Goal: Task Accomplishment & Management: Use online tool/utility

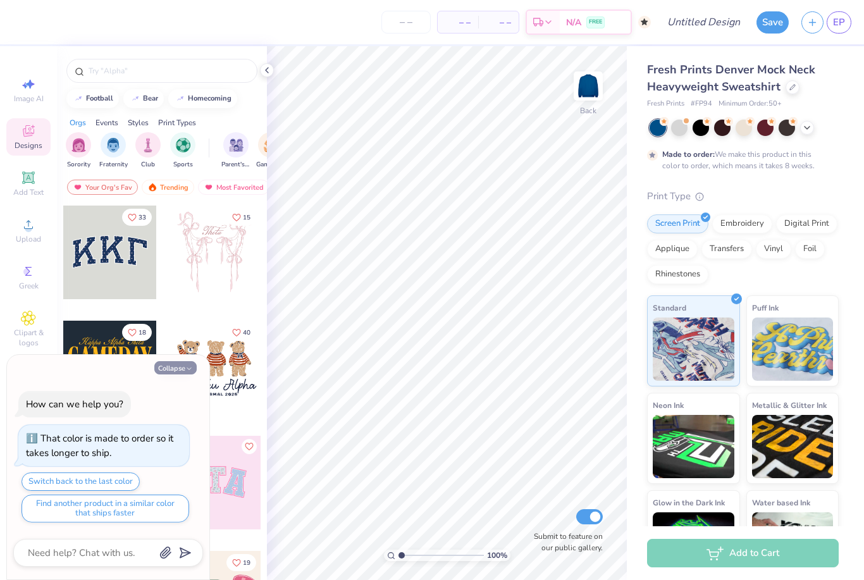
click at [180, 371] on button "Collapse" at bounding box center [175, 367] width 42 height 13
type textarea "x"
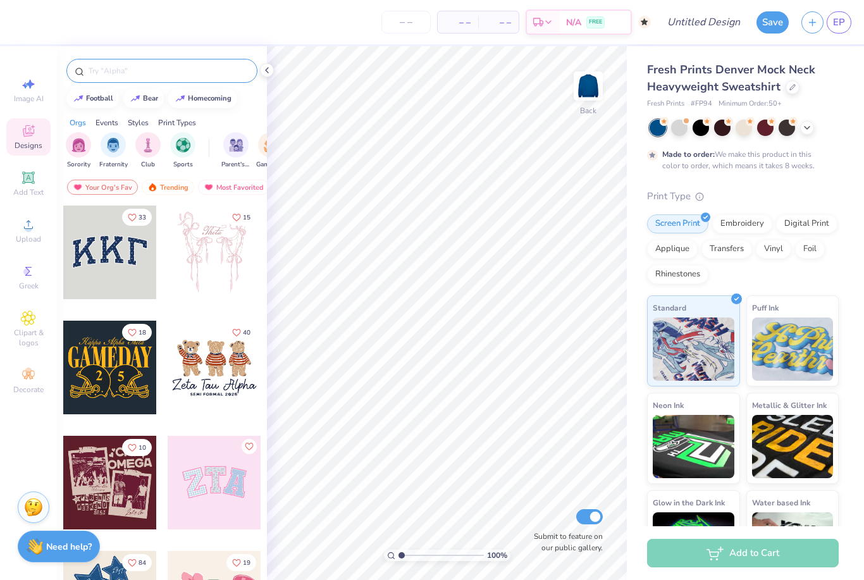
click at [199, 73] on input "text" at bounding box center [168, 70] width 162 height 13
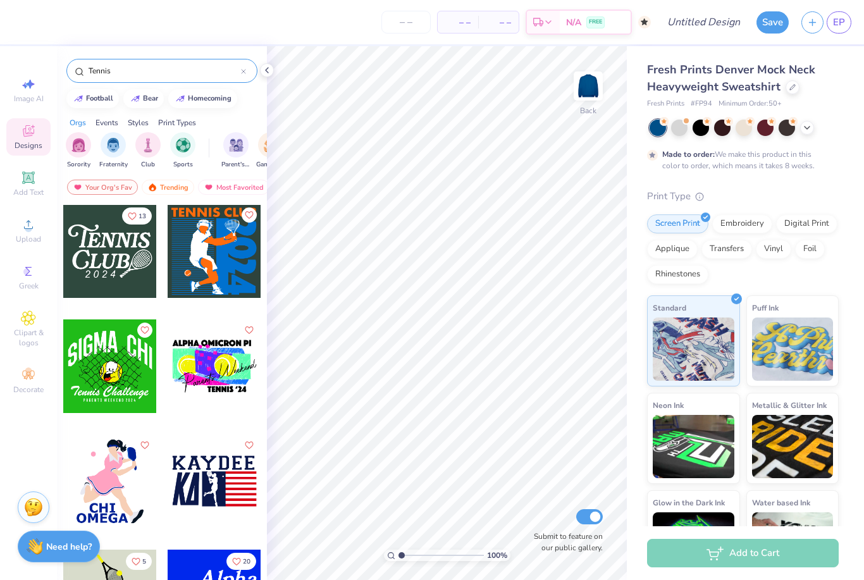
scroll to position [1375, 0]
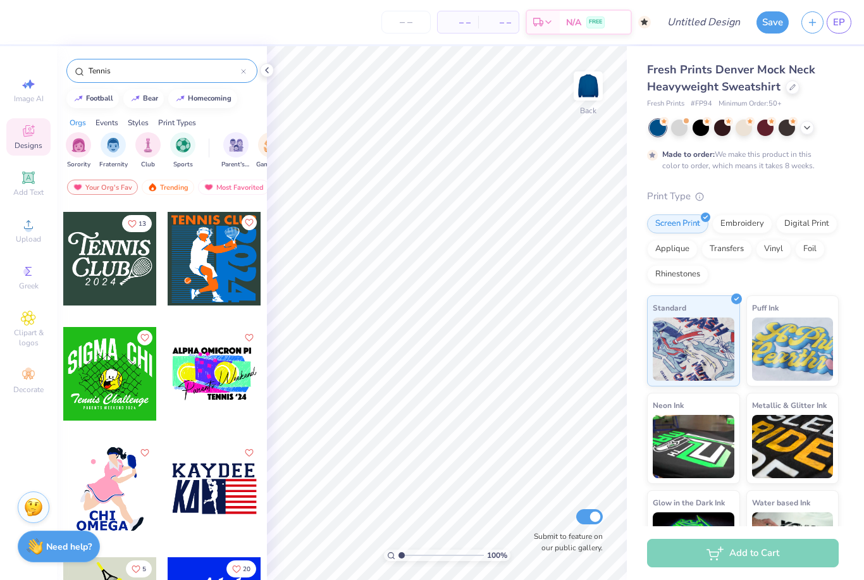
type input "Tennis"
click at [133, 269] on div at bounding box center [110, 259] width 94 height 94
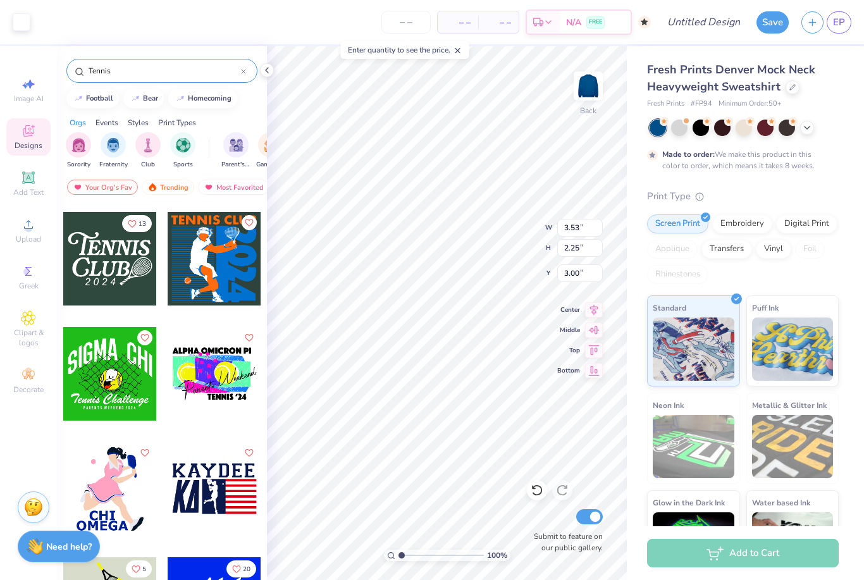
type input "7.95"
type input "5.06"
type input "2.25"
type input "10.34"
type input "6.59"
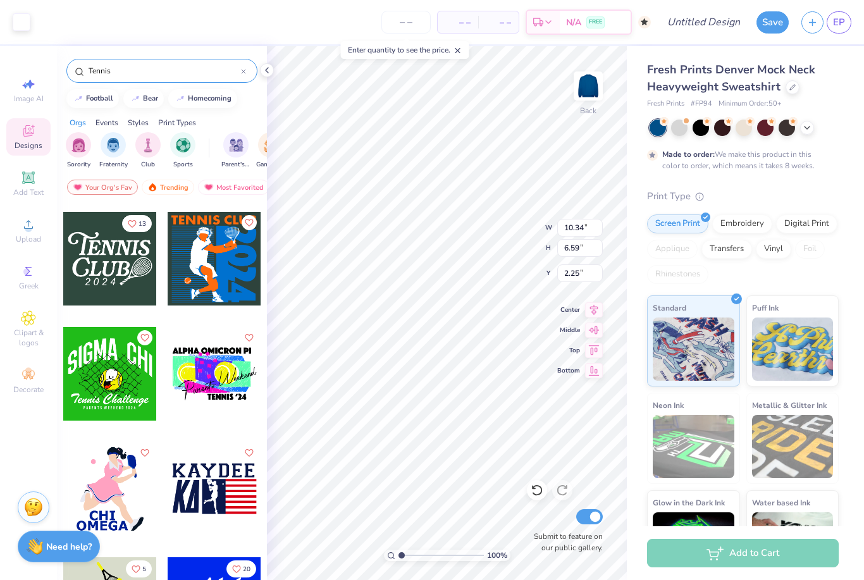
type input "3.00"
type input "12.49"
type input "7.96"
click at [34, 181] on icon at bounding box center [28, 177] width 15 height 15
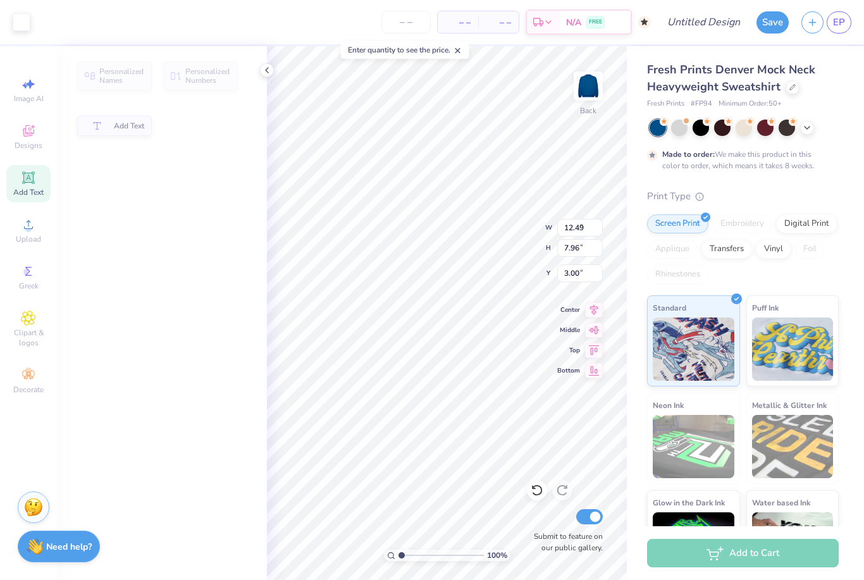
type input "5.84"
type input "1.69"
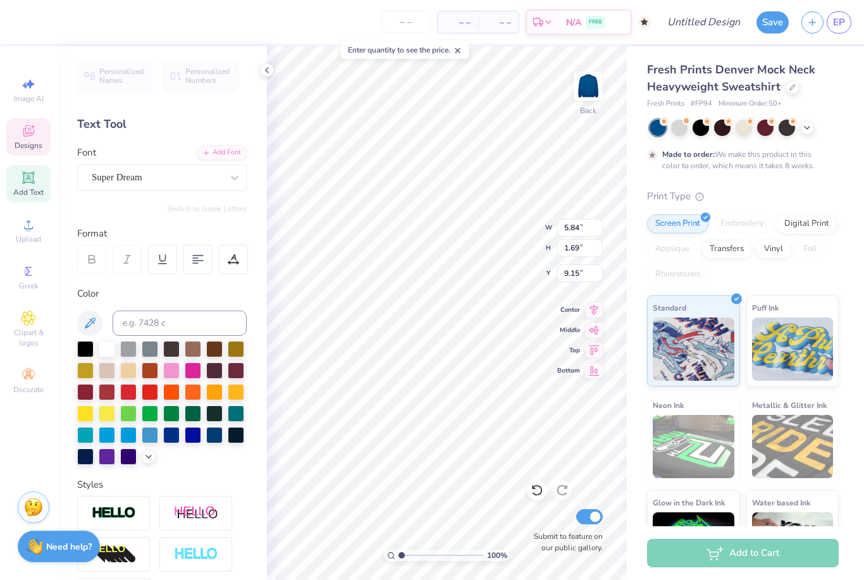
click at [31, 138] on icon at bounding box center [28, 130] width 15 height 15
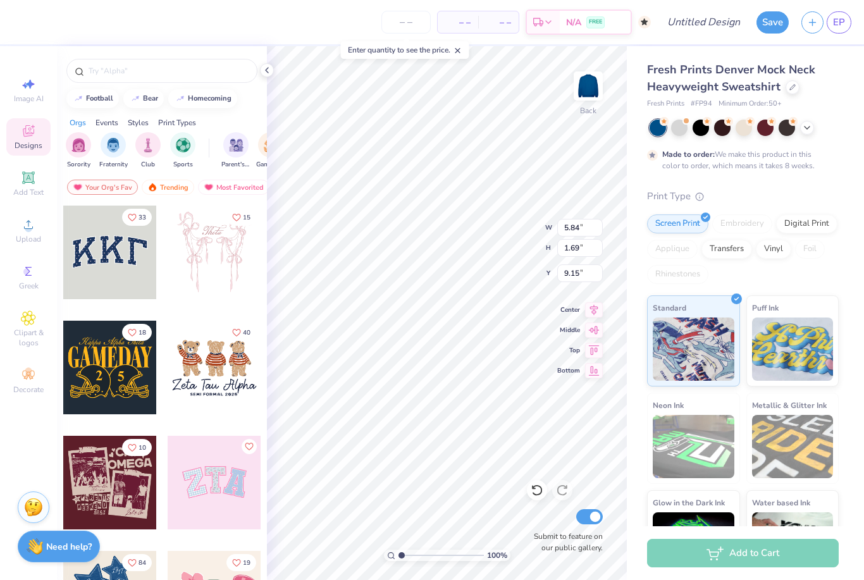
type input "14.61"
type input "12.49"
type input "7.96"
type input "3.00"
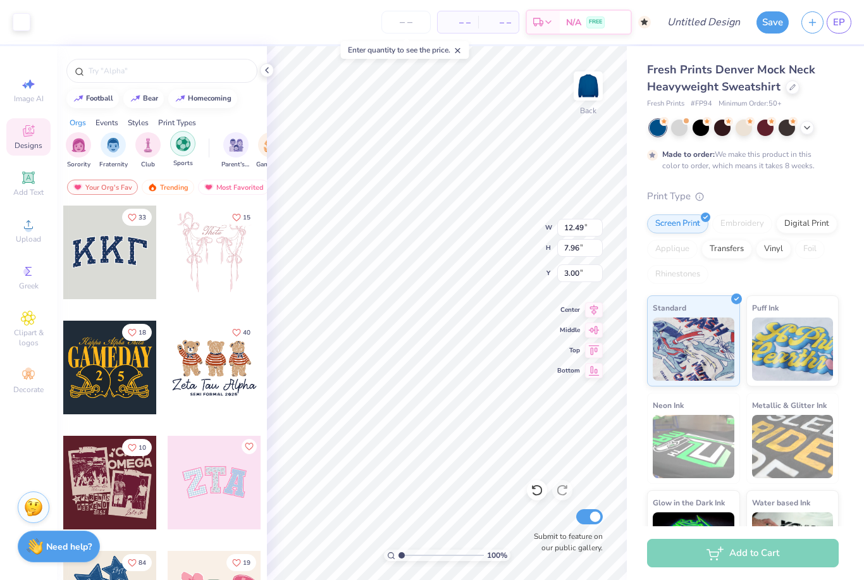
scroll to position [0, 0]
click at [181, 151] on img "filter for Sports" at bounding box center [183, 144] width 15 height 15
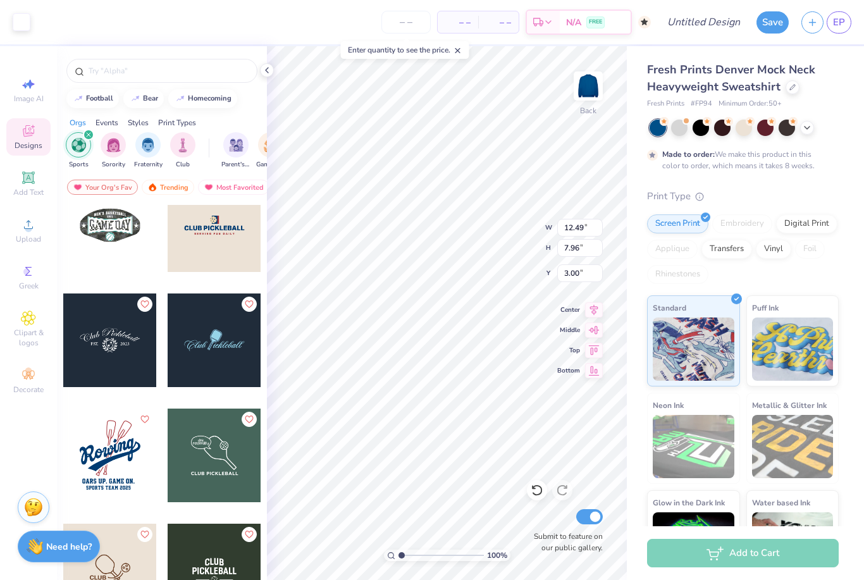
scroll to position [946, 0]
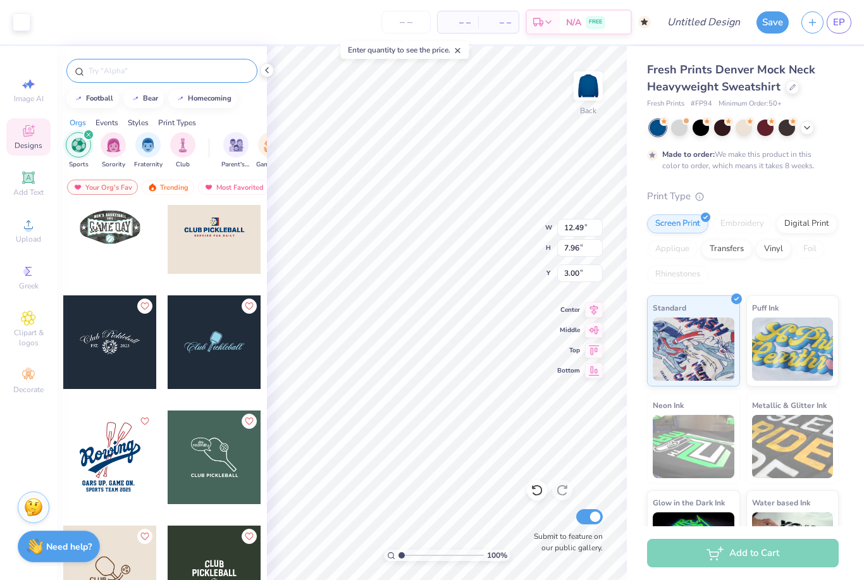
click at [190, 77] on input "text" at bounding box center [168, 70] width 162 height 13
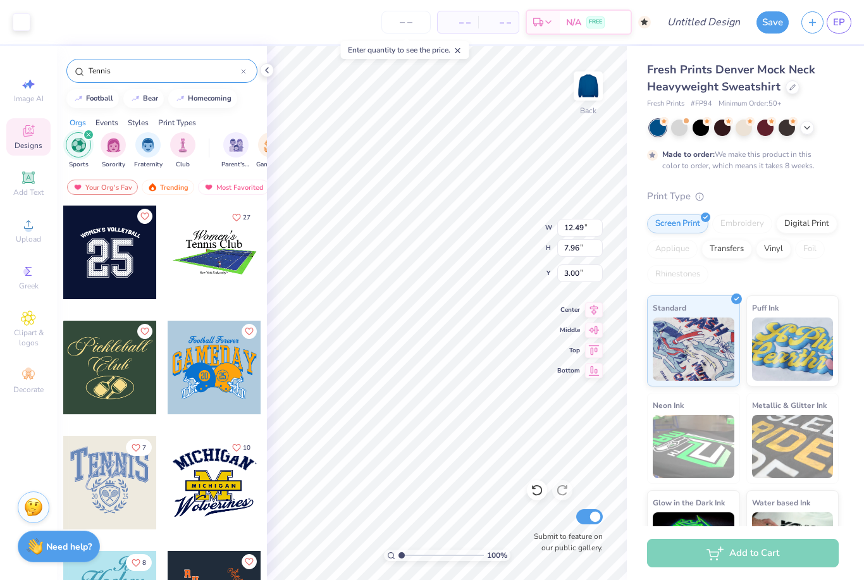
type input "Tennis"
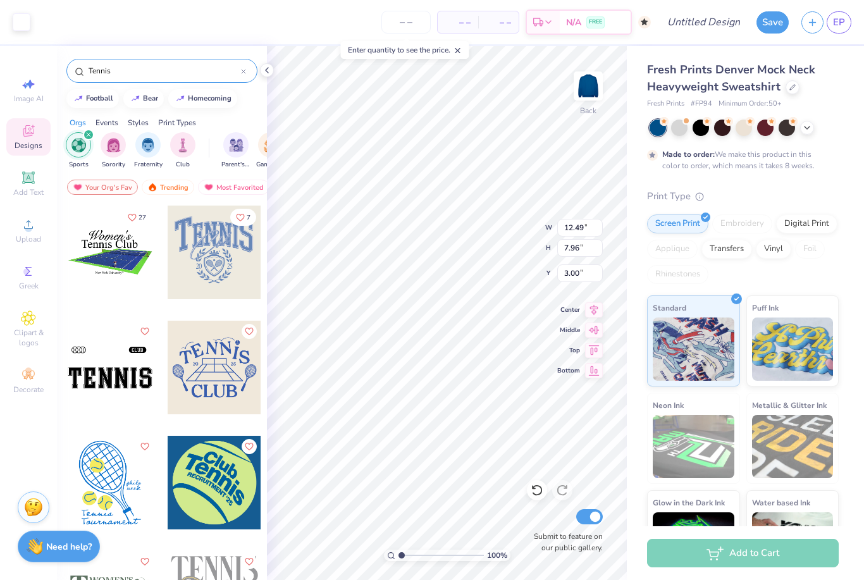
scroll to position [0, 0]
click at [109, 382] on div at bounding box center [110, 368] width 94 height 94
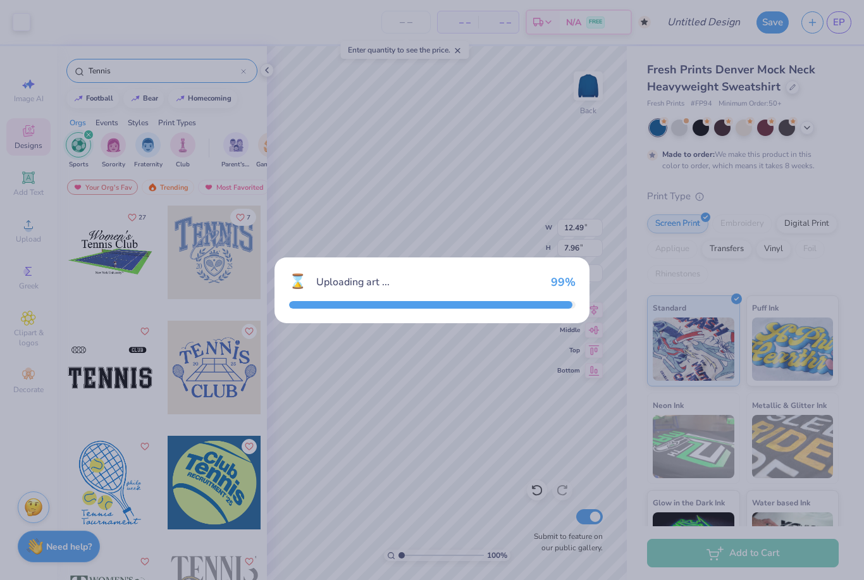
type input "12.11"
type input "3.07"
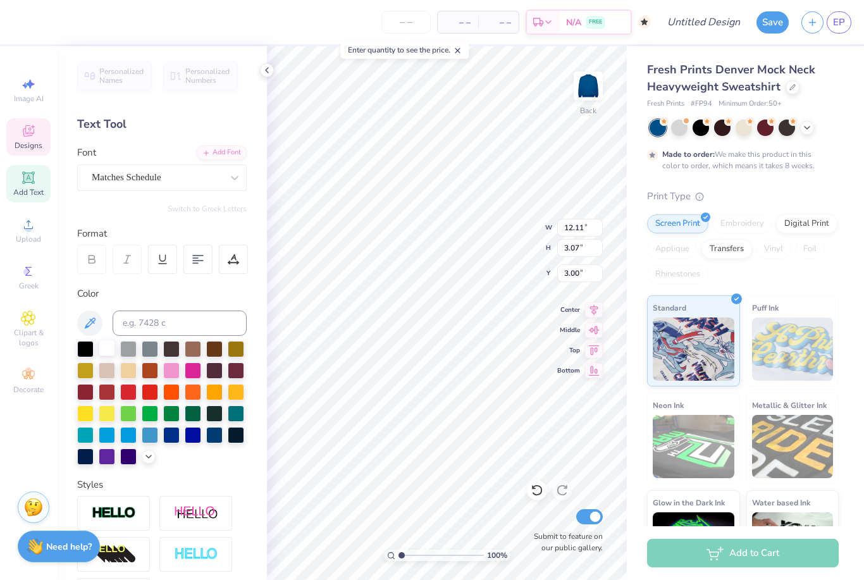
click at [109, 349] on div at bounding box center [107, 348] width 16 height 16
type input "12.49"
type input "7.96"
type input "12.11"
type input "3.07"
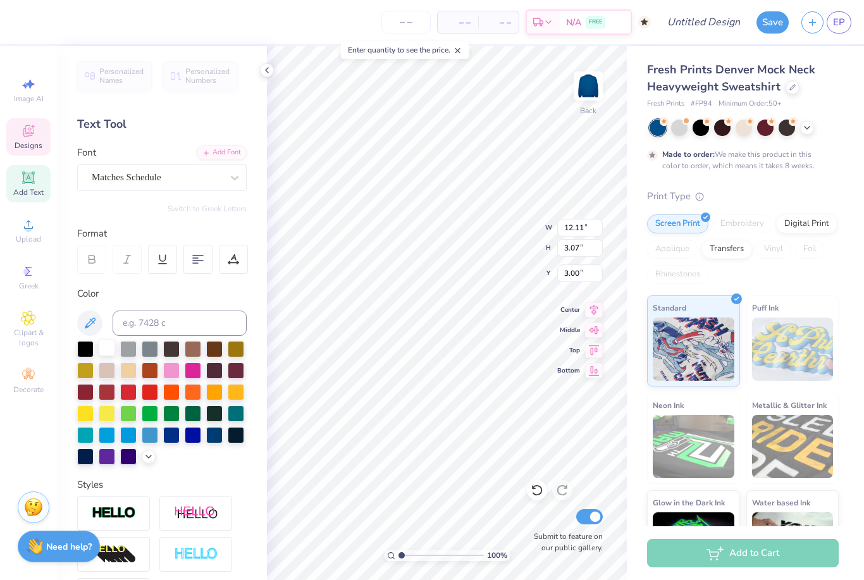
type input "14.22"
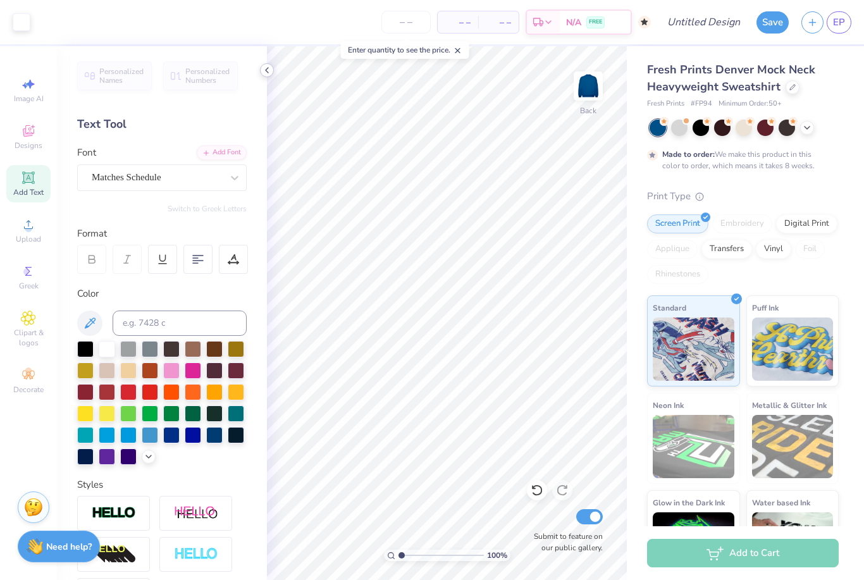
click at [265, 75] on div at bounding box center [267, 70] width 14 height 14
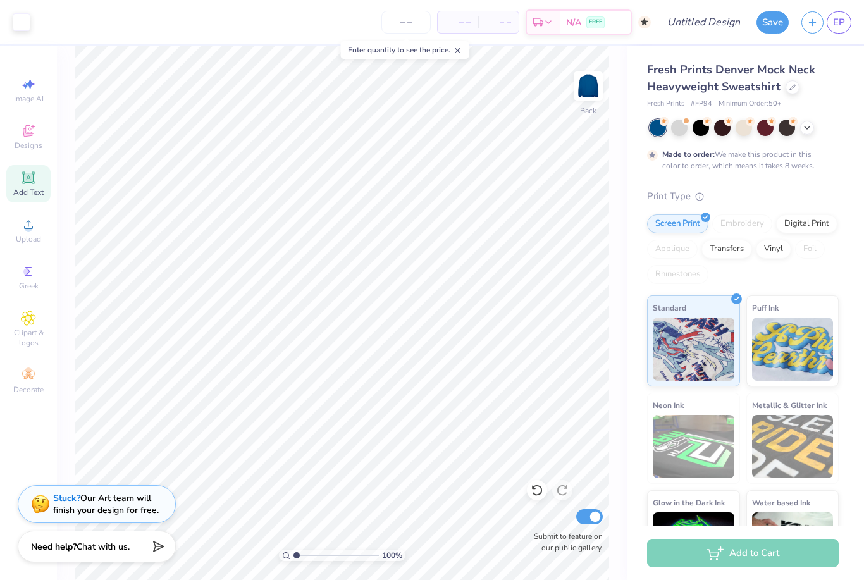
click at [30, 197] on span "Add Text" at bounding box center [28, 192] width 30 height 10
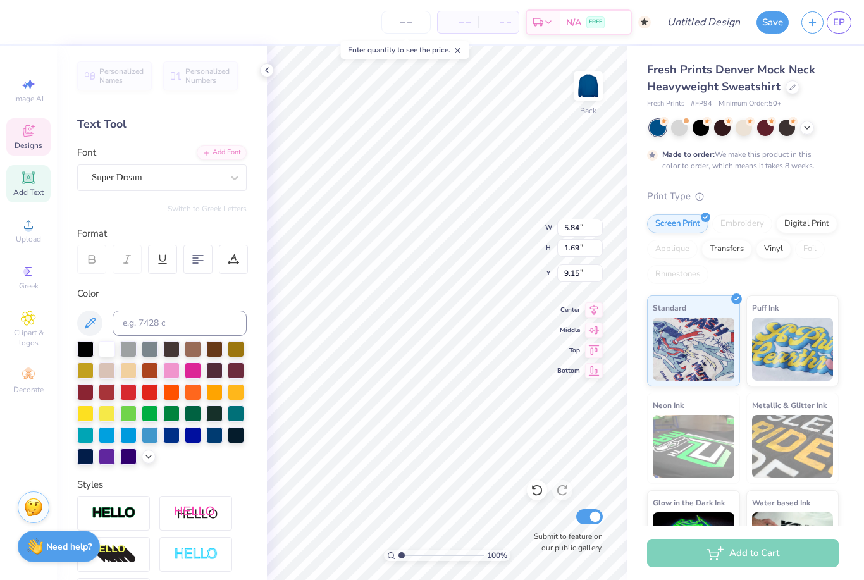
click at [25, 144] on span "Designs" at bounding box center [29, 145] width 28 height 10
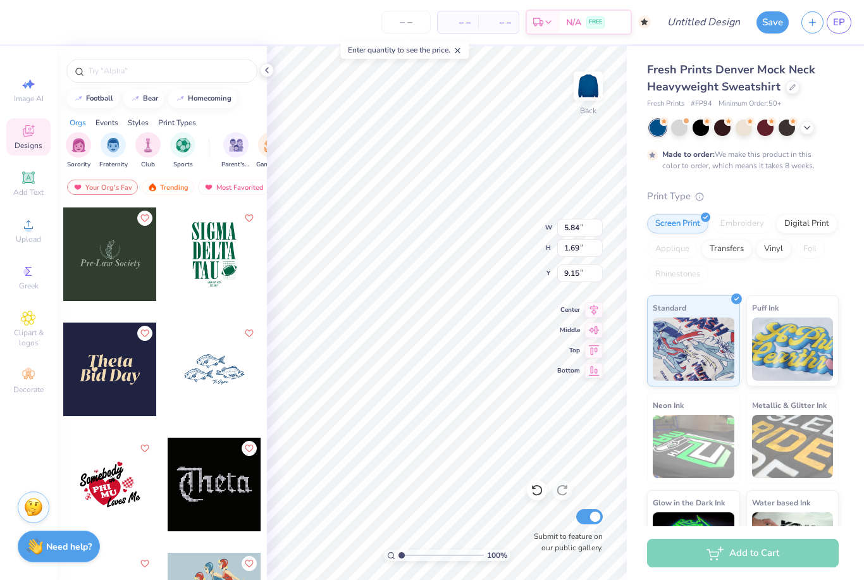
scroll to position [6328, 0]
click at [108, 383] on div at bounding box center [110, 369] width 94 height 94
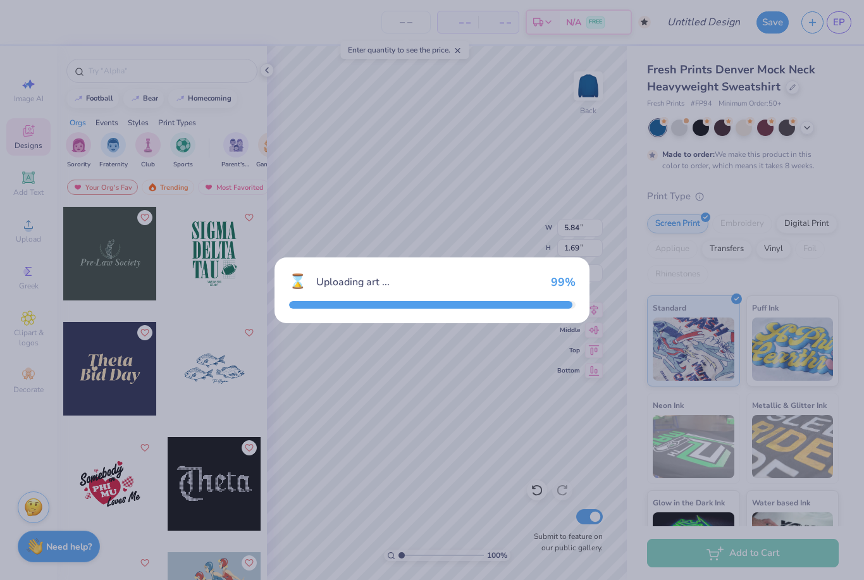
type input "4.35"
type input "2.20"
type input "3.00"
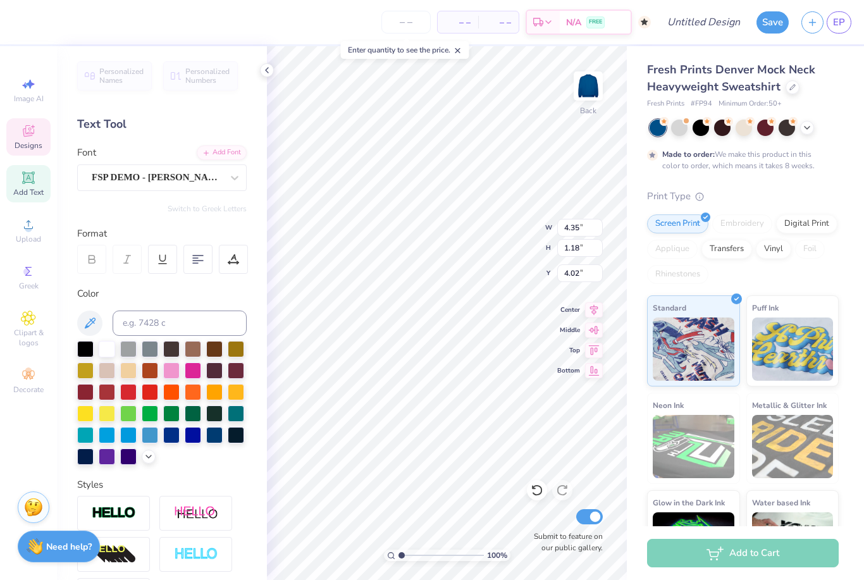
scroll to position [1, 2]
type input "3.20"
type input "0.91"
type input "3.00"
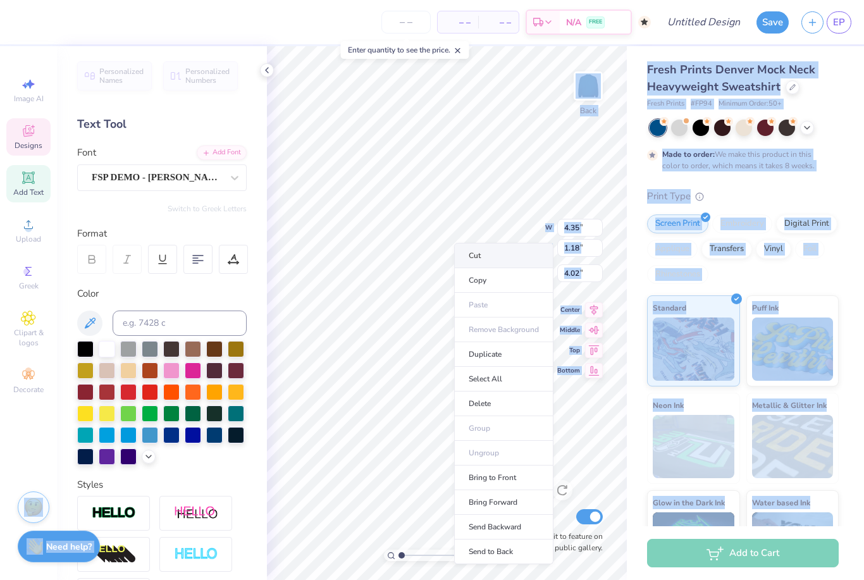
click at [484, 252] on li "Cut" at bounding box center [503, 255] width 99 height 25
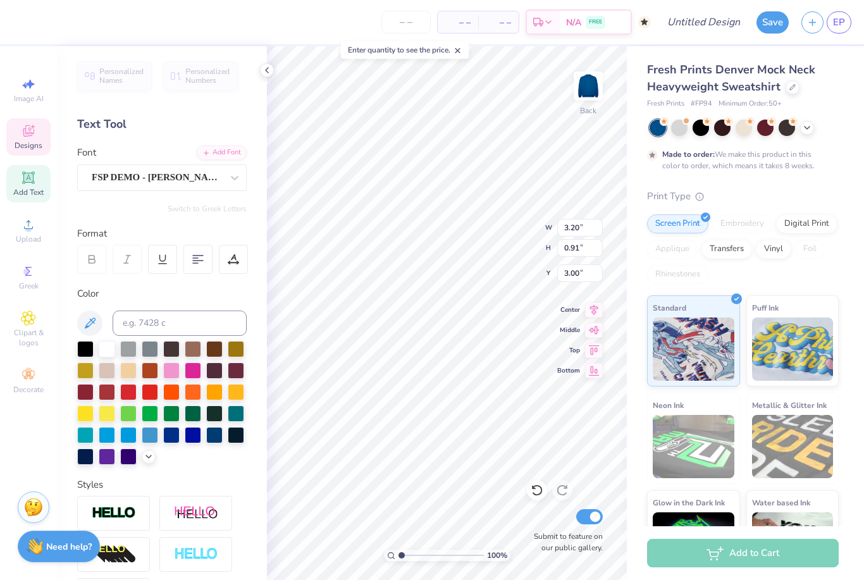
scroll to position [1, 1]
type textarea "Mont Tennis"
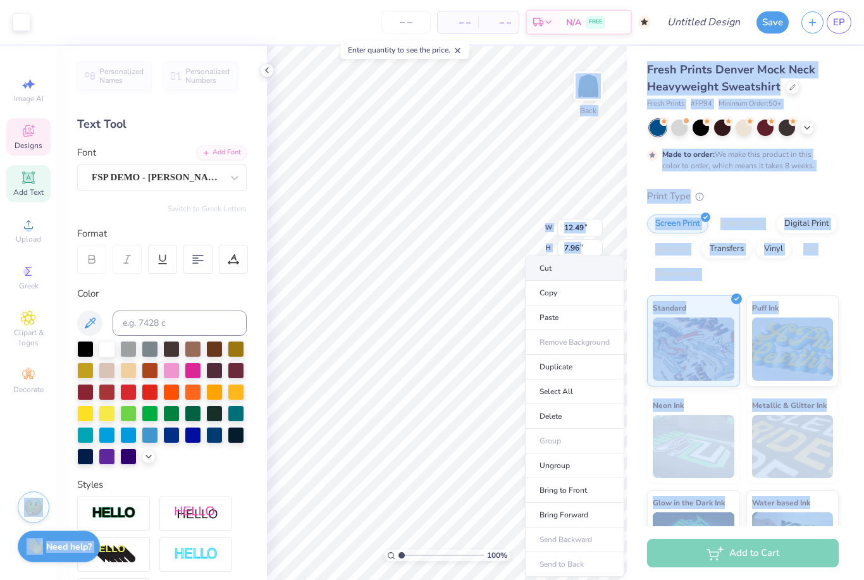
click at [587, 269] on li "Cut" at bounding box center [574, 267] width 99 height 25
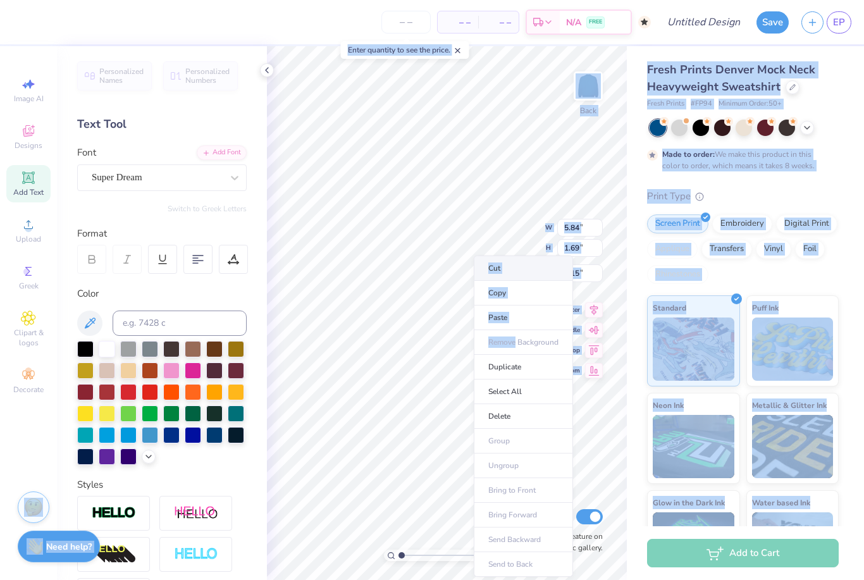
click at [517, 269] on li "Cut" at bounding box center [523, 267] width 99 height 25
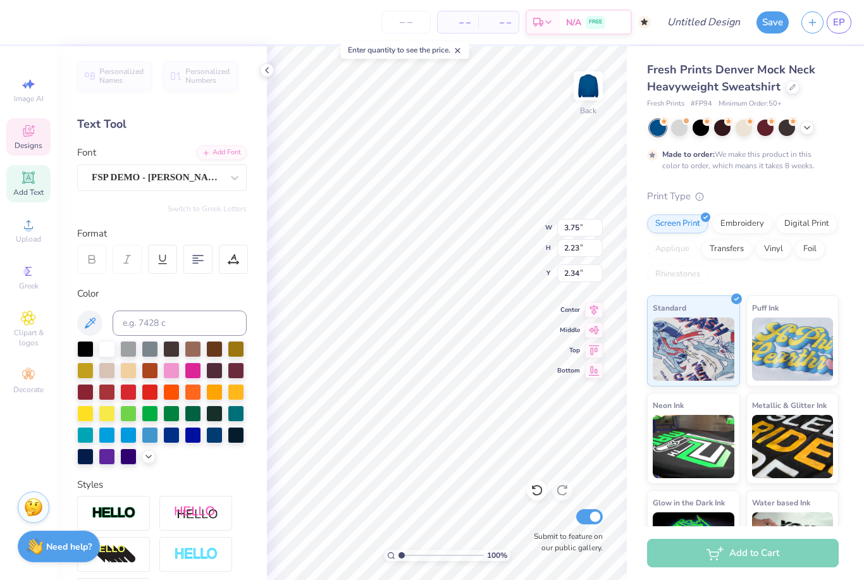
type input "6.26"
type input "8.86"
click at [114, 355] on div at bounding box center [107, 348] width 16 height 16
click at [110, 343] on div at bounding box center [107, 348] width 16 height 16
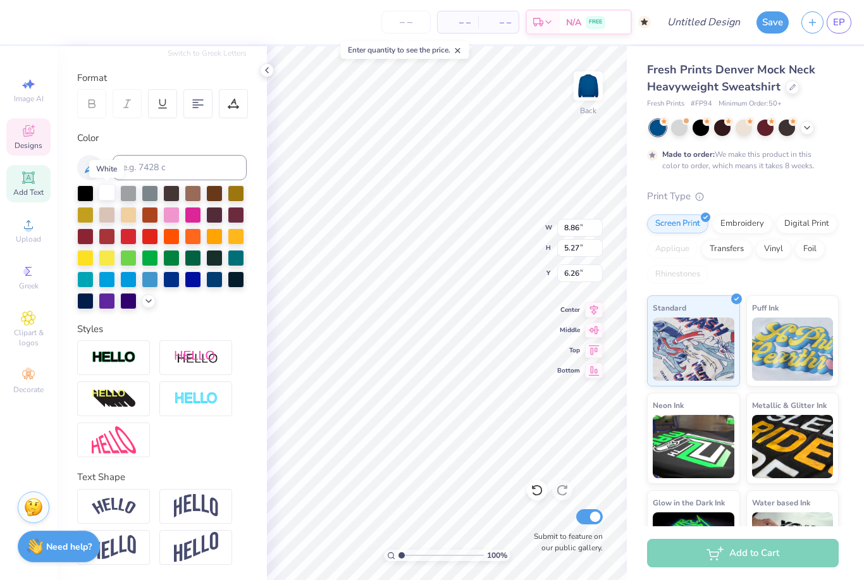
scroll to position [156, 0]
click at [197, 499] on img at bounding box center [196, 506] width 44 height 24
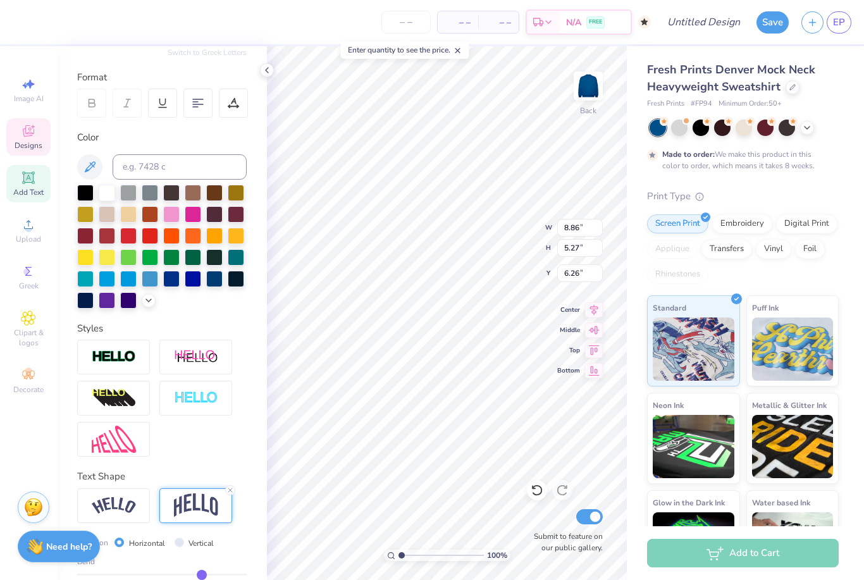
type input "6.39"
type input "5.70"
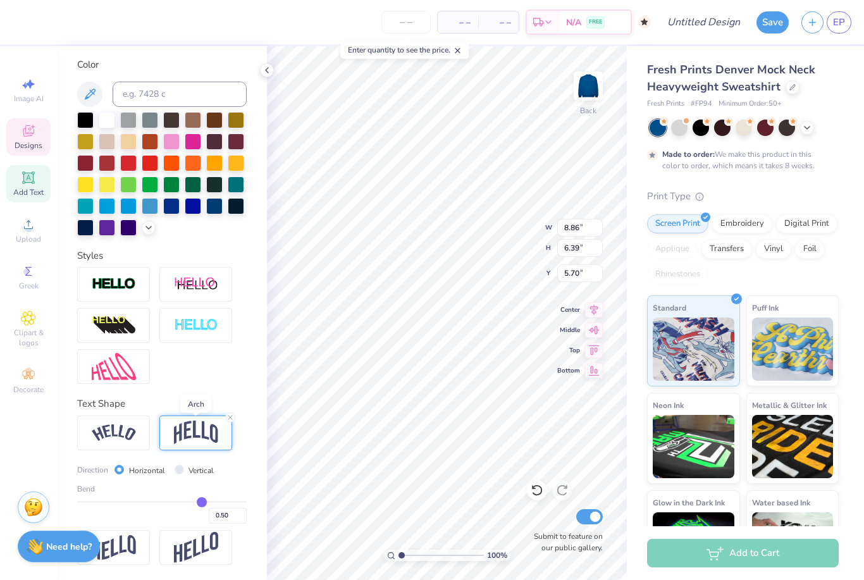
scroll to position [230, 0]
click at [206, 544] on img at bounding box center [196, 547] width 44 height 31
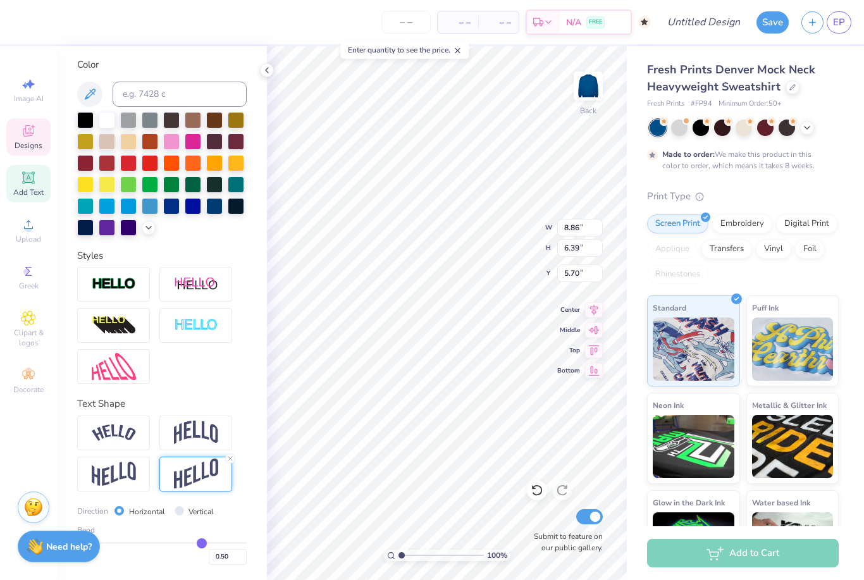
type input "9.59"
type input "4.10"
click at [204, 427] on img at bounding box center [196, 432] width 44 height 24
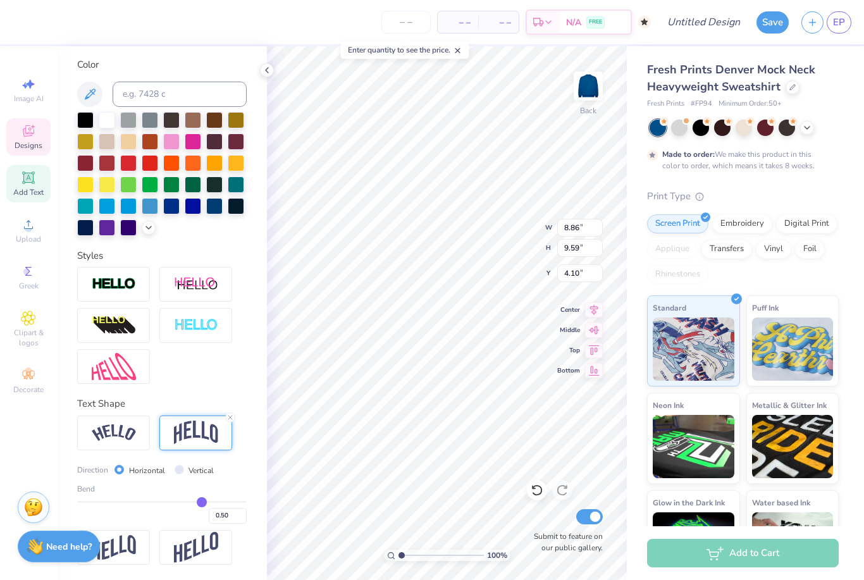
type input "6.39"
type input "5.70"
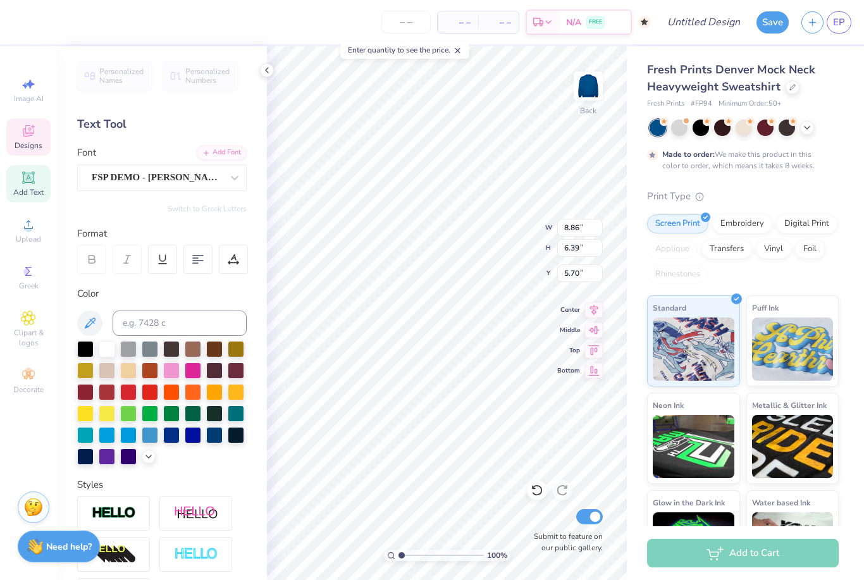
scroll to position [0, 0]
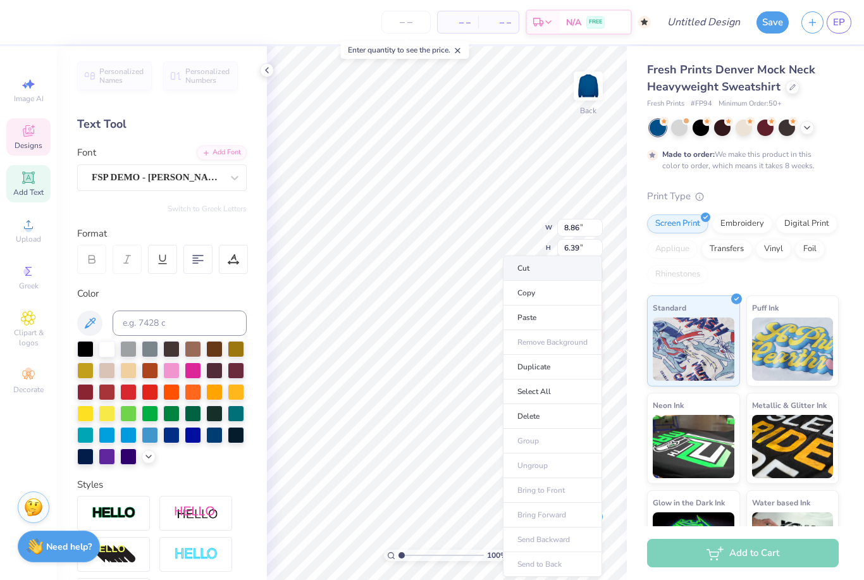
click at [525, 267] on li "Cut" at bounding box center [552, 267] width 99 height 25
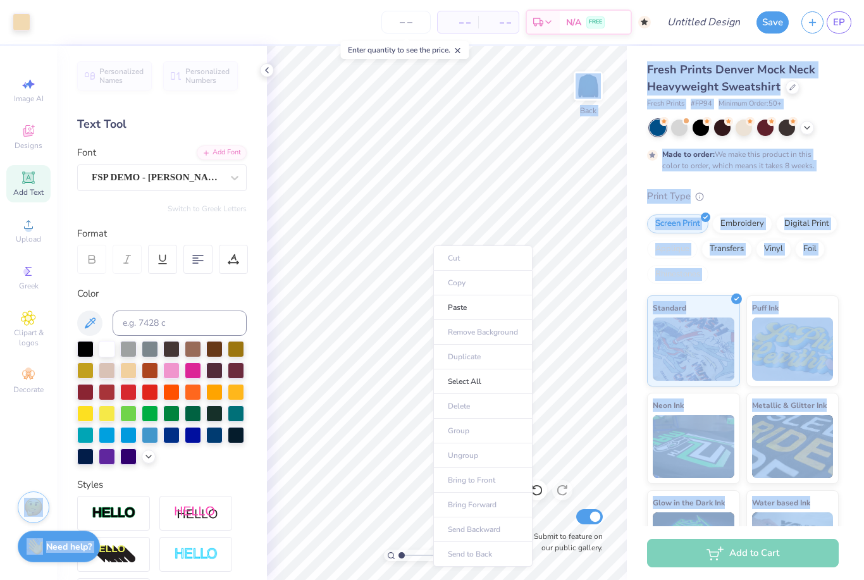
click at [492, 264] on ul "Cut Copy Paste Remove Background Duplicate Select All Delete Group Ungroup Brin…" at bounding box center [482, 405] width 99 height 321
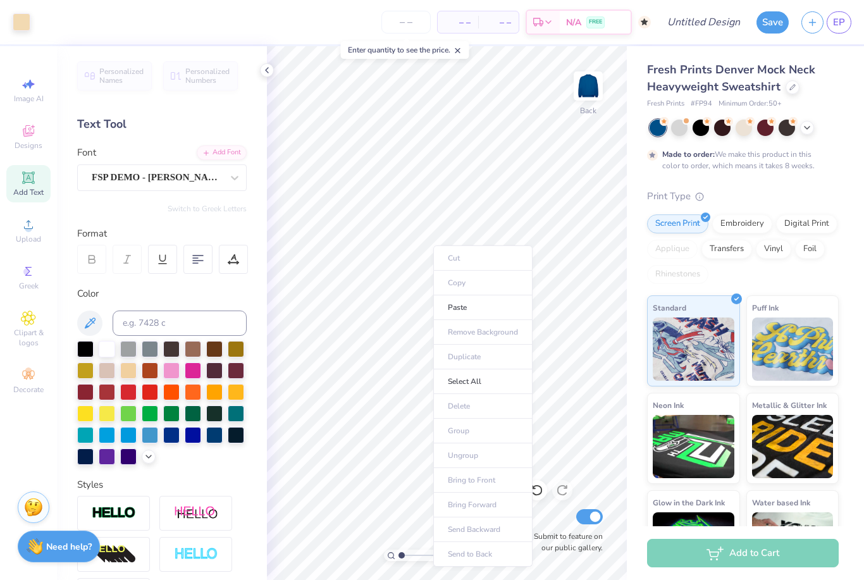
click at [457, 257] on ul "Cut Copy Paste Remove Background Duplicate Select All Delete Group Ungroup Brin…" at bounding box center [482, 405] width 99 height 321
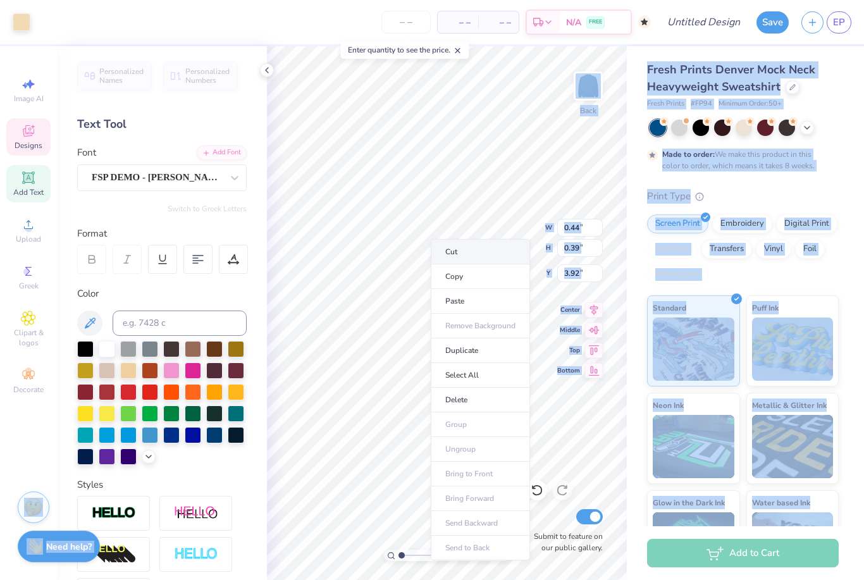
click at [445, 250] on li "Cut" at bounding box center [480, 251] width 99 height 25
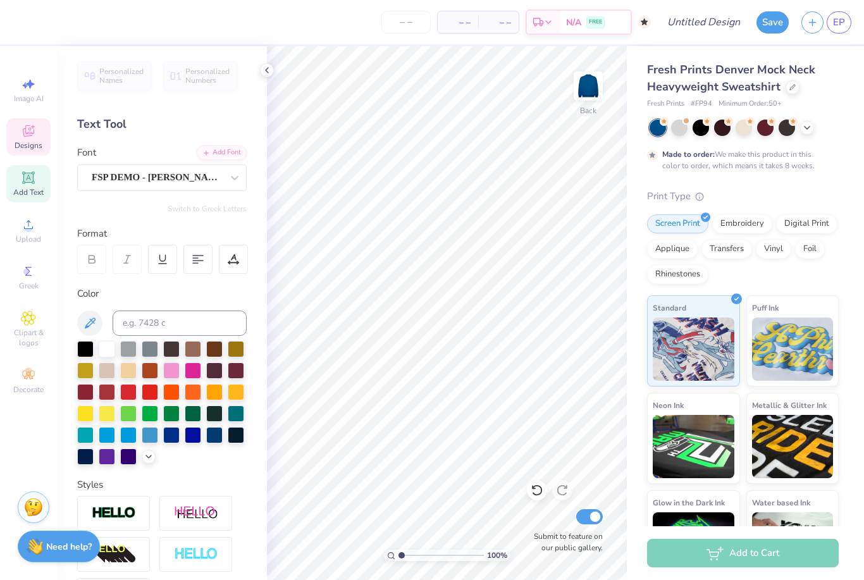
click at [30, 136] on icon at bounding box center [28, 132] width 10 height 8
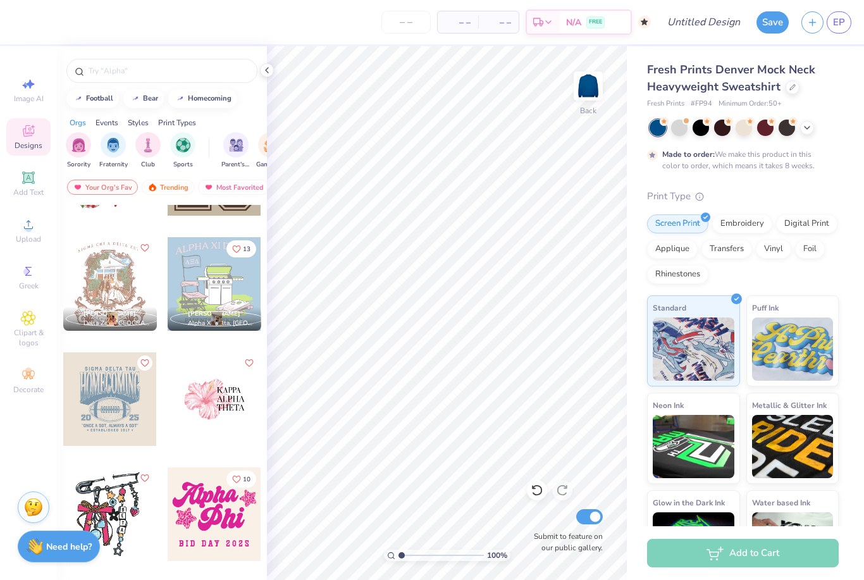
scroll to position [2473, 0]
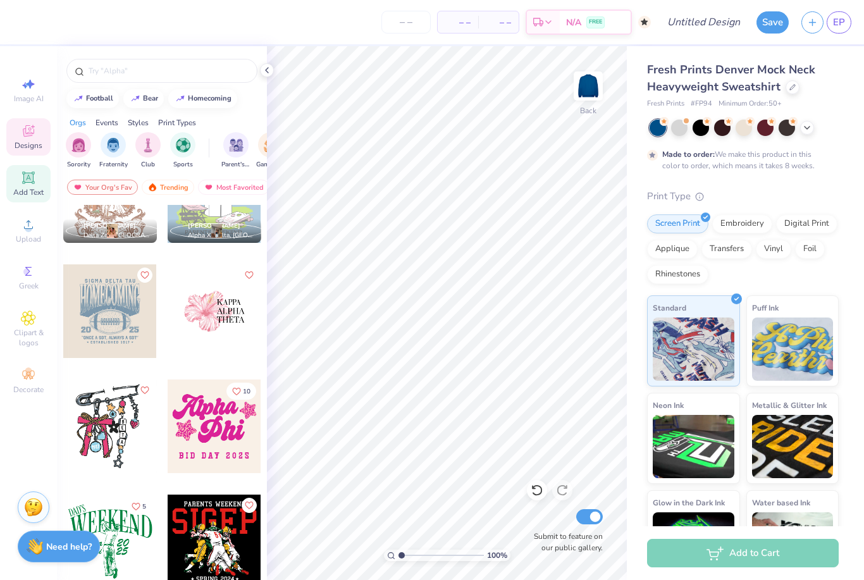
click at [28, 185] on icon at bounding box center [28, 177] width 15 height 15
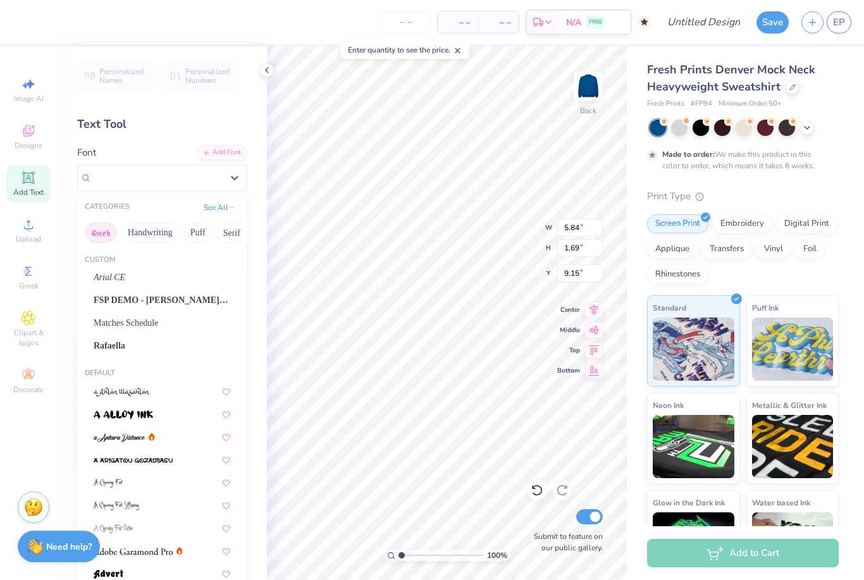
click at [109, 233] on button "Greek" at bounding box center [101, 233] width 32 height 20
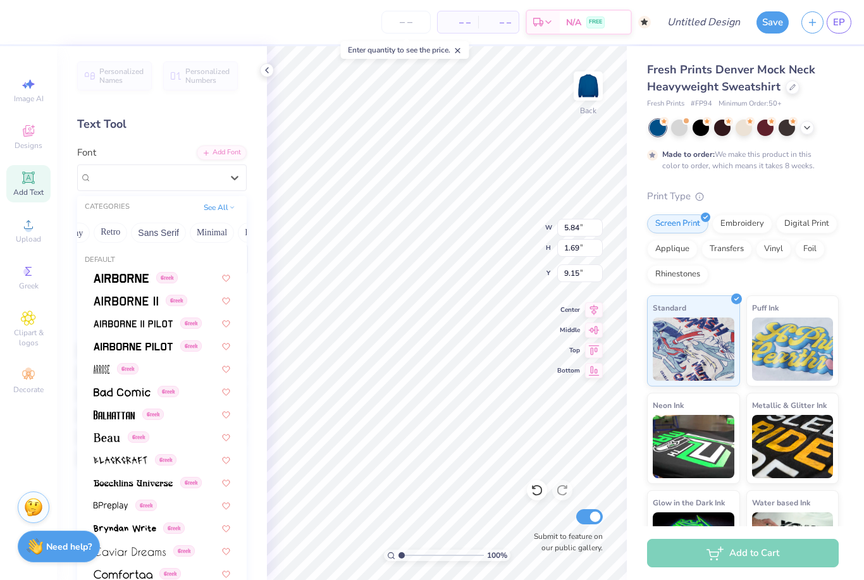
scroll to position [0, 243]
click at [121, 234] on button "Retro" at bounding box center [119, 233] width 34 height 20
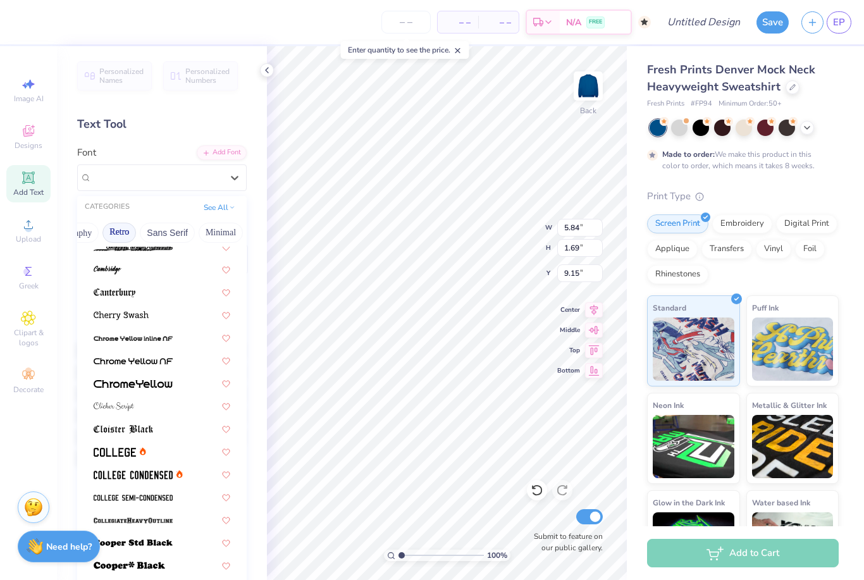
scroll to position [328, 0]
click at [178, 467] on div at bounding box center [138, 473] width 89 height 13
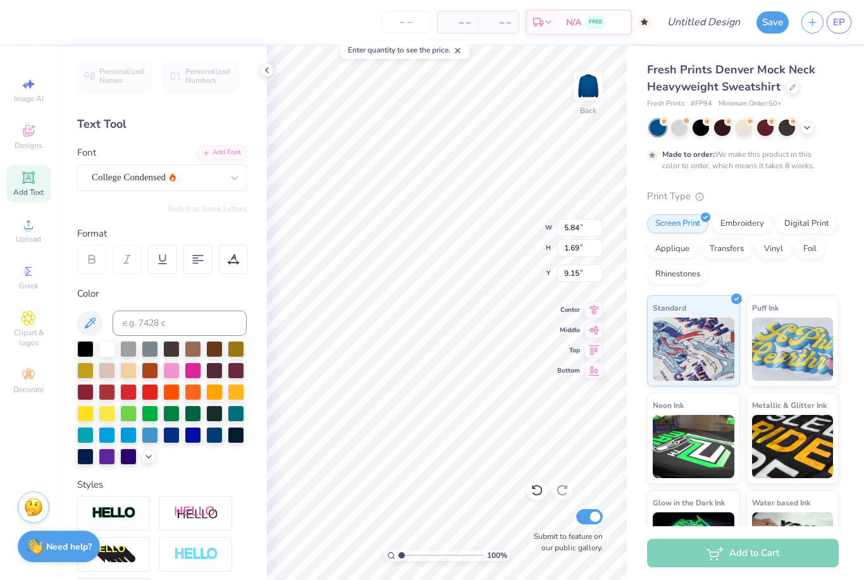
type input "4.36"
type input "1.65"
type input "9.17"
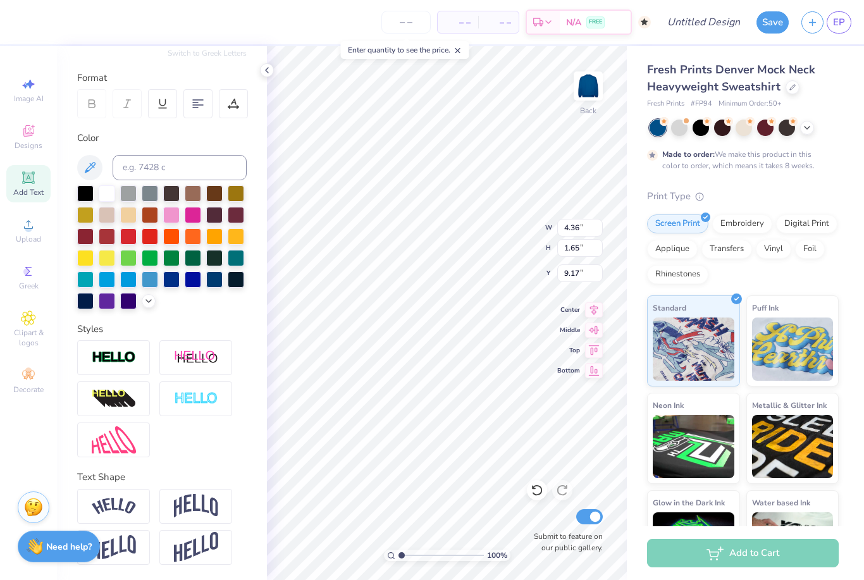
scroll to position [156, 0]
type textarea "mont tennis"
click at [205, 507] on img at bounding box center [196, 506] width 44 height 24
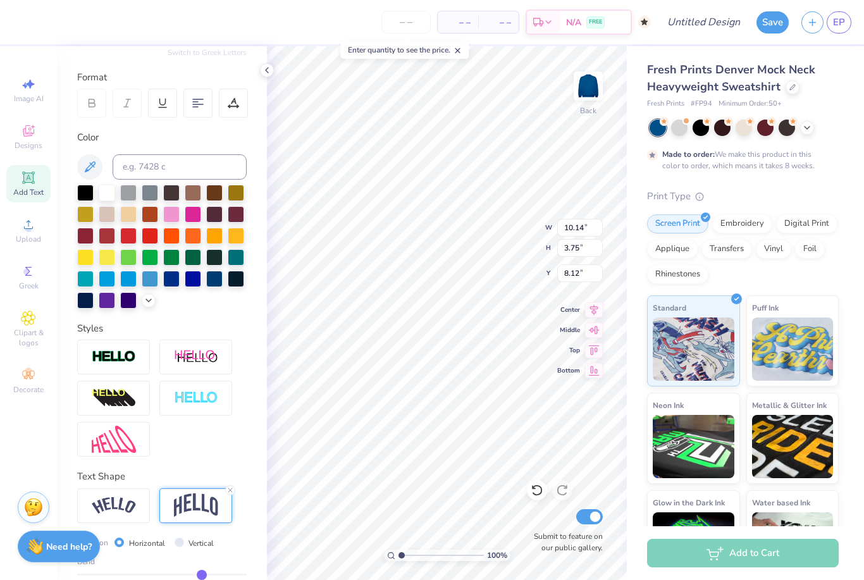
type input "3.00"
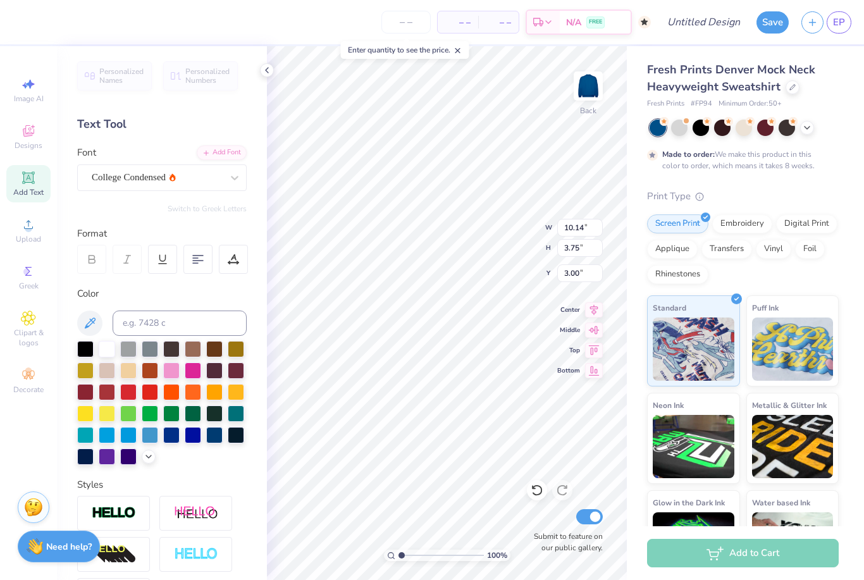
scroll to position [0, 0]
type input "12.33"
type input "4.56"
type input "1.68"
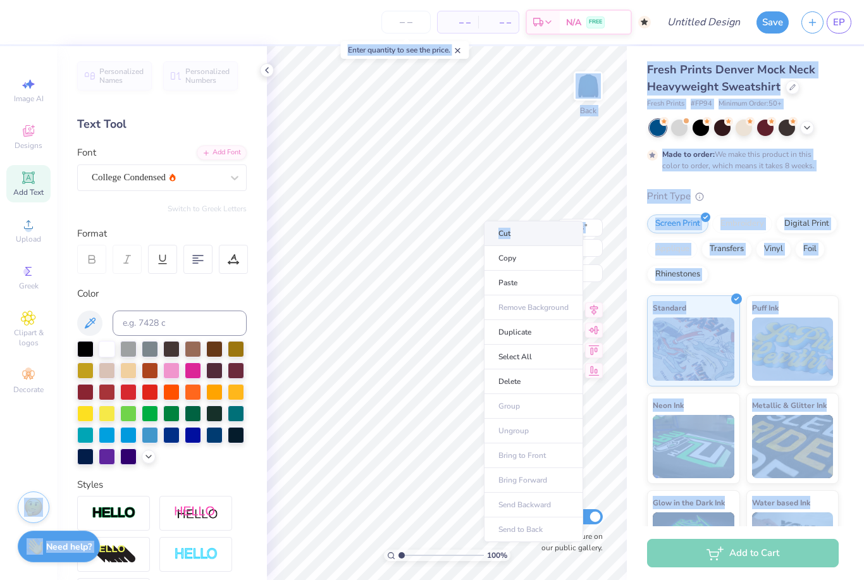
click at [522, 235] on li "Cut" at bounding box center [533, 233] width 99 height 25
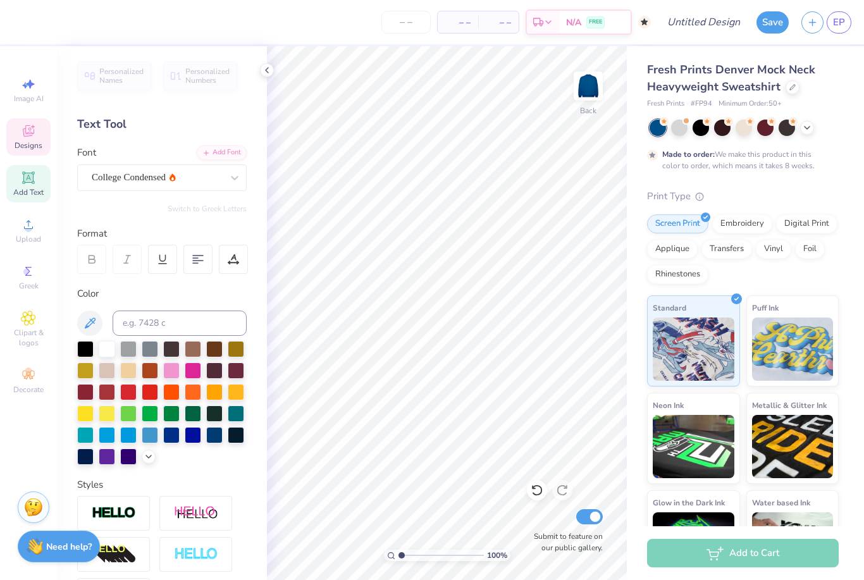
click at [28, 135] on icon at bounding box center [28, 130] width 11 height 11
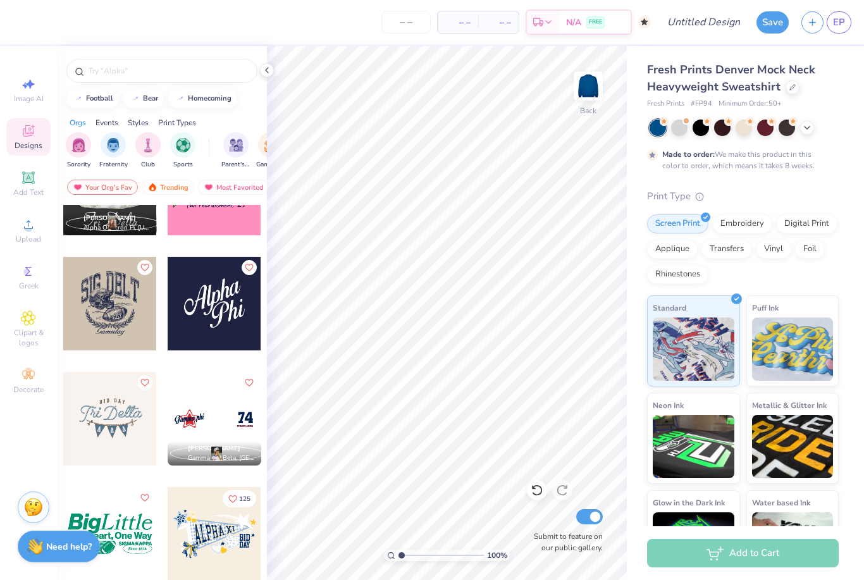
scroll to position [3520, 0]
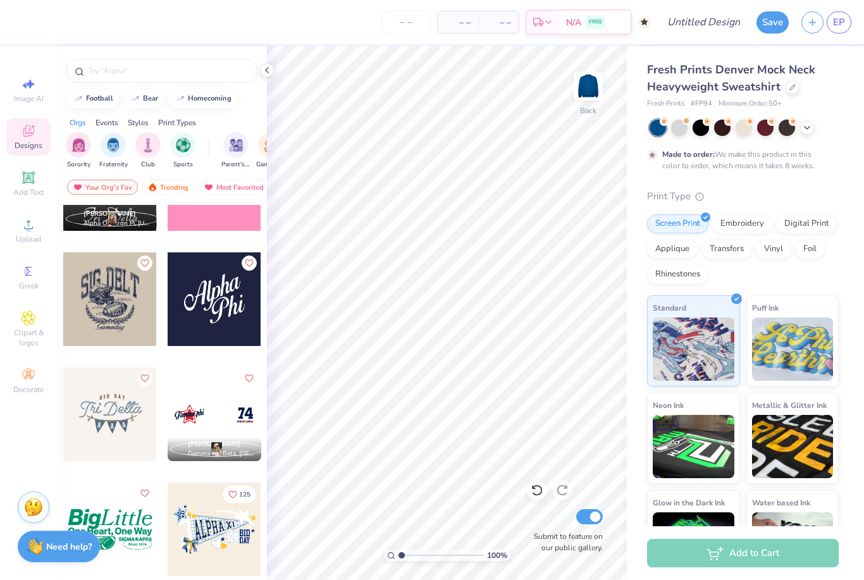
click at [226, 297] on div at bounding box center [215, 299] width 94 height 94
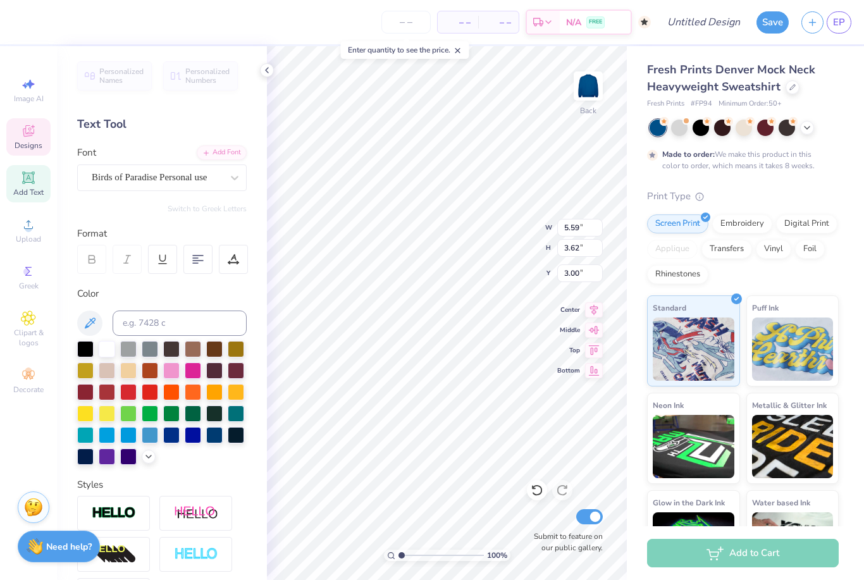
scroll to position [1, 0]
type textarea "Mont"
type input "3.45"
type input "2.85"
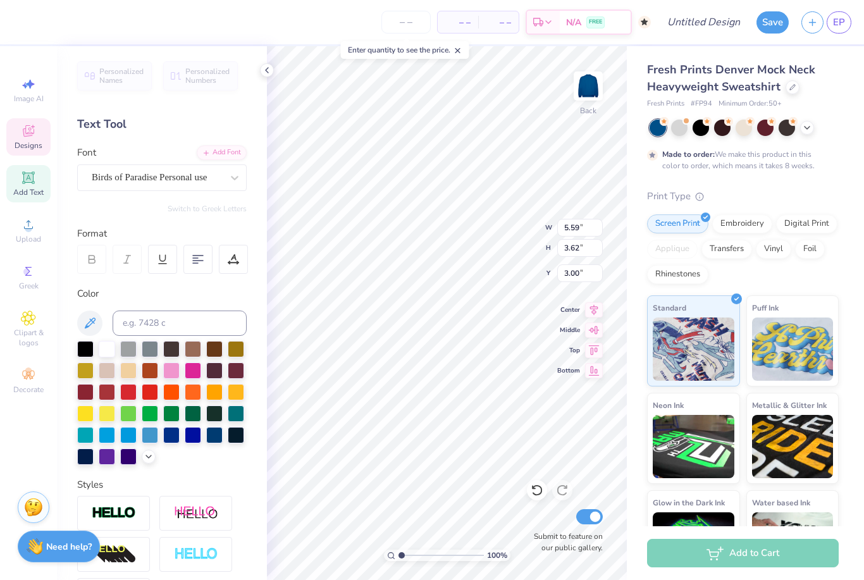
type input "5.02"
type textarea "Tennis"
type input "9.02"
type input "7.26"
type input "1.12"
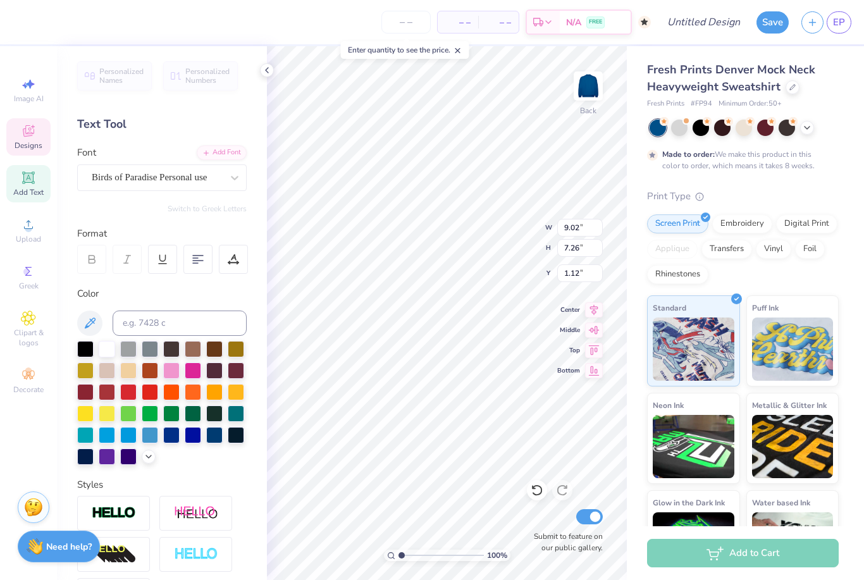
type input "0.50"
type input "5.04"
type input "3.31"
type input "4.89"
type input "7.46"
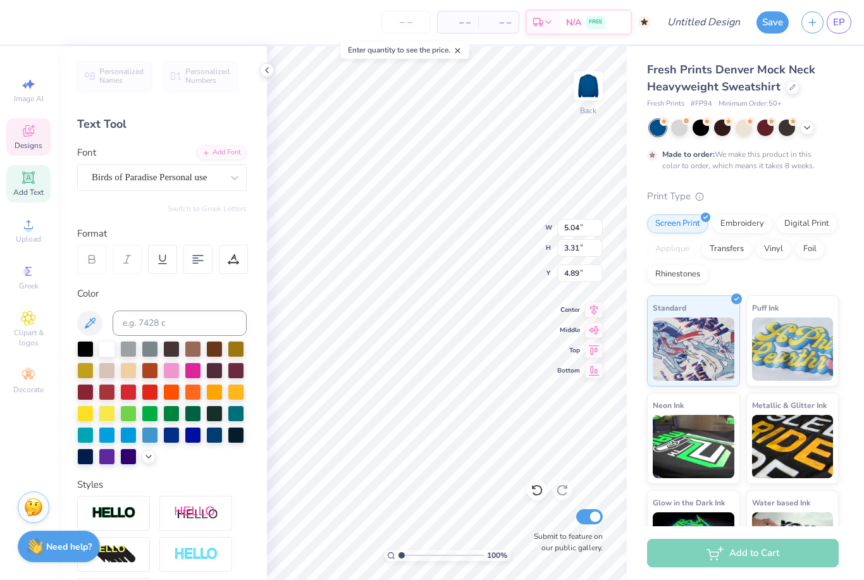
type input "4.89"
type input "4.19"
type input "9.02"
type input "7.26"
type input "1.74"
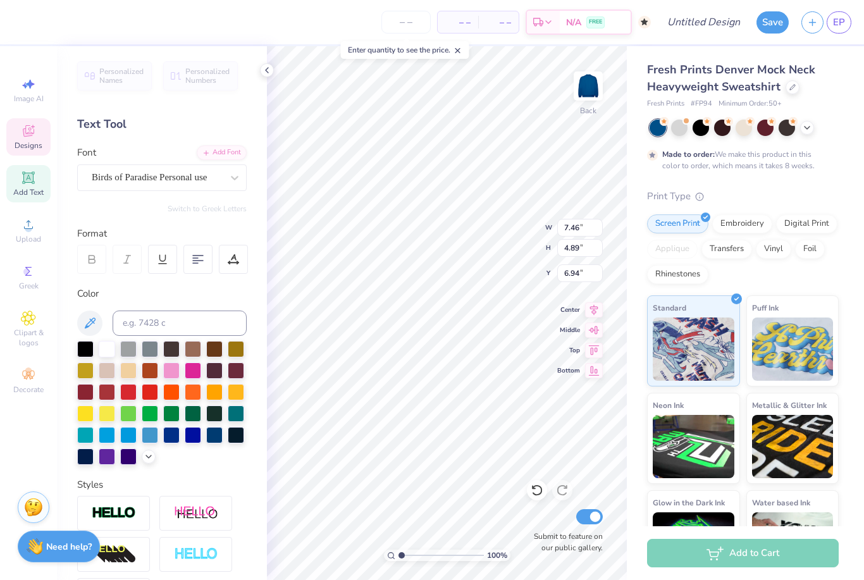
type input "7.05"
type input "8.78"
type input "5.76"
type input "6.67"
type input "9.02"
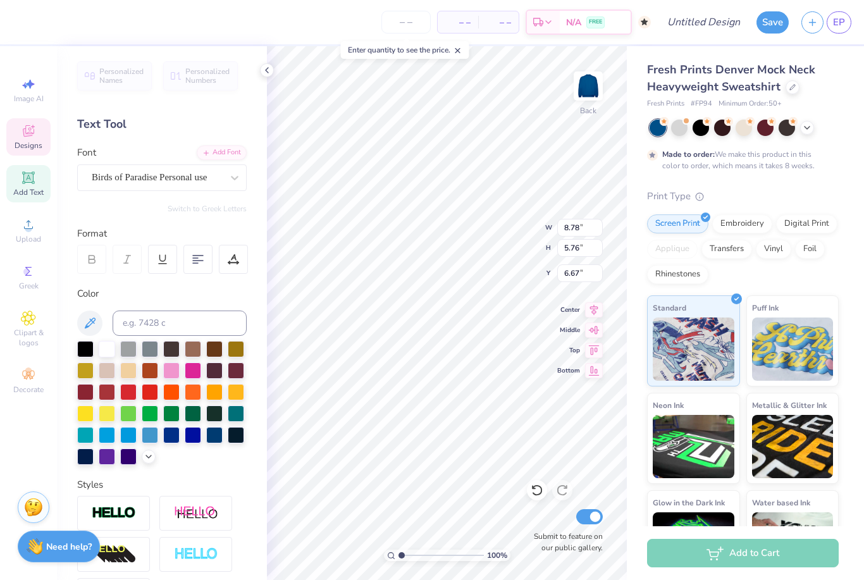
type input "7.26"
type input "1.74"
type input "6.84"
type input "5.51"
type input "2.04"
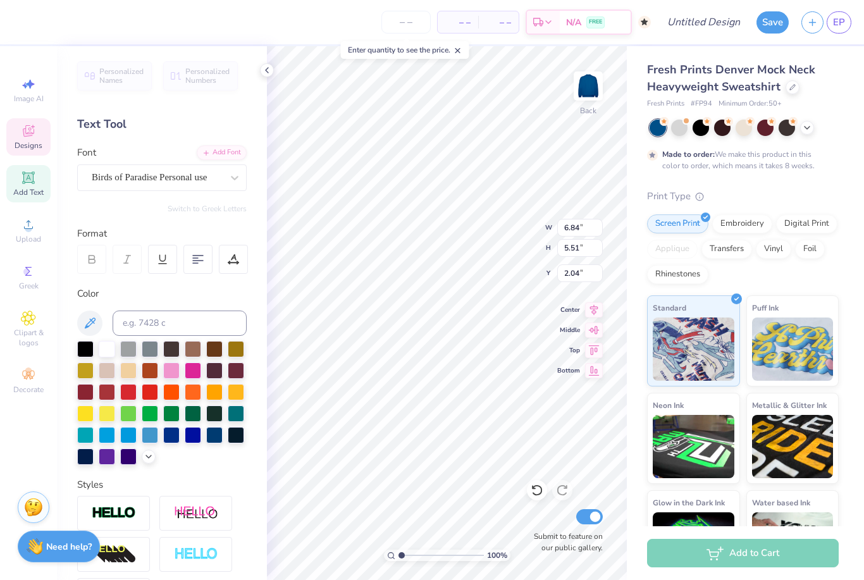
type input "8.78"
type input "5.76"
type input "5.92"
type input "6.75"
type input "4.43"
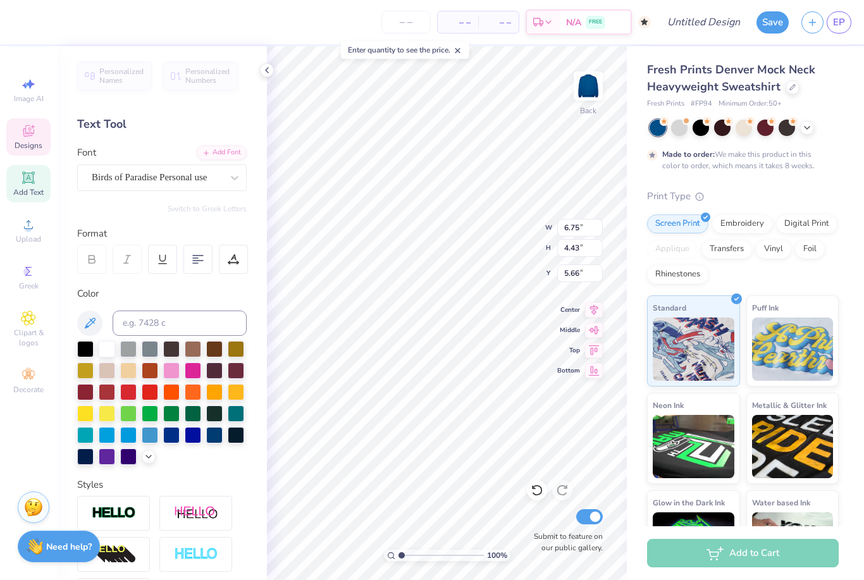
type input "6.41"
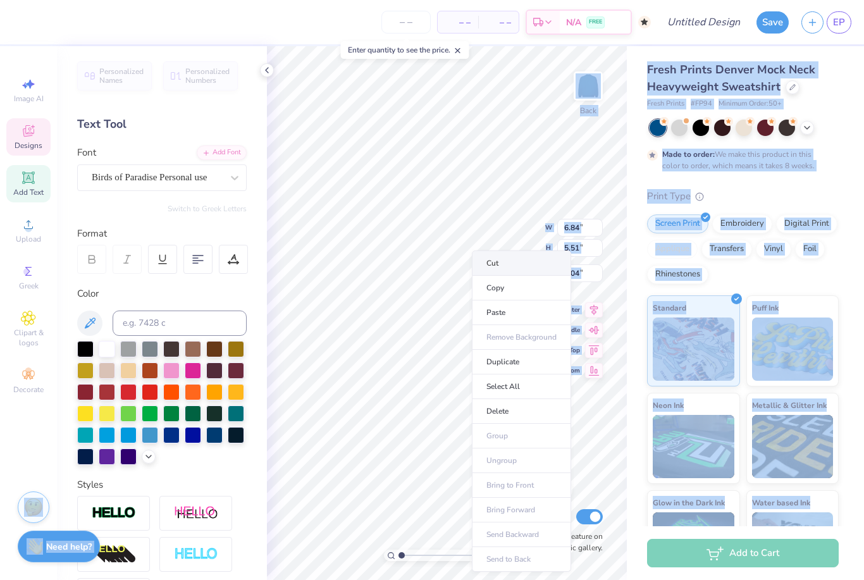
click at [521, 264] on li "Cut" at bounding box center [521, 262] width 99 height 25
click at [515, 271] on li "Cut" at bounding box center [522, 267] width 99 height 25
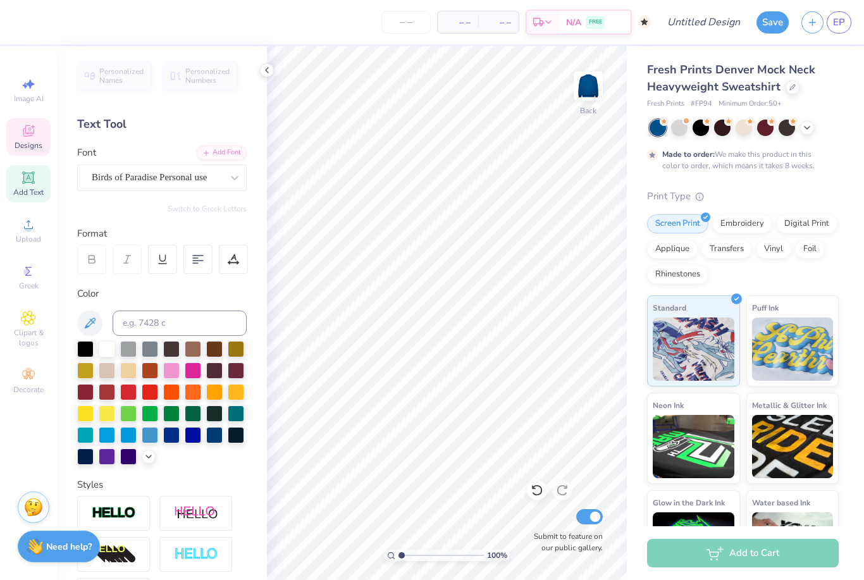
click at [27, 138] on icon at bounding box center [28, 130] width 15 height 15
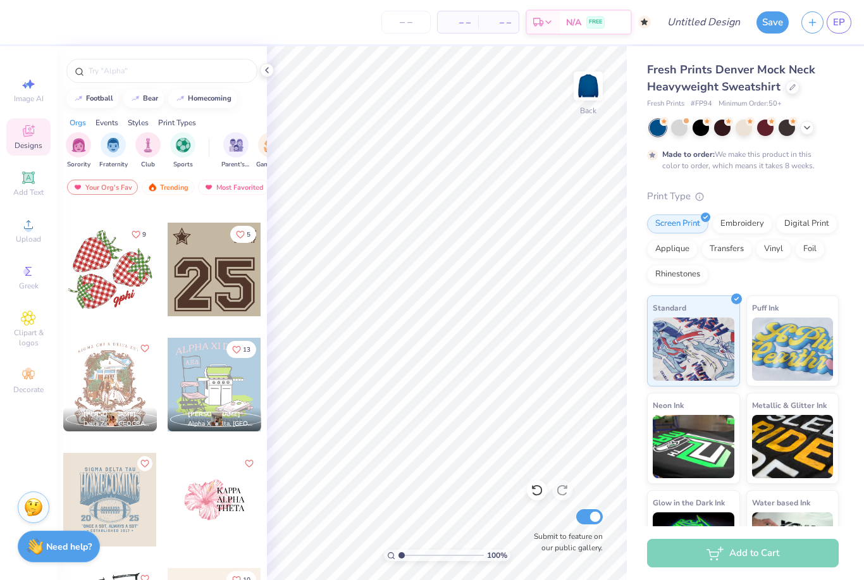
scroll to position [2283, 0]
click at [125, 266] on div at bounding box center [110, 271] width 94 height 94
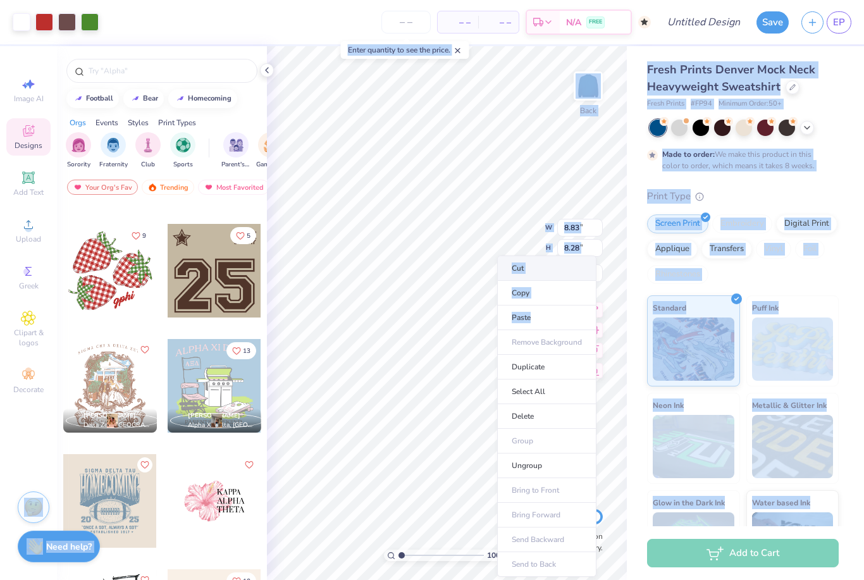
click at [549, 268] on li "Cut" at bounding box center [546, 267] width 99 height 25
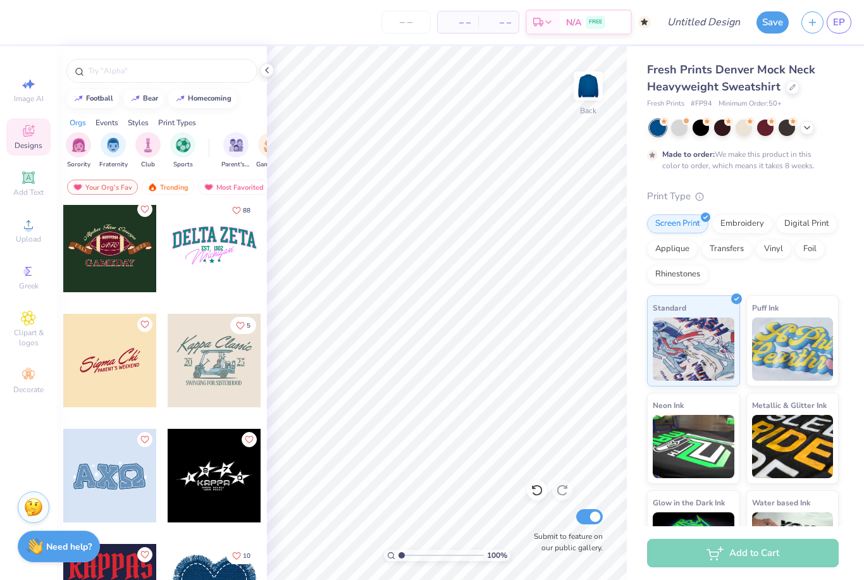
scroll to position [4156, 0]
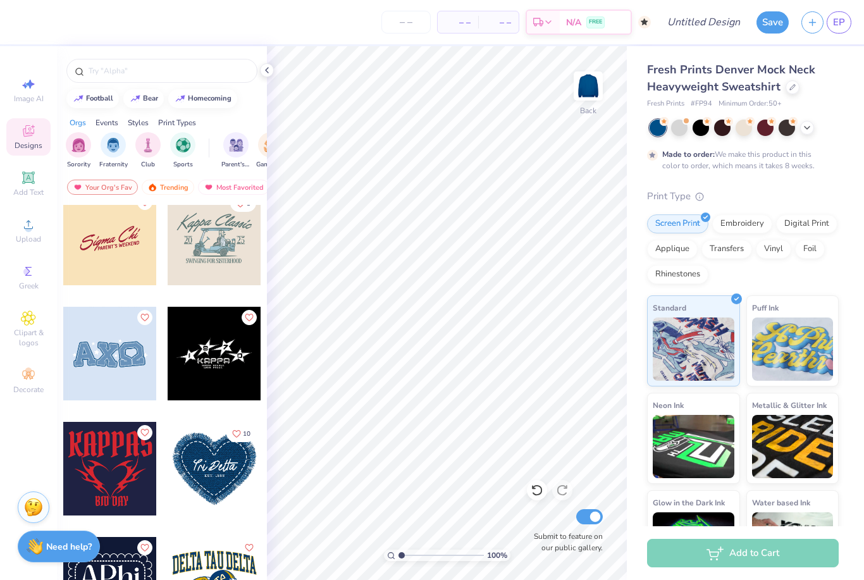
click at [132, 248] on div at bounding box center [110, 239] width 94 height 94
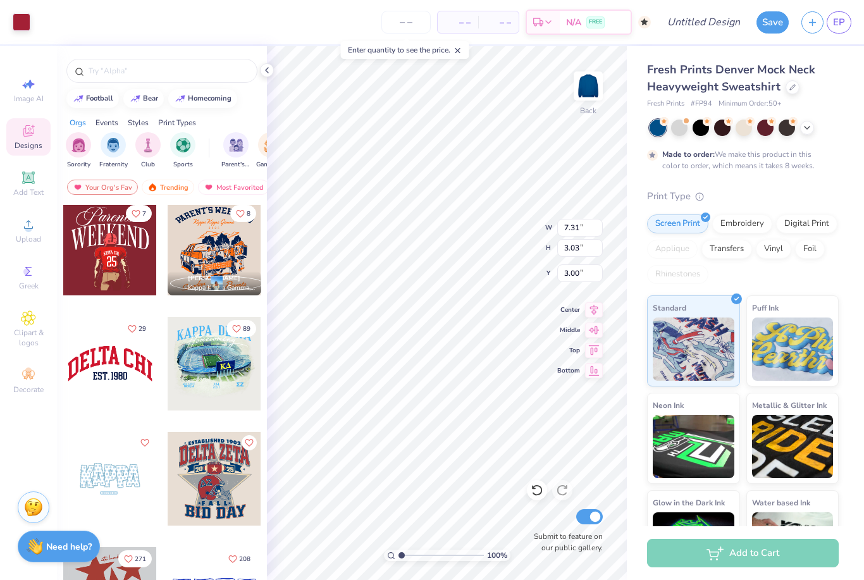
scroll to position [1437, 0]
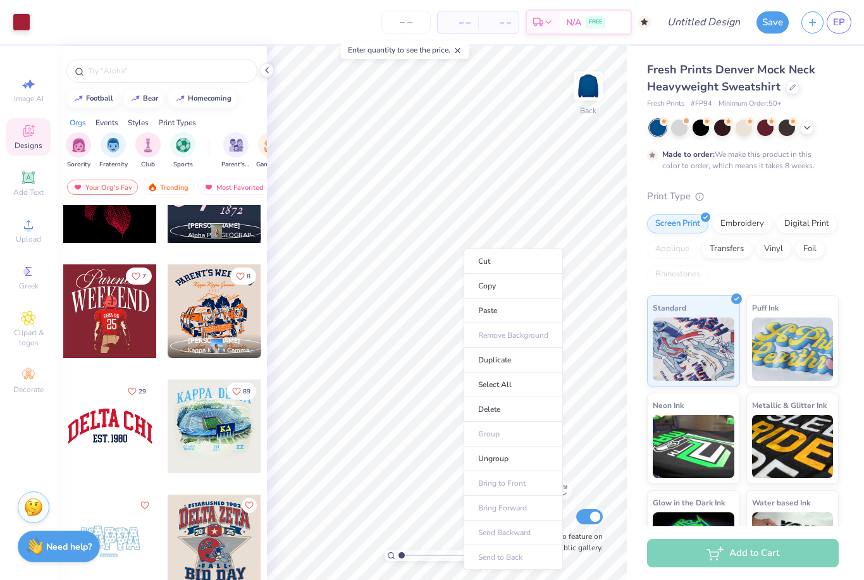
click at [795, 183] on div "Fresh Prints Denver Mock Neck Heavyweight Sweatshirt Fresh Prints # FP94 Minimu…" at bounding box center [743, 321] width 192 height 520
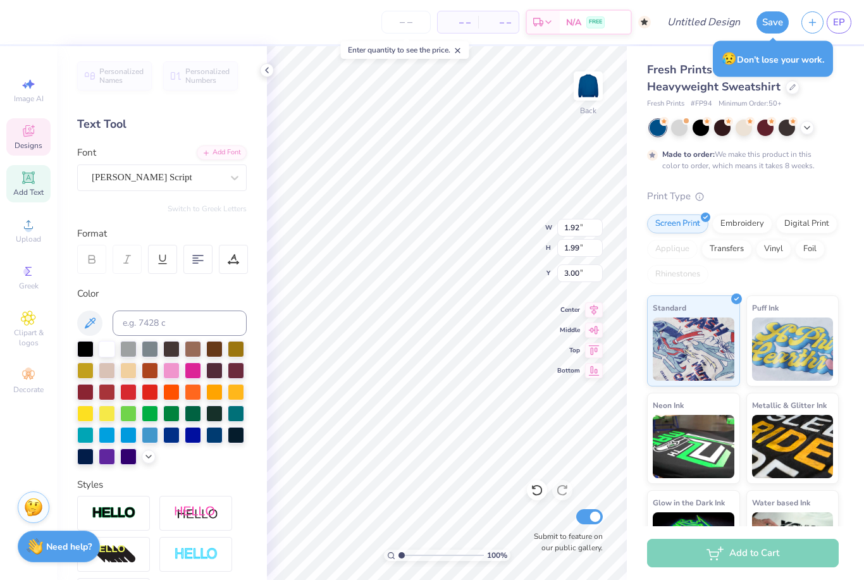
scroll to position [1, 1]
type textarea "C"
type input "5.74"
type input "2.81"
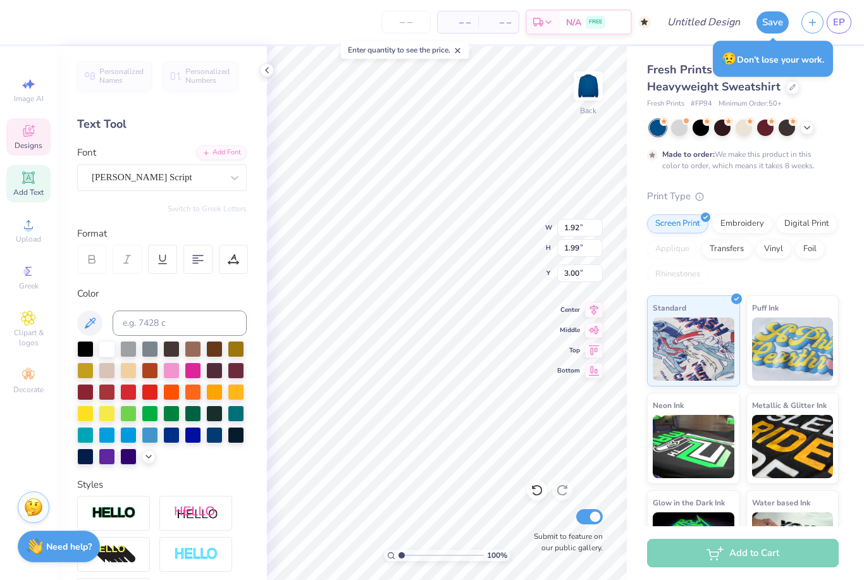
type input "3.22"
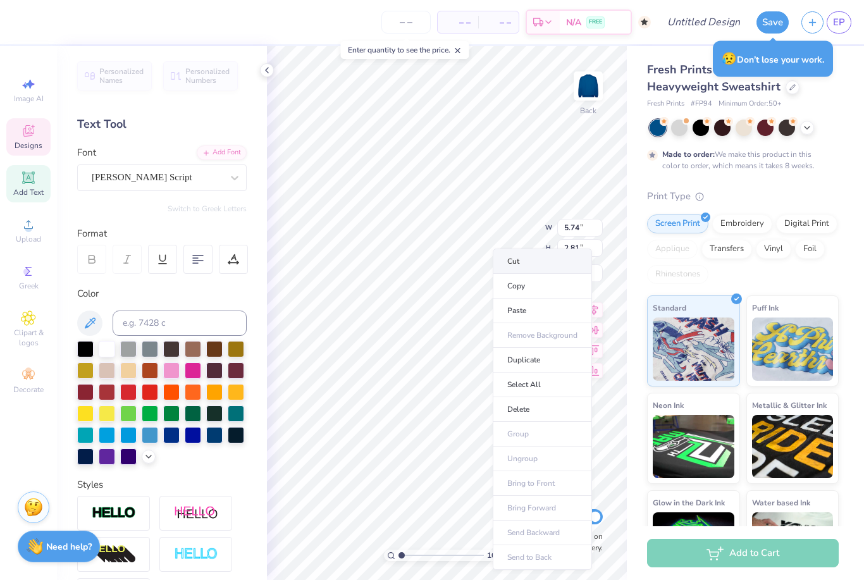
click at [529, 261] on li "Cut" at bounding box center [542, 260] width 99 height 25
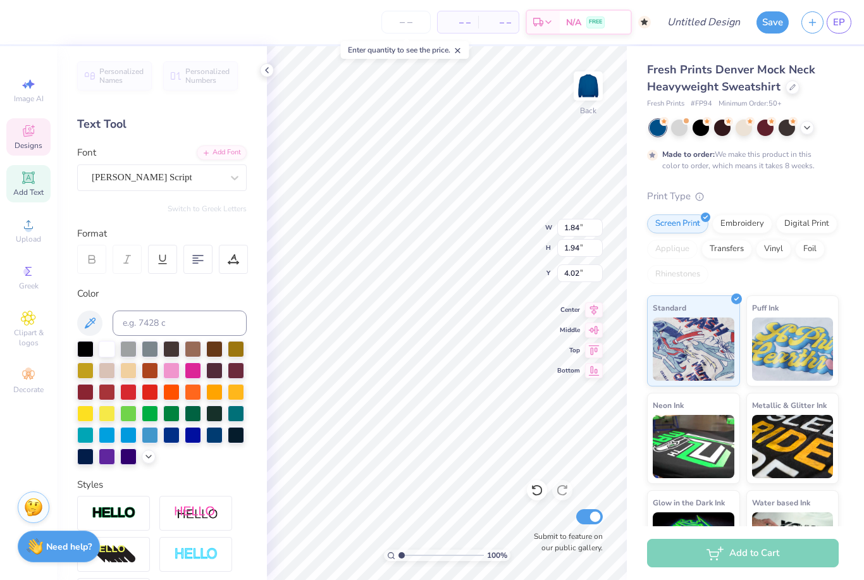
scroll to position [1, 3]
type textarea "Mont Tennis"
type input "5.01"
type input "1.15"
type input "4.80"
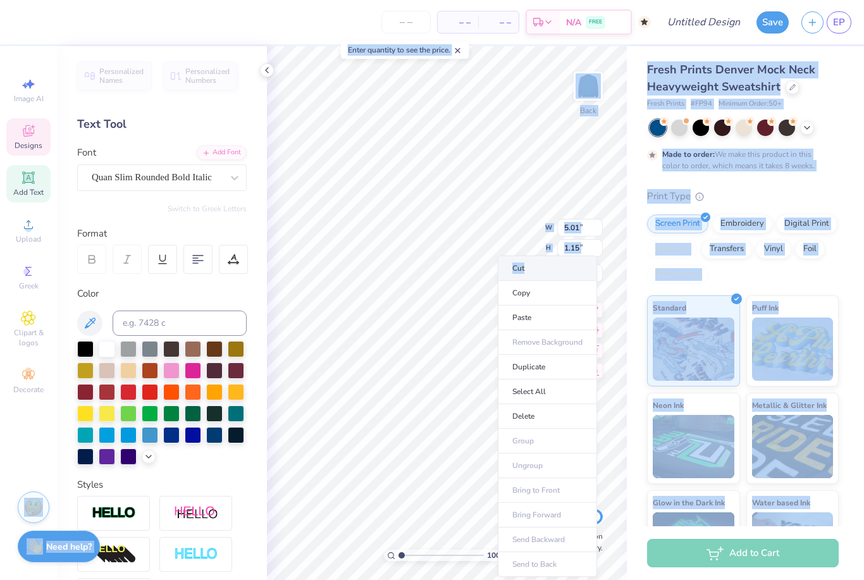
click at [537, 265] on li "Cut" at bounding box center [547, 267] width 99 height 25
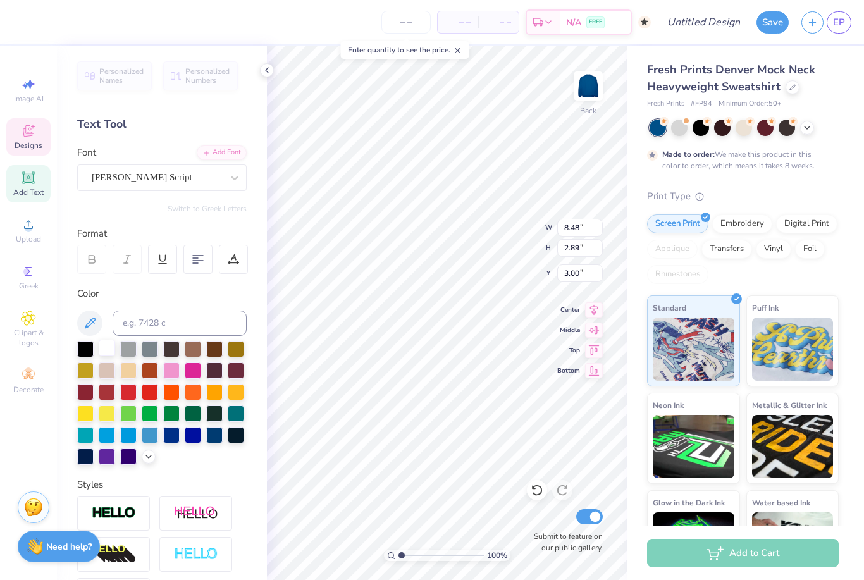
click at [112, 348] on div at bounding box center [107, 348] width 16 height 16
type input "4.20"
type input "3.56"
type input "12.38"
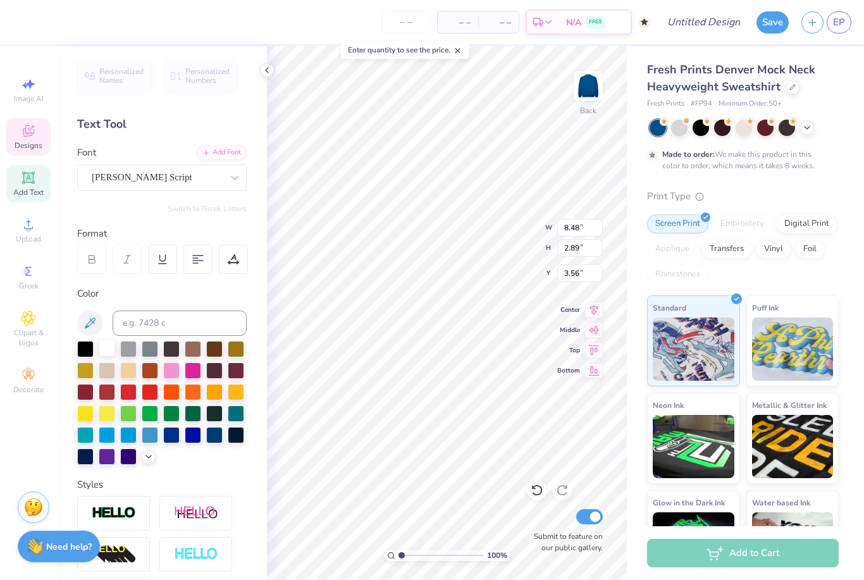
type input "4.22"
type input "3.00"
click at [267, 69] on polyline at bounding box center [267, 70] width 3 height 5
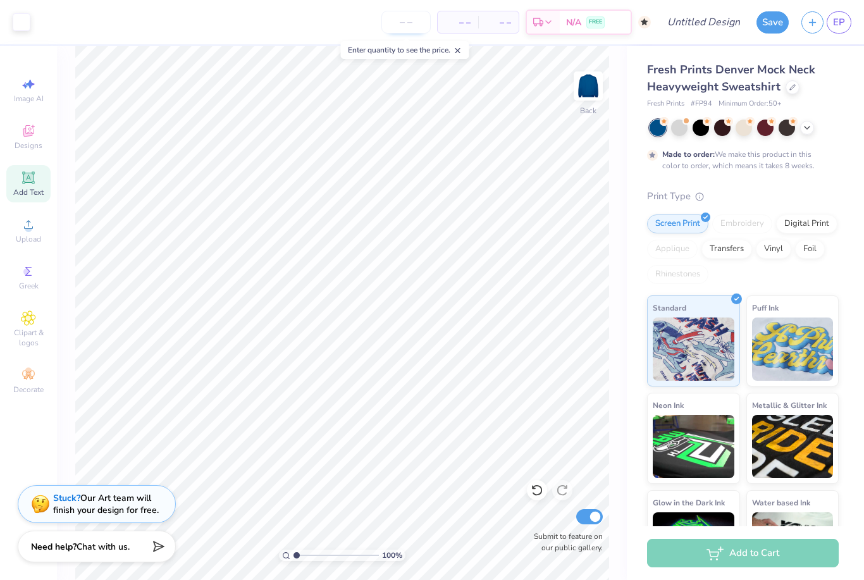
click at [409, 32] on input "number" at bounding box center [405, 22] width 49 height 23
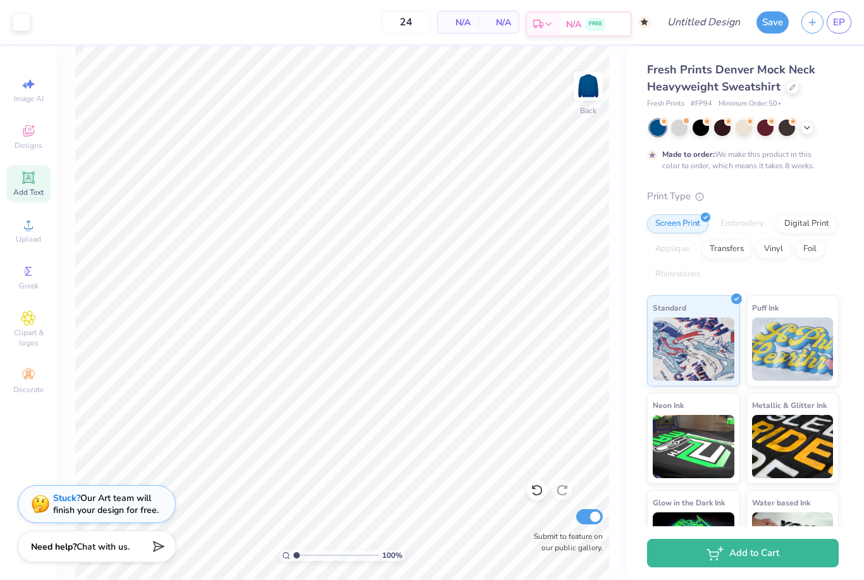
click at [577, 23] on span "N/A" at bounding box center [573, 24] width 15 height 13
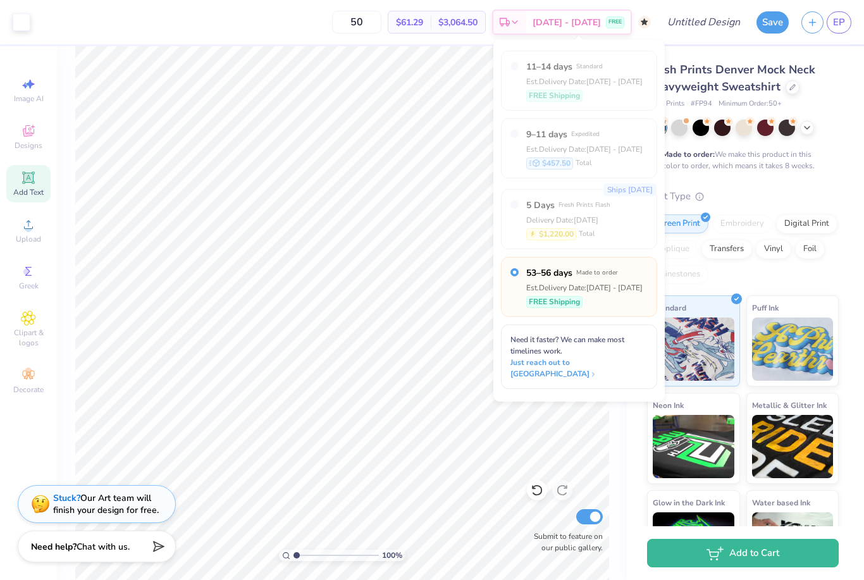
click at [570, 77] on div "Est. Delivery Date: [DATE] - [DATE]" at bounding box center [584, 81] width 116 height 11
click at [511, 71] on div "11–14 days Standard Est. Delivery Date: [DATE] - [DATE] FREE Shipping" at bounding box center [579, 81] width 156 height 60
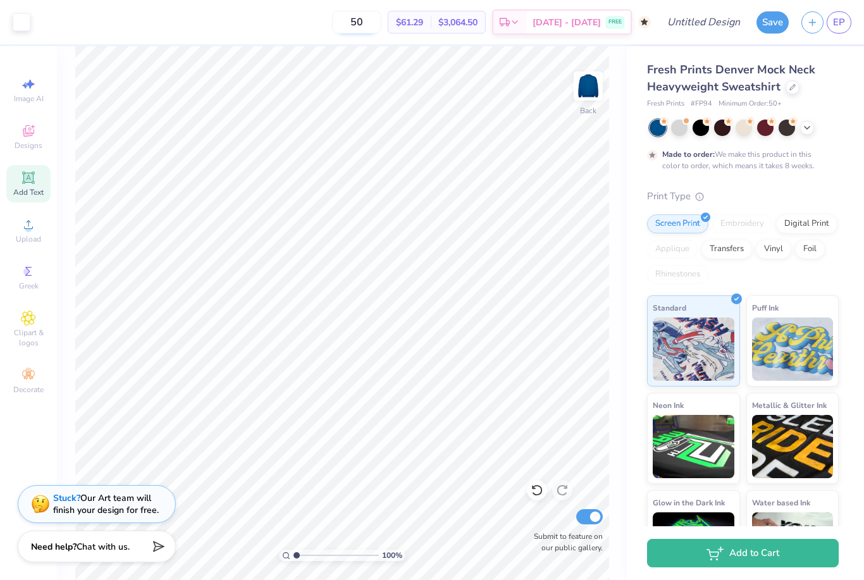
click at [381, 28] on input "50" at bounding box center [356, 22] width 49 height 23
type input "5"
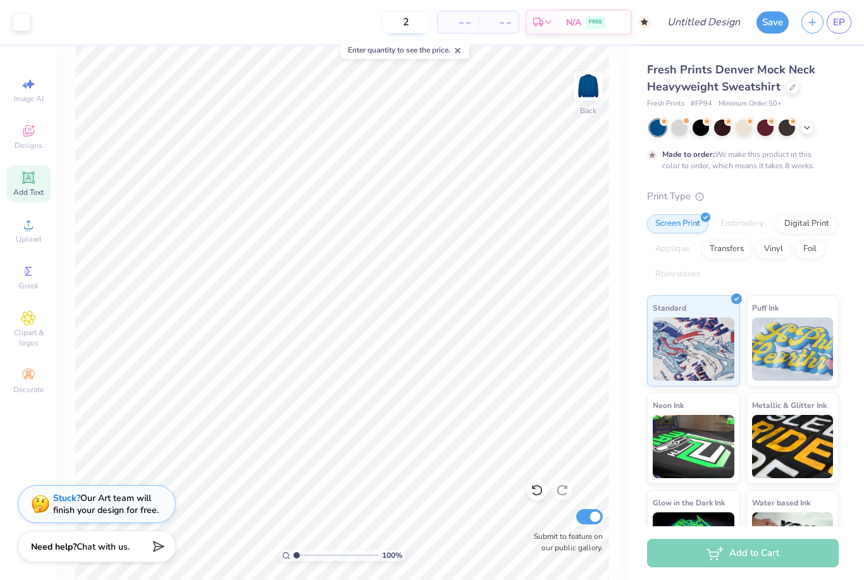
type input "20"
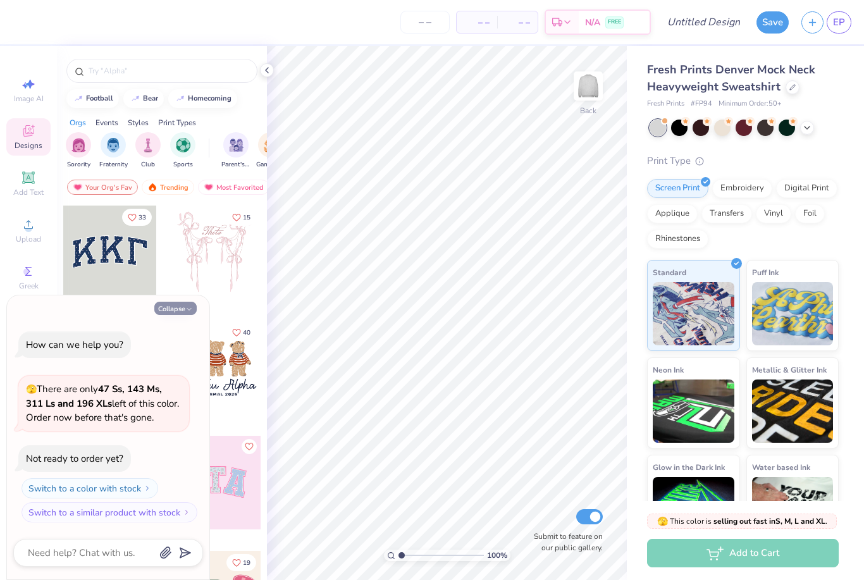
click at [176, 310] on button "Collapse" at bounding box center [175, 308] width 42 height 13
type textarea "x"
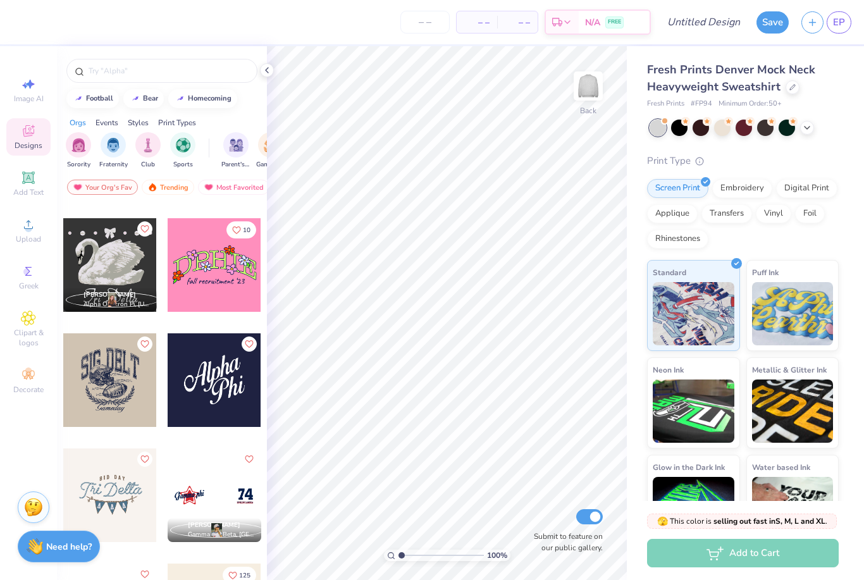
scroll to position [3495, 0]
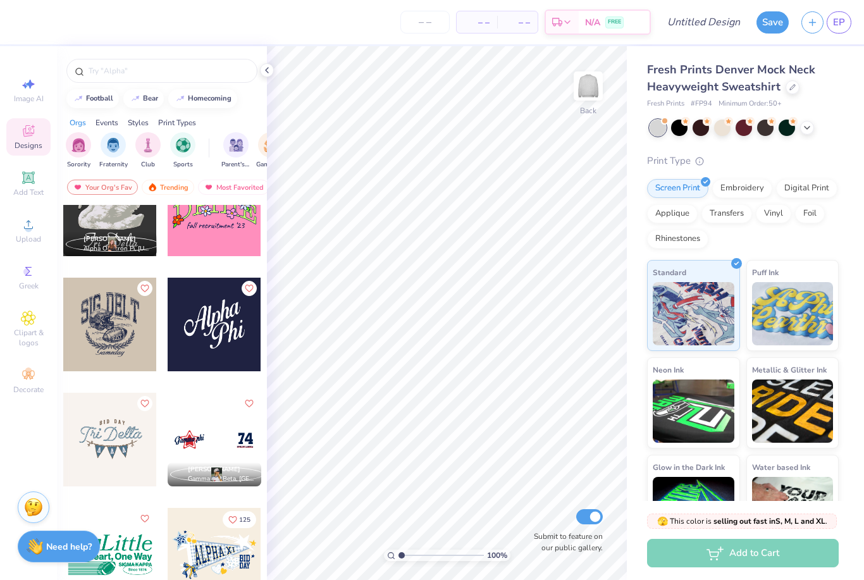
click at [212, 319] on div at bounding box center [215, 325] width 94 height 94
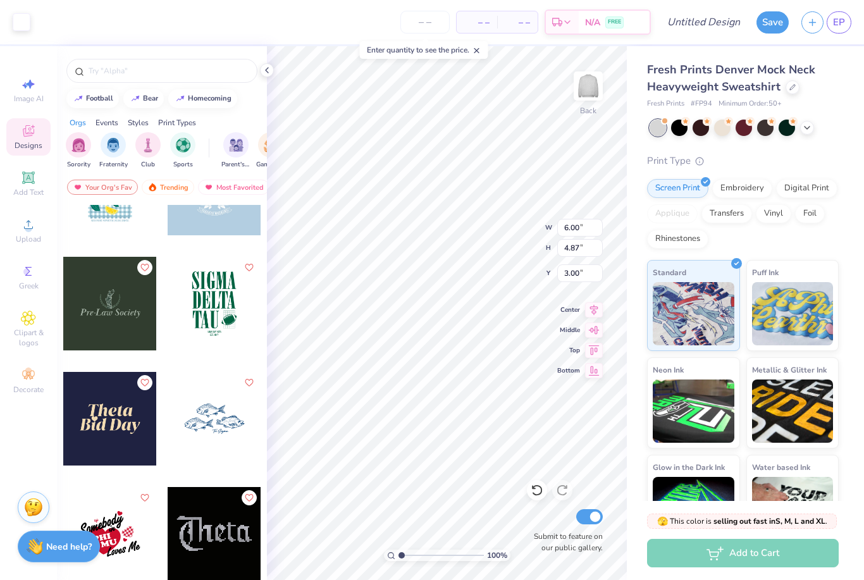
scroll to position [6305, 0]
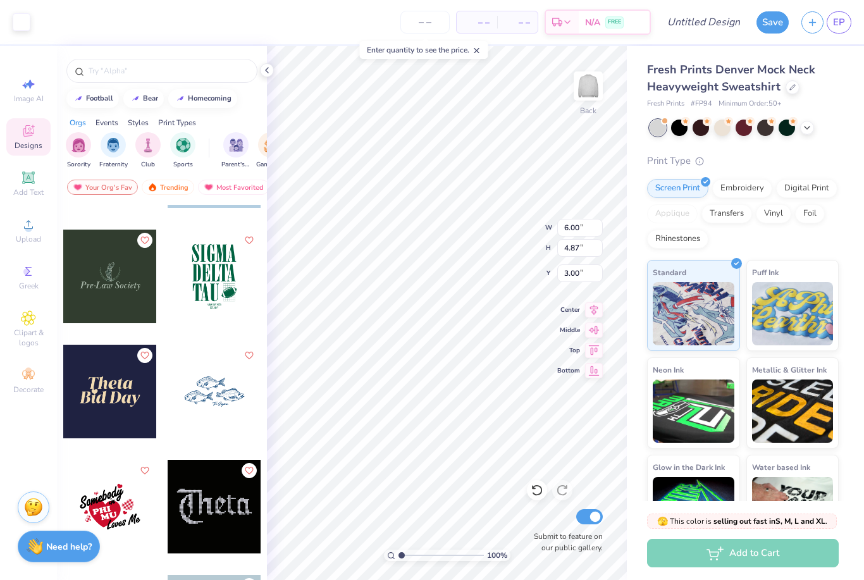
click at [124, 399] on div at bounding box center [110, 392] width 94 height 94
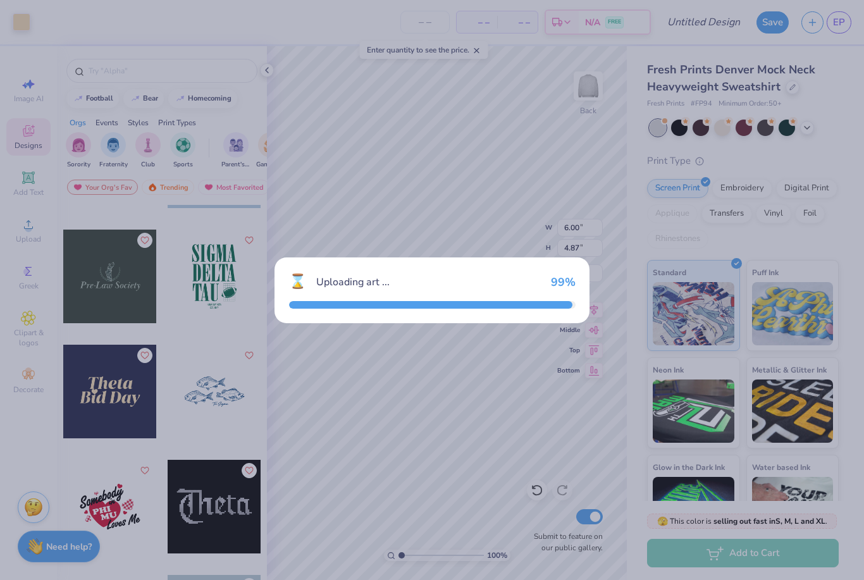
type input "4.35"
type input "2.20"
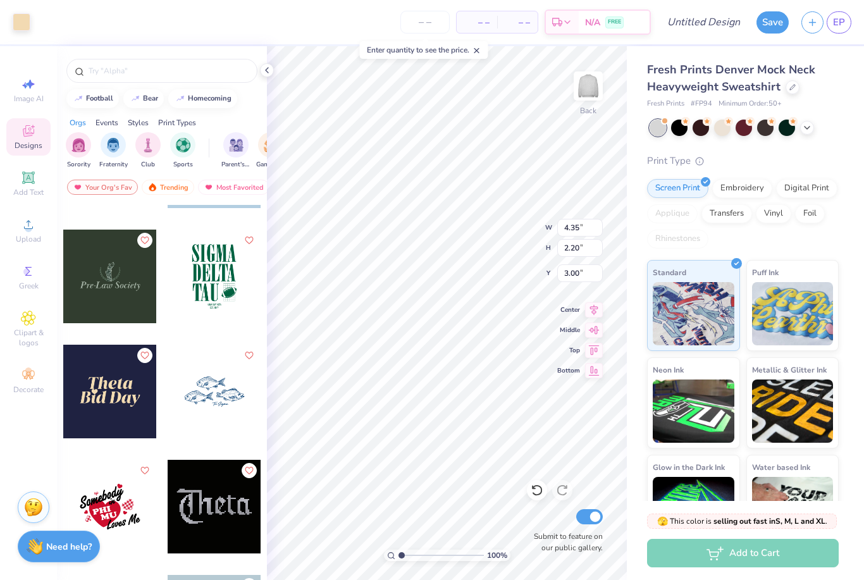
type input "6.00"
type input "4.87"
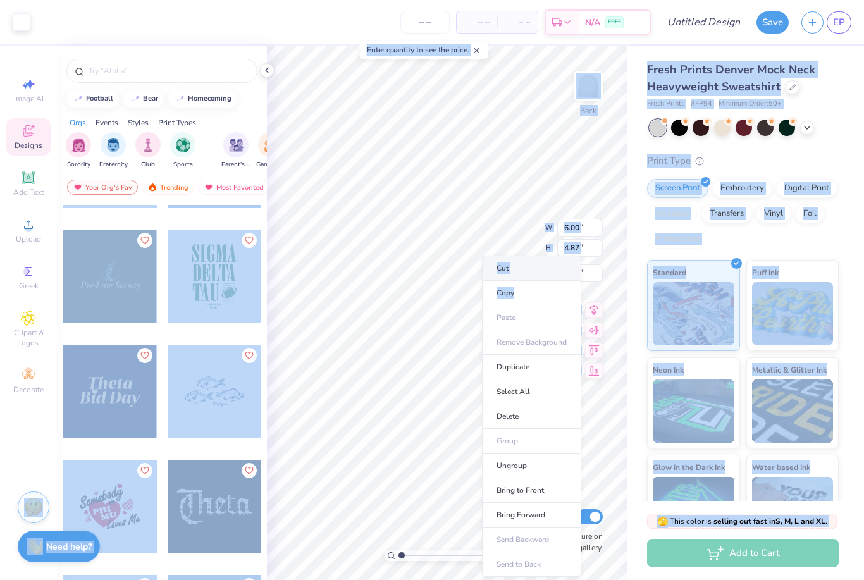
click at [520, 269] on li "Cut" at bounding box center [531, 267] width 99 height 25
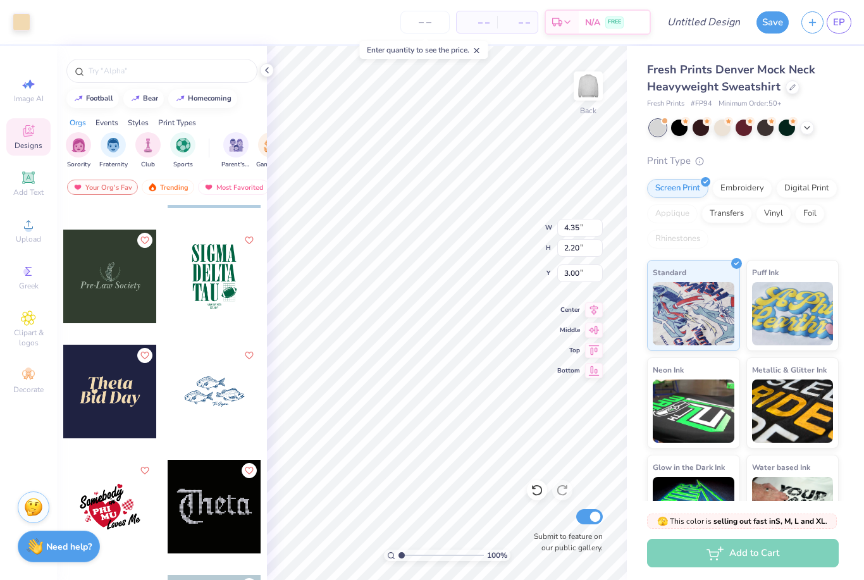
type input "10.21"
type input "5.17"
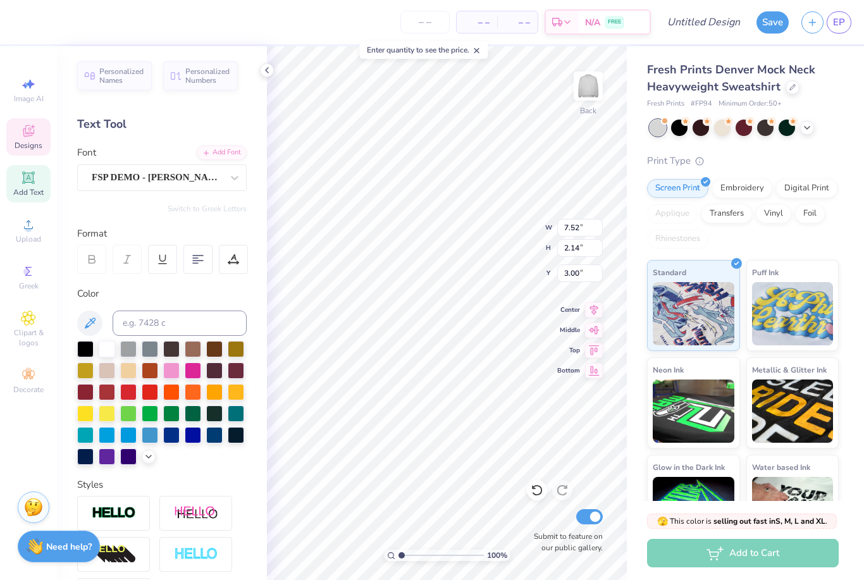
scroll to position [1, 0]
type textarea "Mont"
type input "10.21"
type input "2.78"
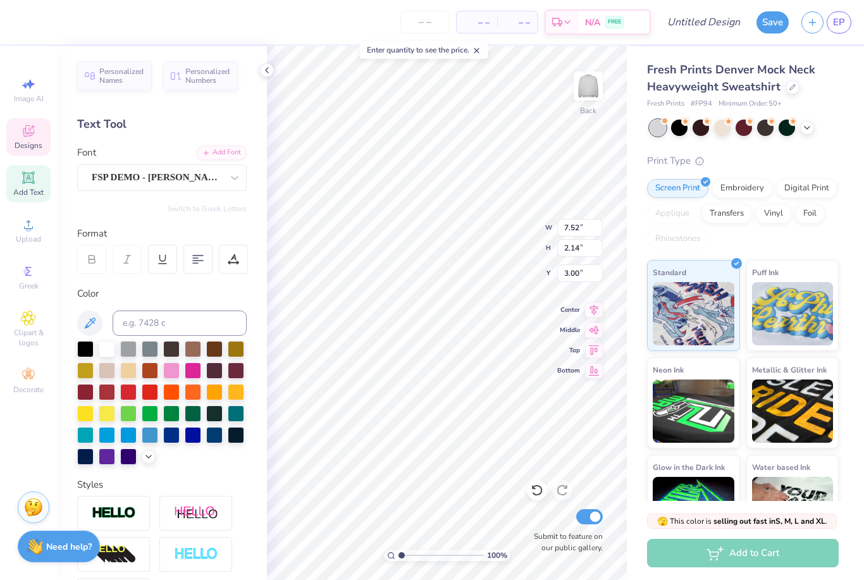
type input "5.39"
type textarea "Tennis"
type input "1.04"
type input "0.92"
type input "5.23"
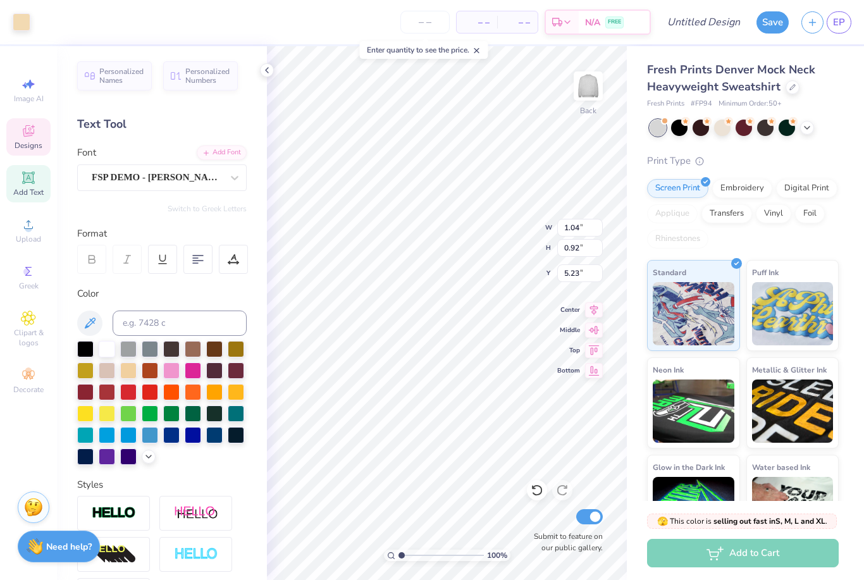
type input "0.99"
type input "0.87"
type input "1.17"
type input "1.03"
type input "0.81"
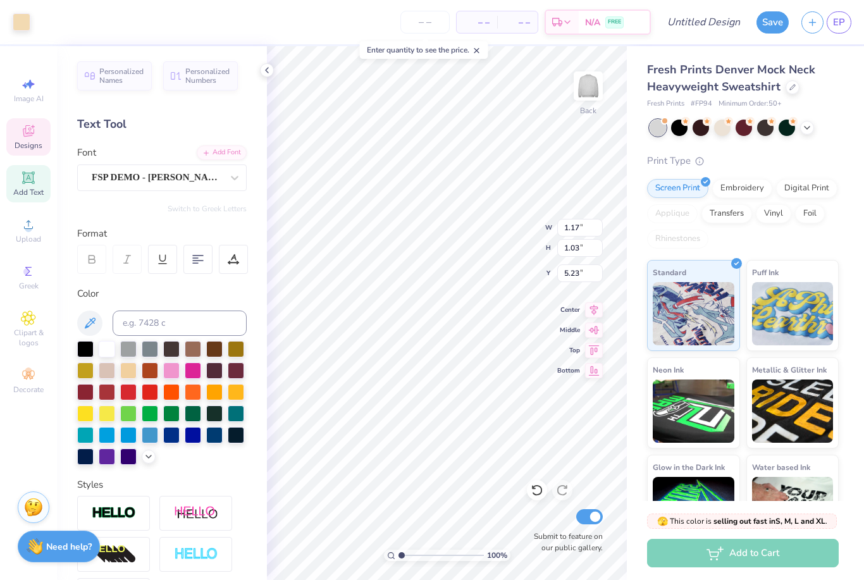
type input "0.71"
type input "6.94"
type input "1.99"
type input "3.08"
click at [110, 351] on div at bounding box center [107, 348] width 16 height 16
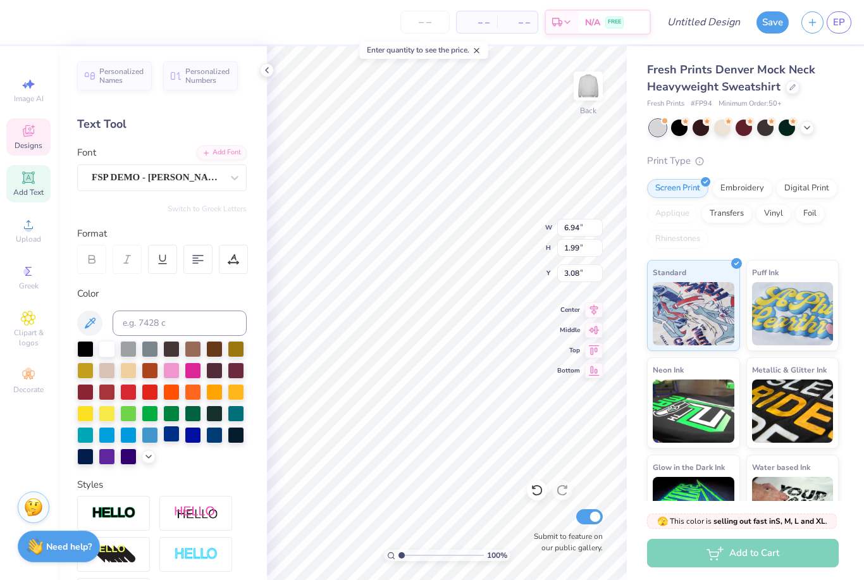
click at [175, 441] on div at bounding box center [171, 434] width 16 height 16
type input "8.61"
type input "2.18"
type input "5.69"
click at [179, 436] on div at bounding box center [171, 434] width 16 height 16
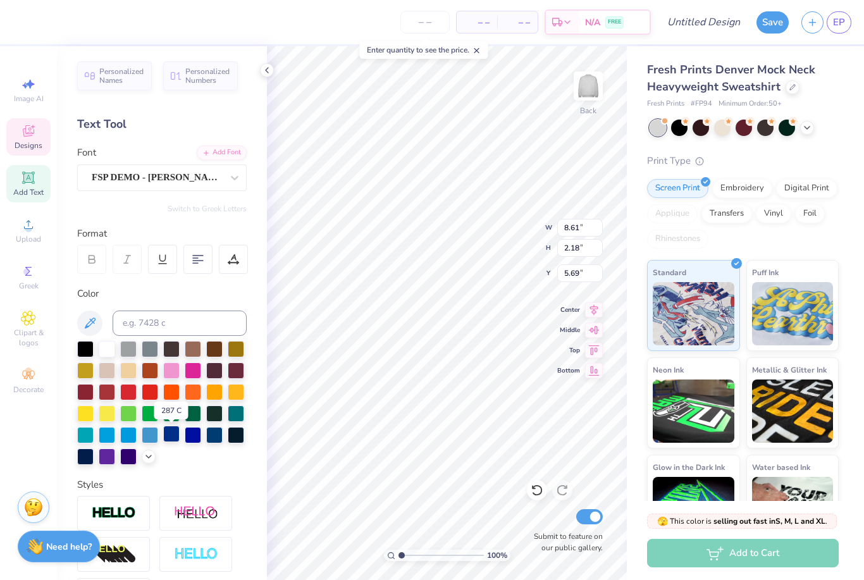
type input "0.81"
type input "0.71"
type input "5.23"
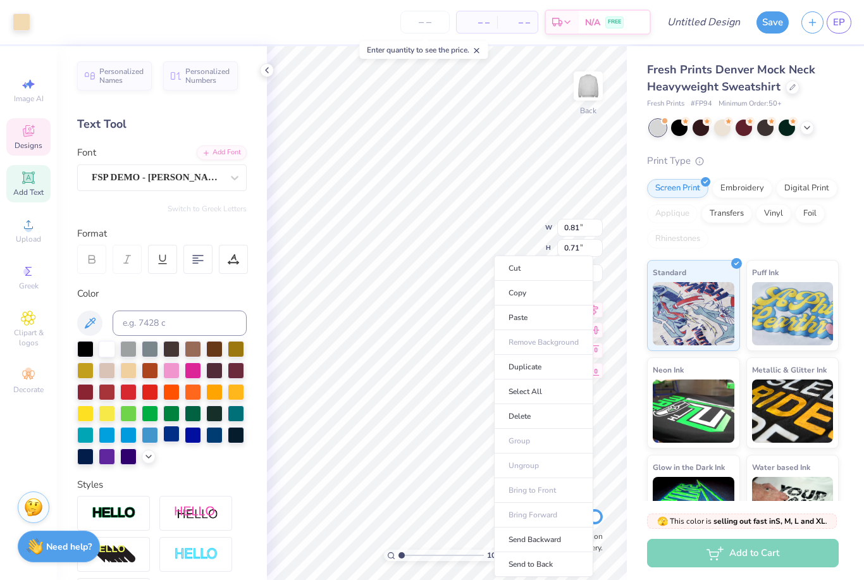
type input "0.47"
type input "0.41"
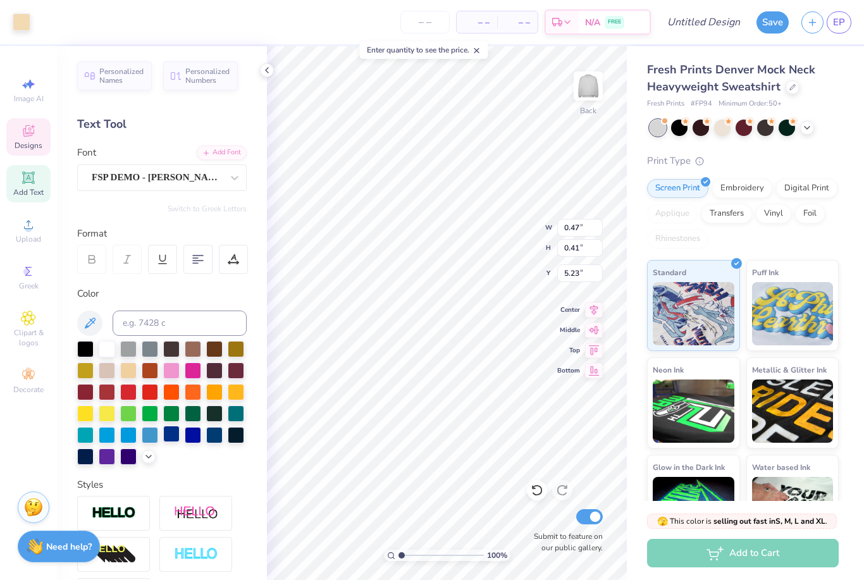
click at [176, 439] on div at bounding box center [171, 434] width 16 height 16
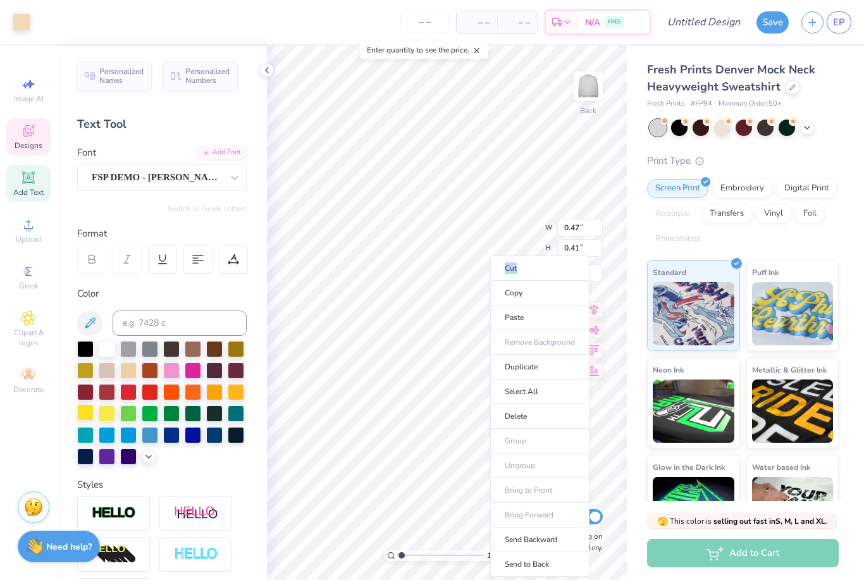
click at [87, 416] on div at bounding box center [85, 412] width 16 height 16
click at [175, 441] on div at bounding box center [171, 434] width 16 height 16
click at [524, 273] on li "Cut" at bounding box center [538, 267] width 99 height 25
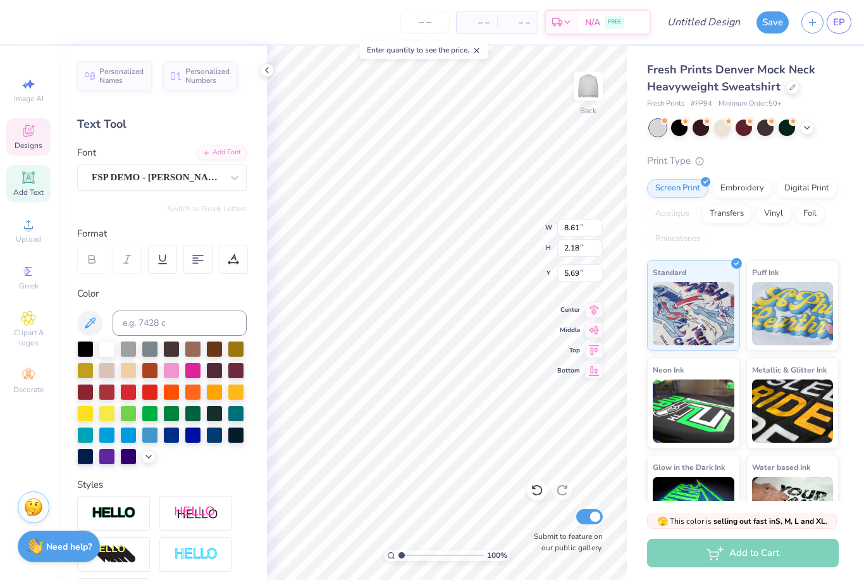
type input "6.94"
type input "1.99"
type input "3.00"
type input "8.61"
type input "2.18"
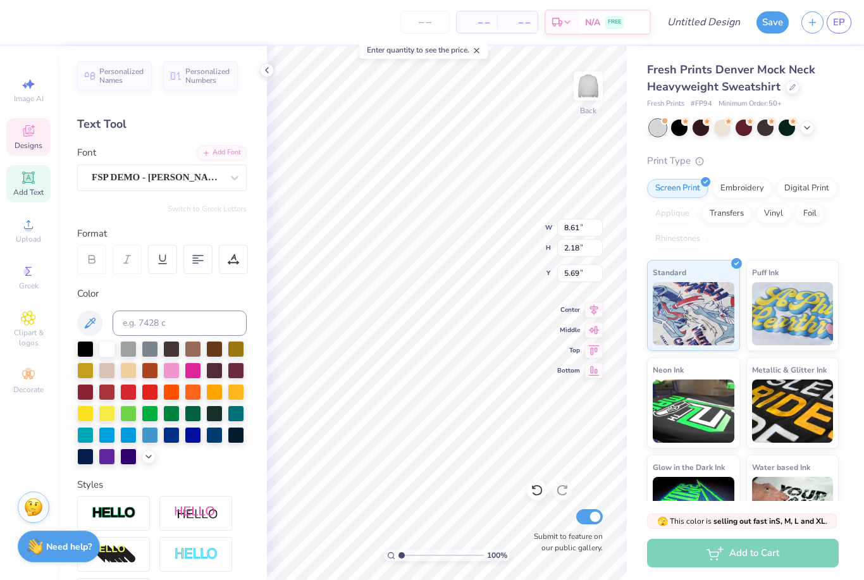
type input "5.27"
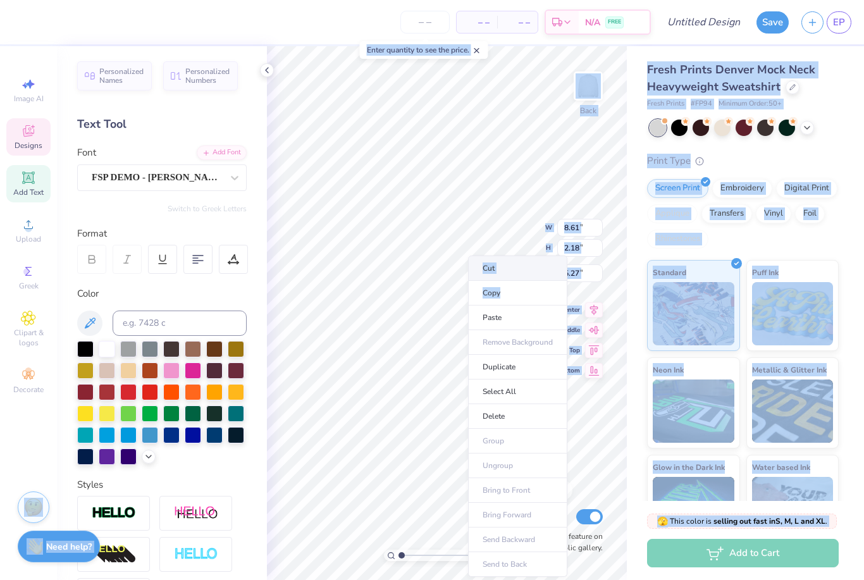
click at [523, 271] on li "Cut" at bounding box center [517, 267] width 99 height 25
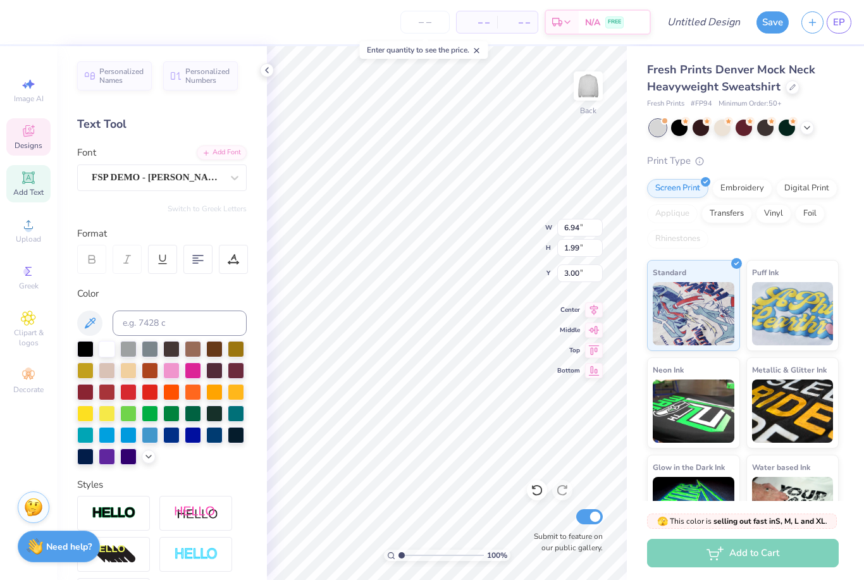
scroll to position [1, 3]
type textarea "Mont Tennis"
type input "12.39"
type input "1.68"
type input "3.00"
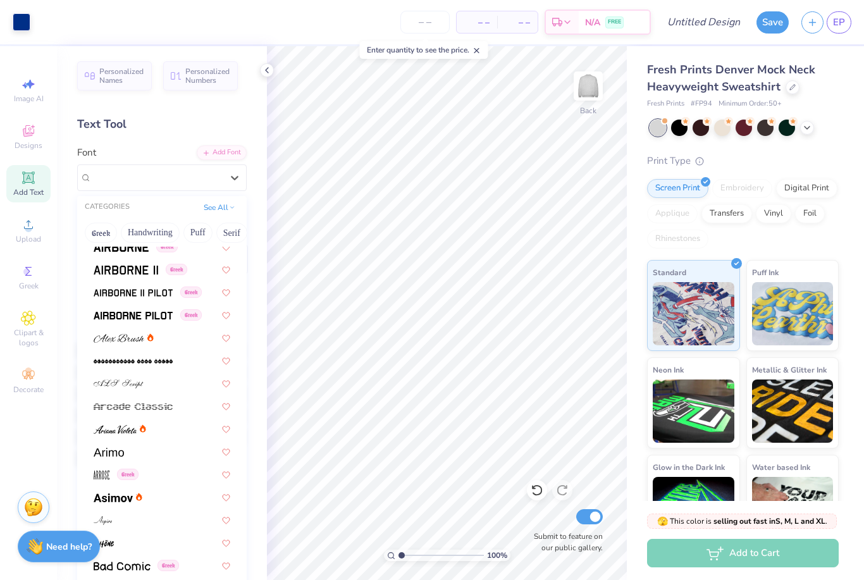
scroll to position [304, 0]
click at [138, 336] on img at bounding box center [119, 338] width 51 height 9
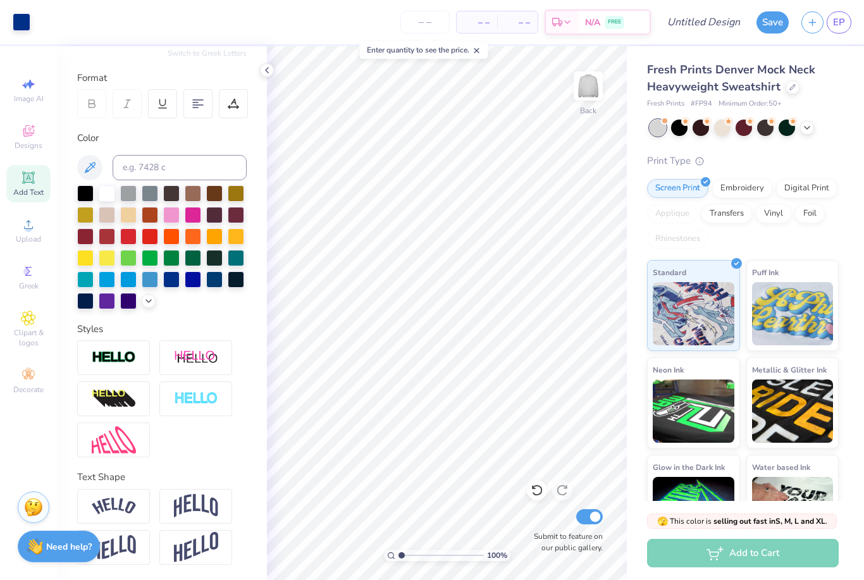
scroll to position [156, 0]
click at [214, 501] on img at bounding box center [196, 506] width 44 height 24
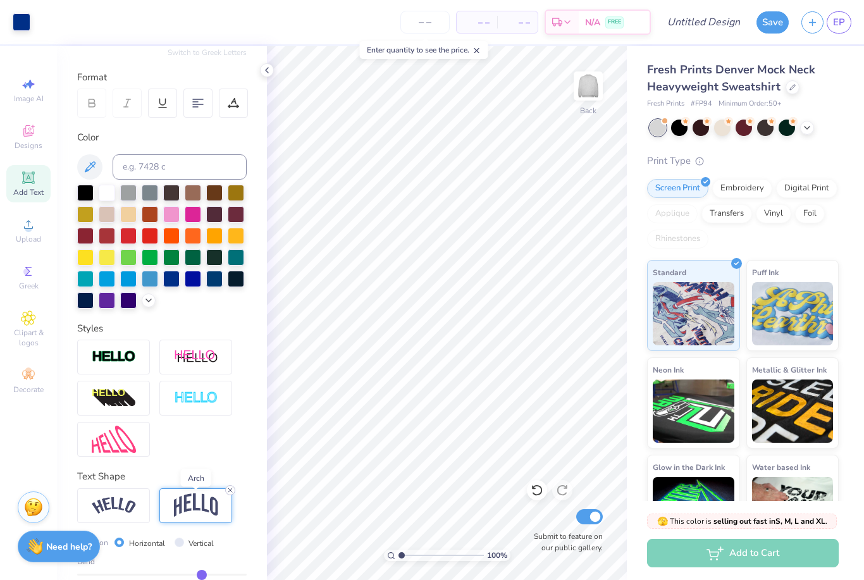
click at [233, 491] on icon at bounding box center [230, 490] width 8 height 8
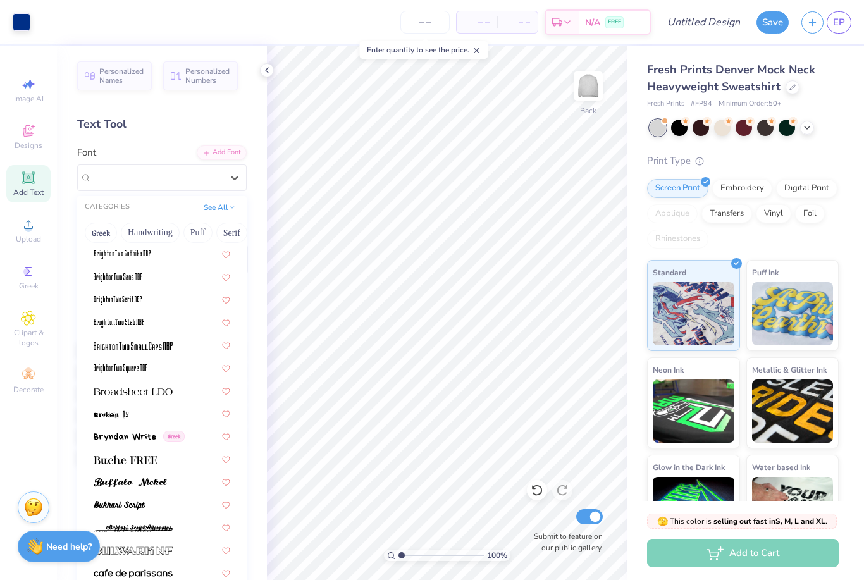
scroll to position [1028, 0]
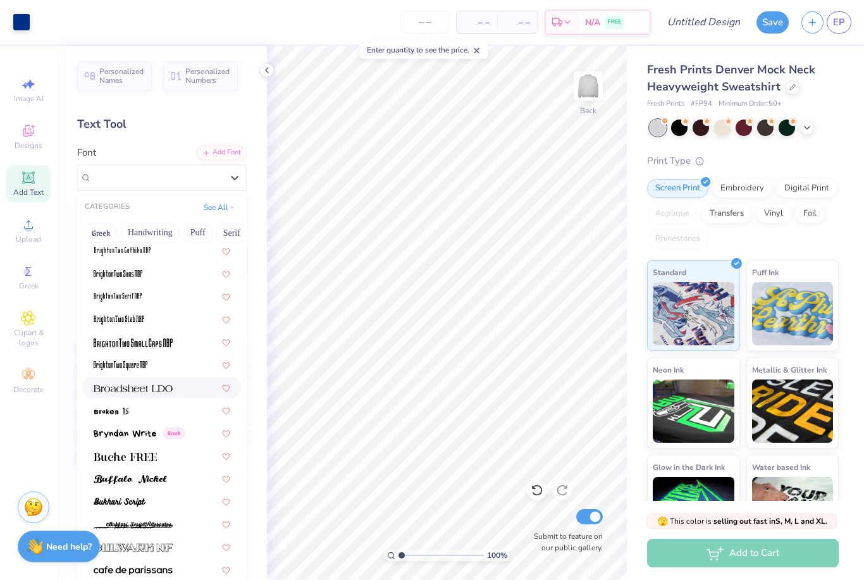
click at [185, 388] on div at bounding box center [162, 387] width 137 height 13
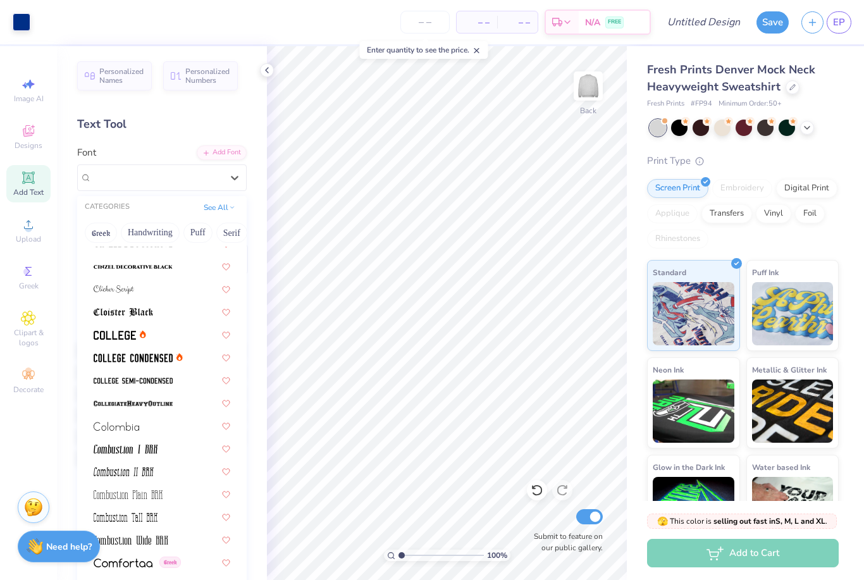
scroll to position [1650, 0]
click at [154, 332] on div at bounding box center [162, 334] width 137 height 13
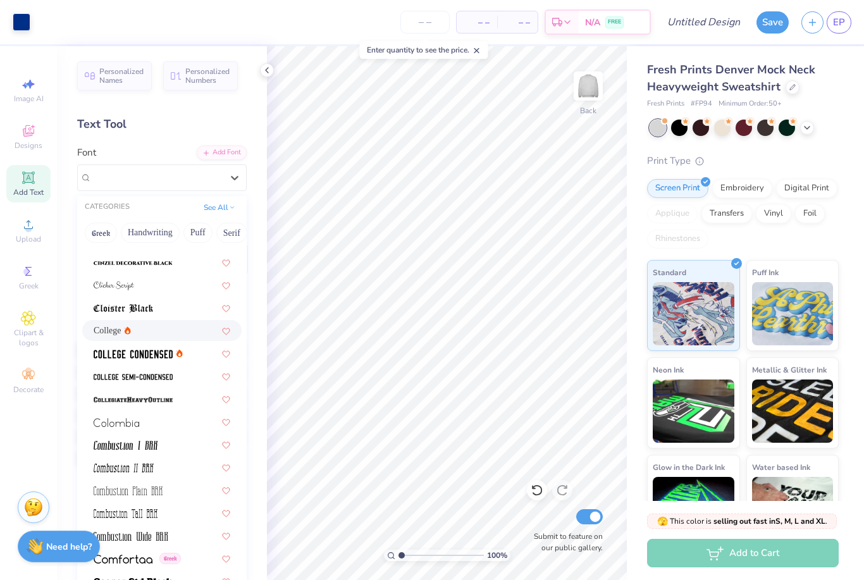
scroll to position [1655, 0]
click at [183, 395] on div at bounding box center [162, 397] width 137 height 13
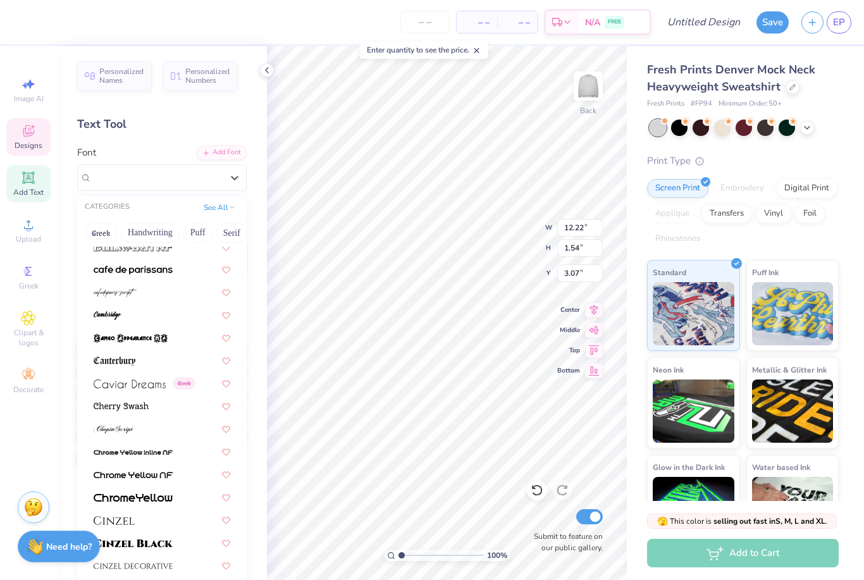
scroll to position [1330, 0]
click at [147, 355] on div at bounding box center [162, 358] width 137 height 13
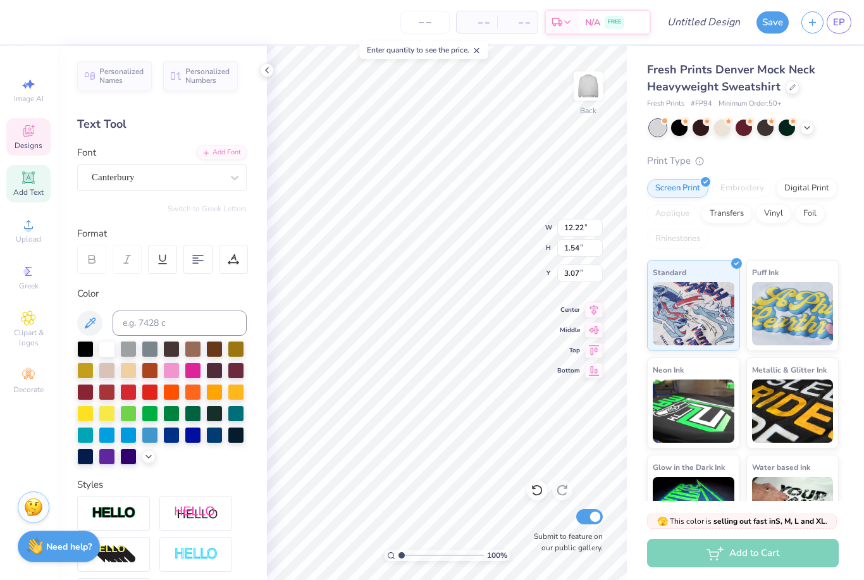
type input "10.06"
type input "1.63"
type input "3.02"
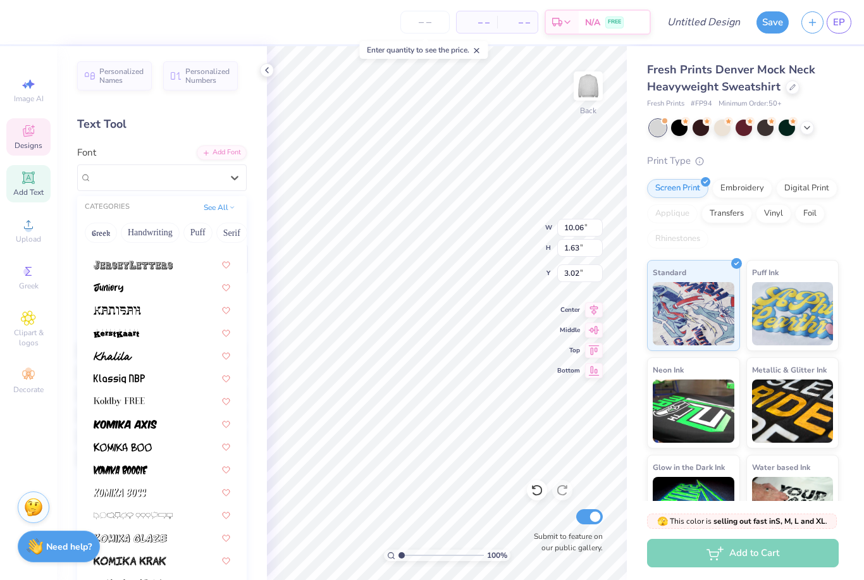
scroll to position [3574, 0]
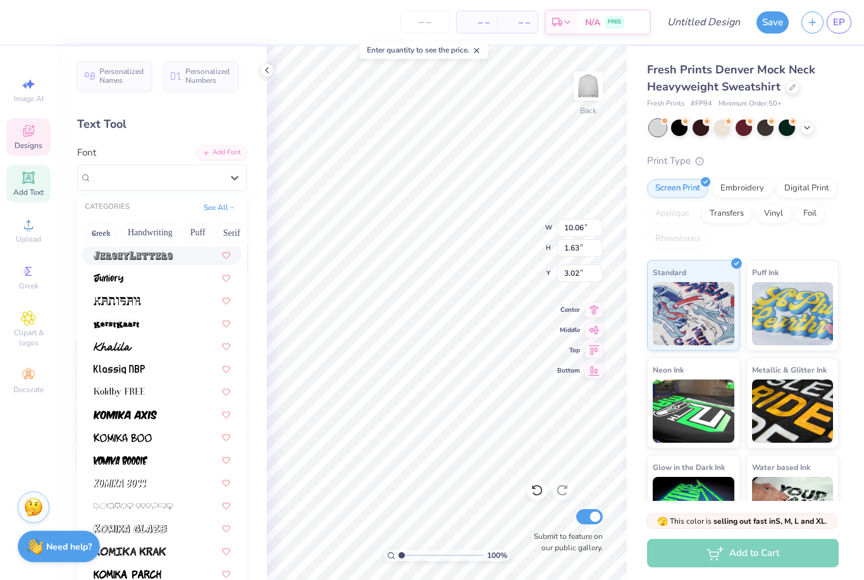
click at [172, 254] on img at bounding box center [133, 255] width 79 height 9
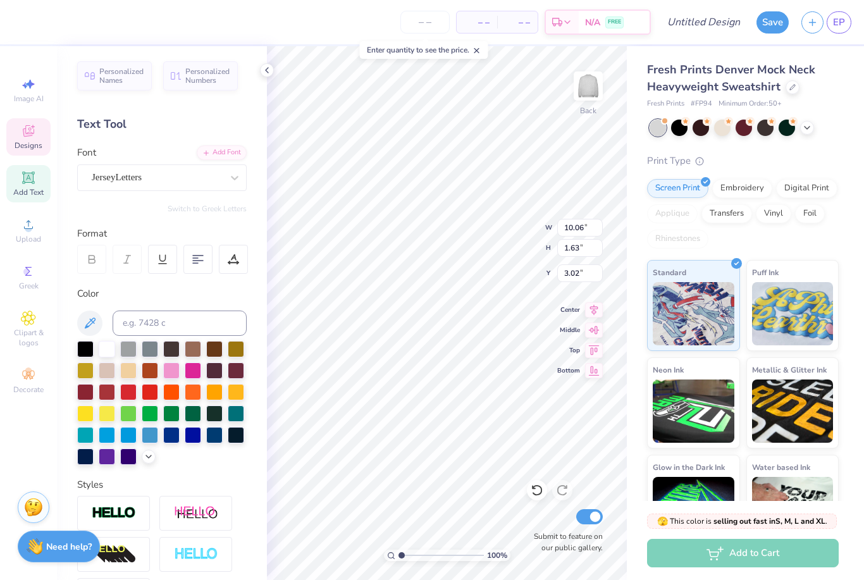
type input "14.83"
type input "1.84"
type input "2.92"
type input "12.11"
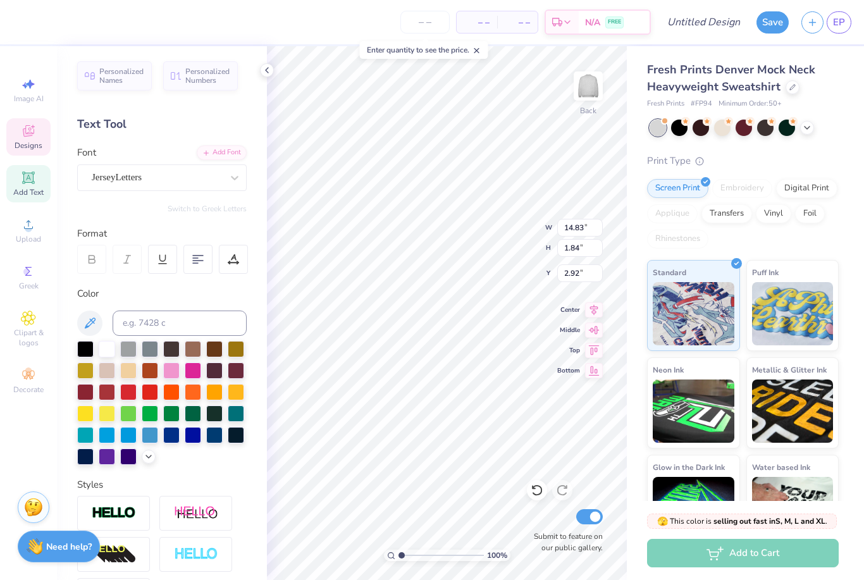
type input "1.50"
type input "3.00"
type textarea "Mont Tennis"
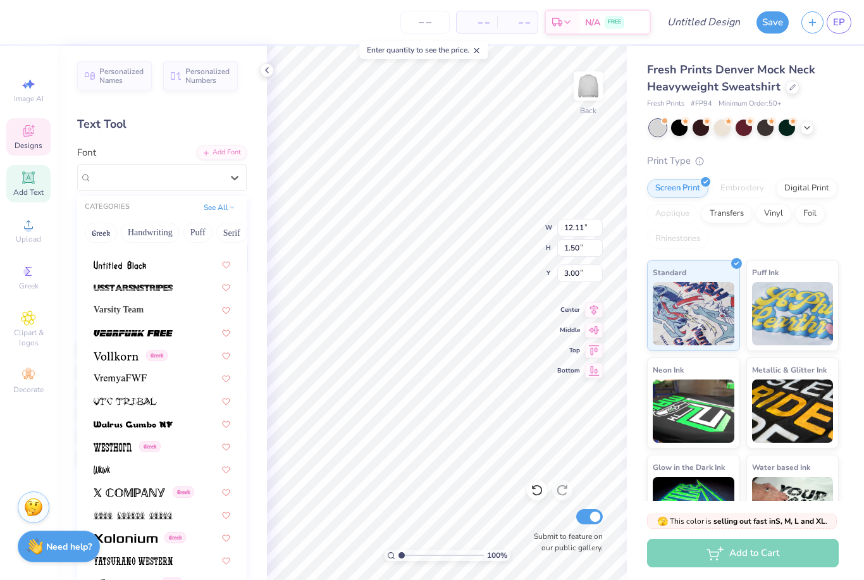
scroll to position [6796, 0]
click at [162, 309] on div "Varsity Team" at bounding box center [162, 309] width 137 height 13
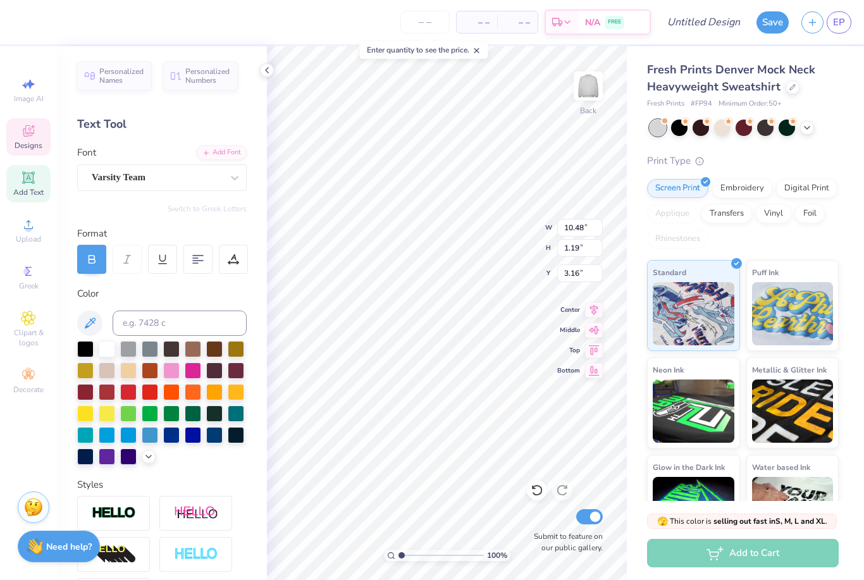
type input "3.00"
type input "12.41"
type input "1.41"
click at [264, 76] on div at bounding box center [267, 70] width 14 height 14
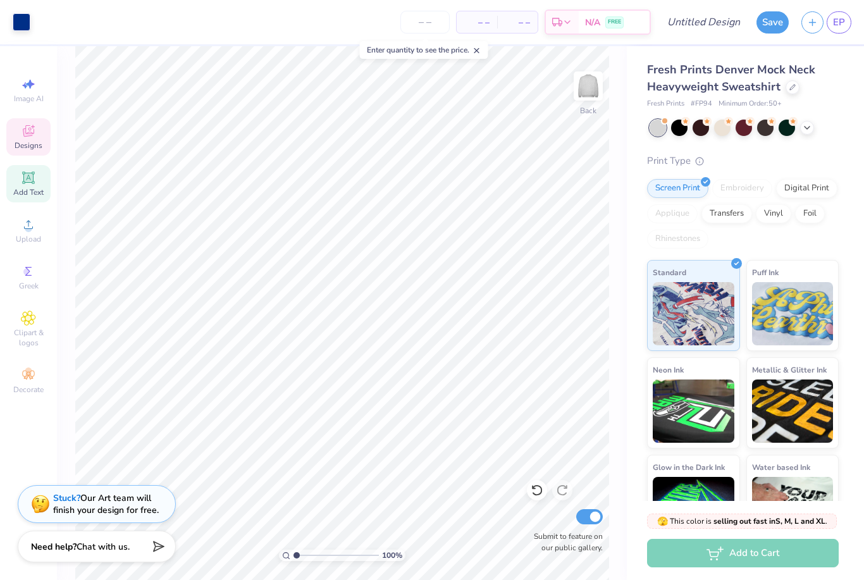
click at [31, 136] on icon at bounding box center [28, 132] width 10 height 8
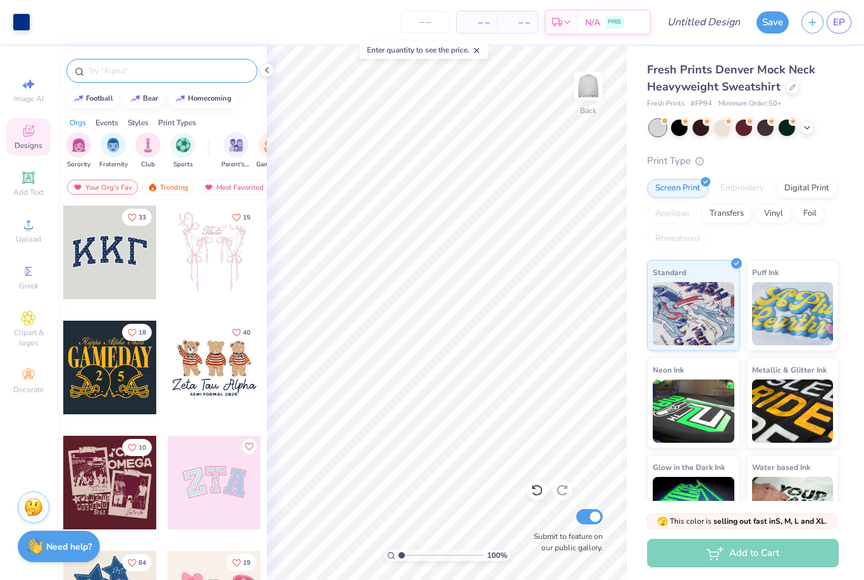
click at [178, 72] on input "text" at bounding box center [168, 70] width 162 height 13
type input "Tennis"
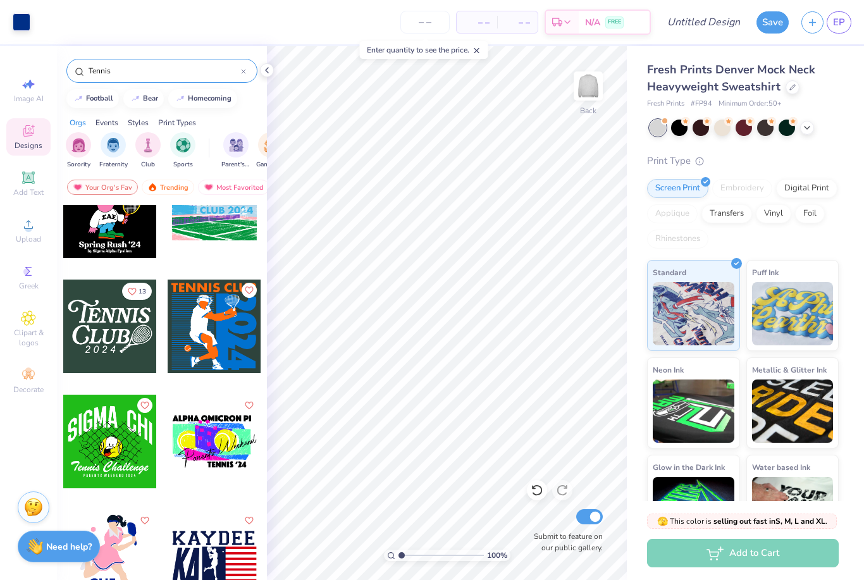
scroll to position [1326, 0]
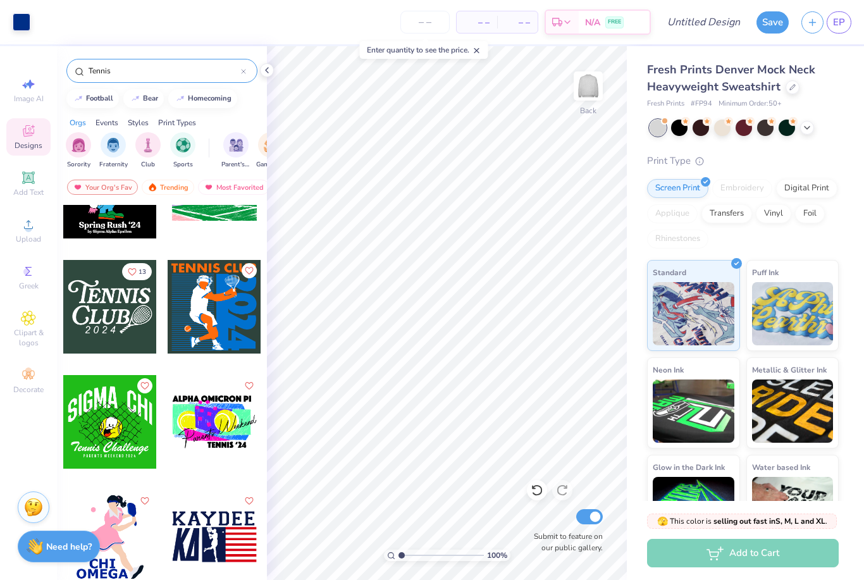
click at [124, 306] on div at bounding box center [110, 307] width 94 height 94
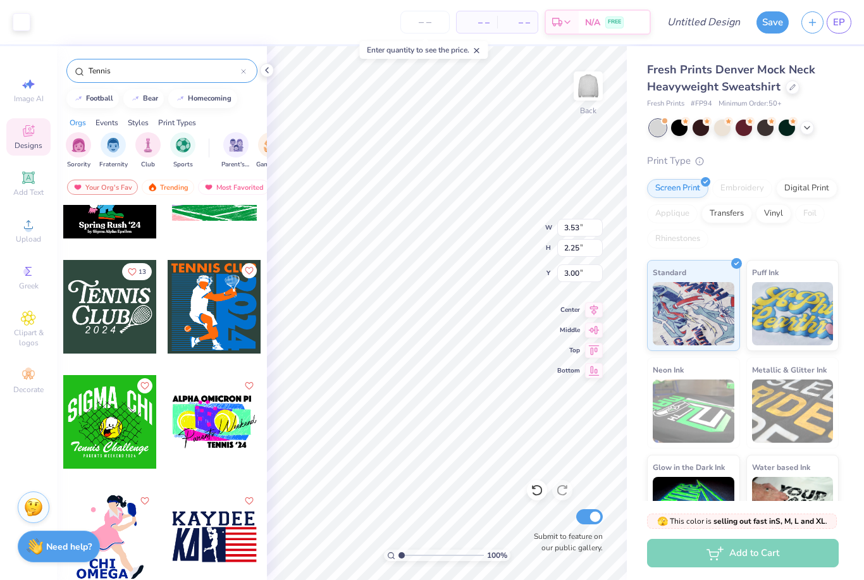
type input "12.41"
type input "1.41"
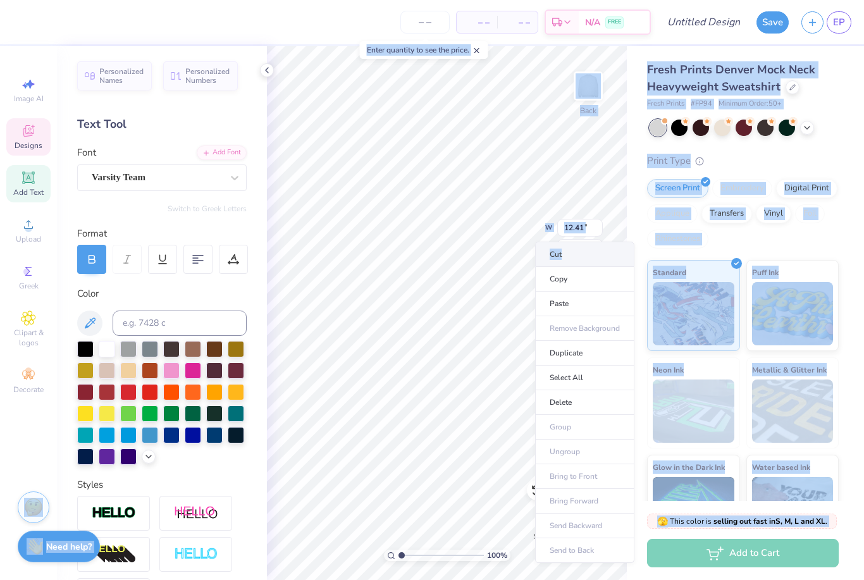
click at [587, 260] on li "Cut" at bounding box center [584, 254] width 99 height 25
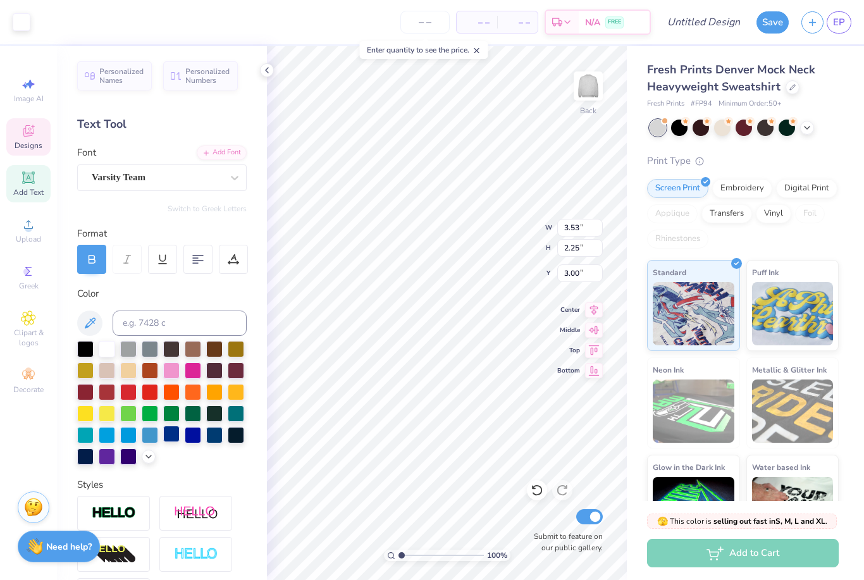
click at [173, 437] on div at bounding box center [171, 434] width 16 height 16
type input "7.70"
type input "4.90"
type input "10.06"
type input "6.40"
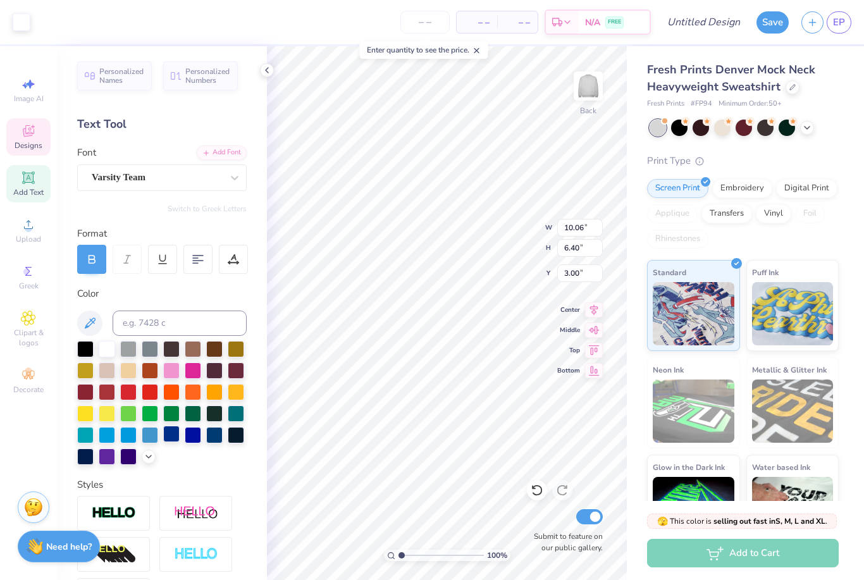
click at [176, 442] on div at bounding box center [171, 434] width 16 height 16
click at [176, 437] on div at bounding box center [171, 434] width 16 height 16
click at [173, 438] on div at bounding box center [171, 434] width 16 height 16
click at [175, 438] on div at bounding box center [171, 434] width 16 height 16
click at [175, 437] on div at bounding box center [171, 434] width 16 height 16
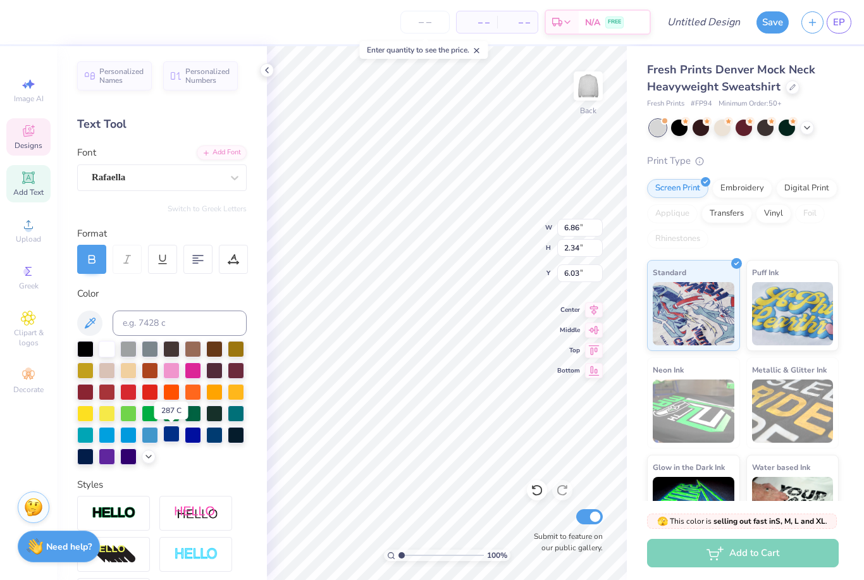
type input "9.87"
type input "2.83"
type input "3.00"
click at [169, 438] on div at bounding box center [171, 434] width 16 height 16
type input "2.04"
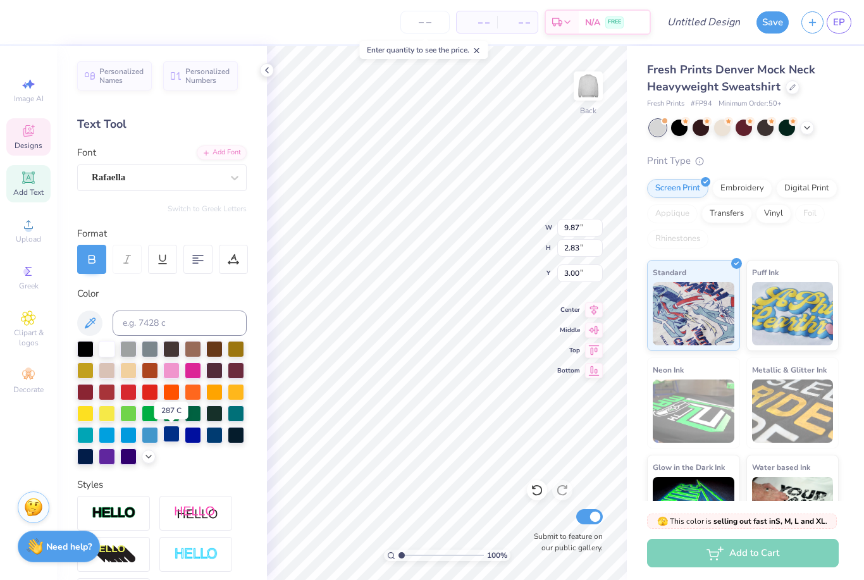
type input "1.91"
type input "6.22"
click at [171, 432] on div at bounding box center [171, 434] width 16 height 16
click at [175, 438] on div at bounding box center [171, 434] width 16 height 16
click at [176, 437] on div at bounding box center [171, 434] width 16 height 16
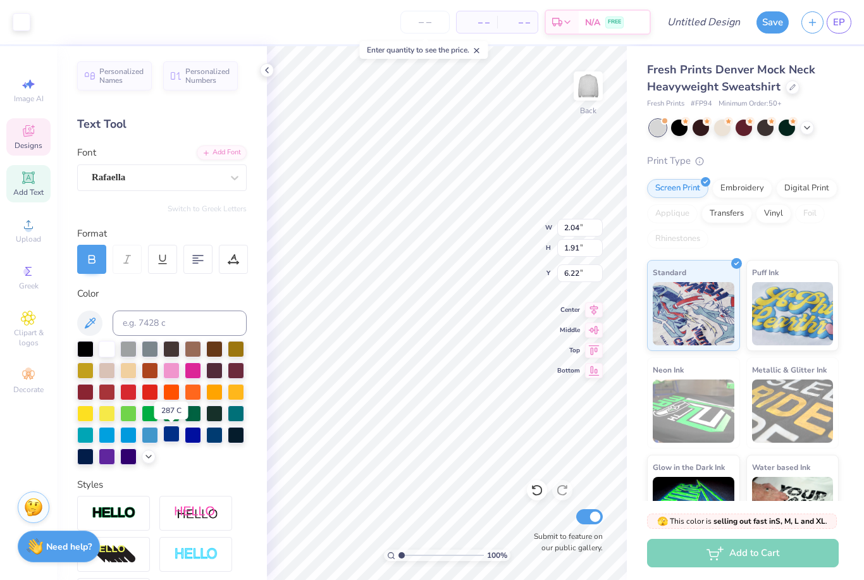
type input "3.62"
type input "0.88"
type input "8.51"
type textarea "2"
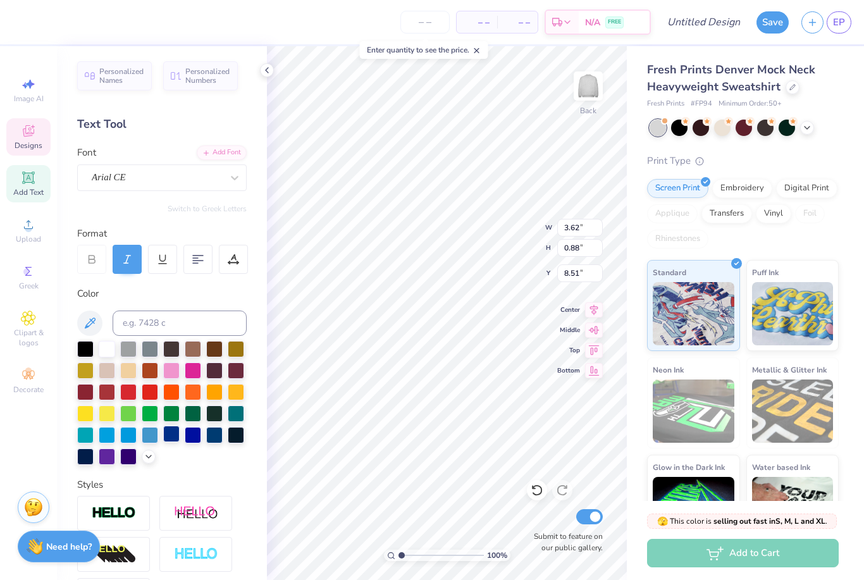
type input "9.87"
type input "2.83"
type input "3.00"
type textarea "Mont"
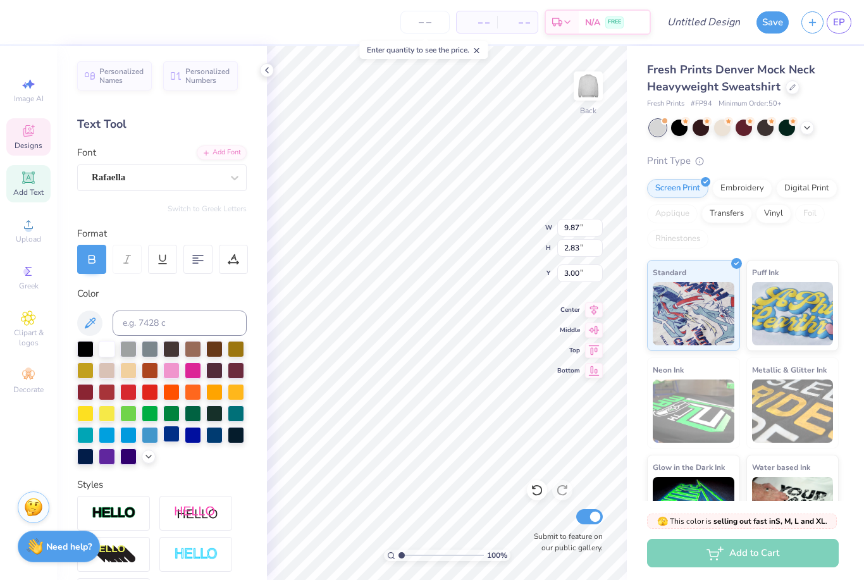
scroll to position [0, 1]
type input "6.86"
type input "2.34"
type input "6.03"
type textarea "Tennis"
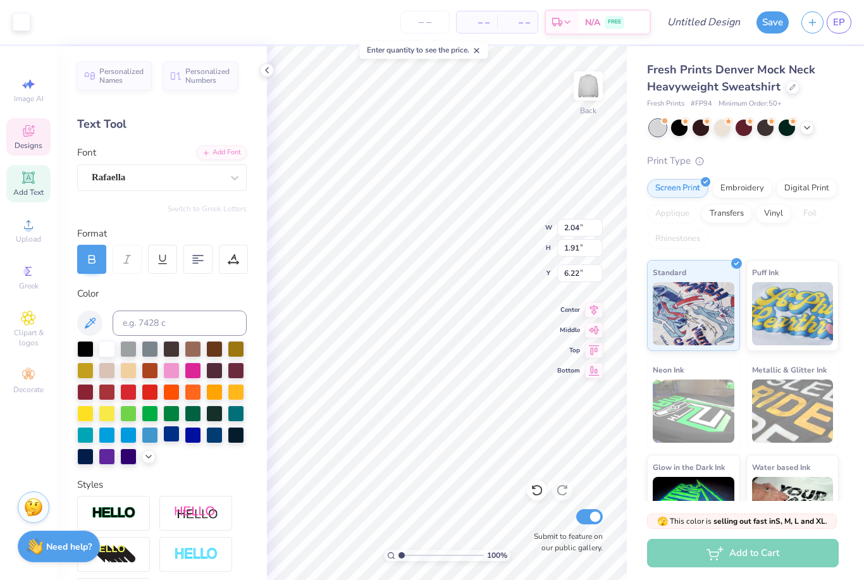
type input "4.09"
type input "9.66"
type input "2.77"
type input "5.82"
type input "9.12"
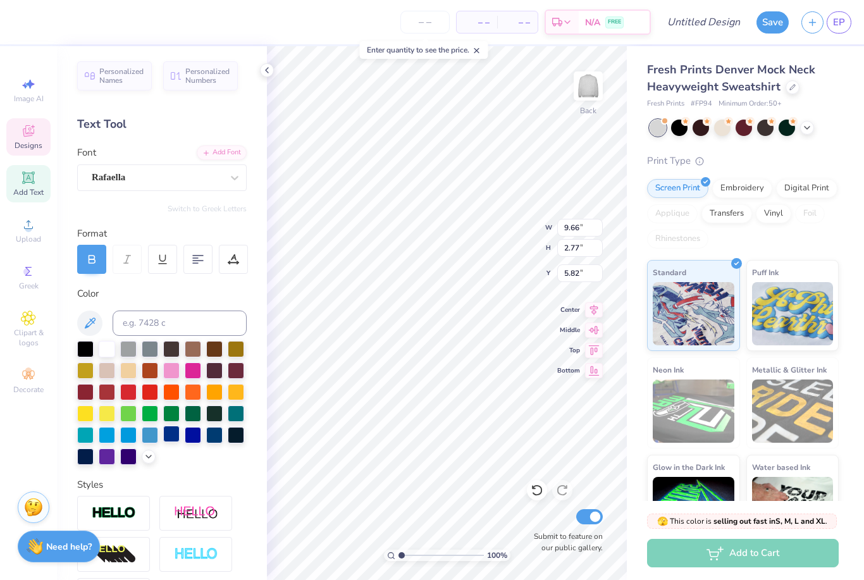
type input "2.32"
type input "3.50"
type input "9.66"
type input "2.77"
type input "5.05"
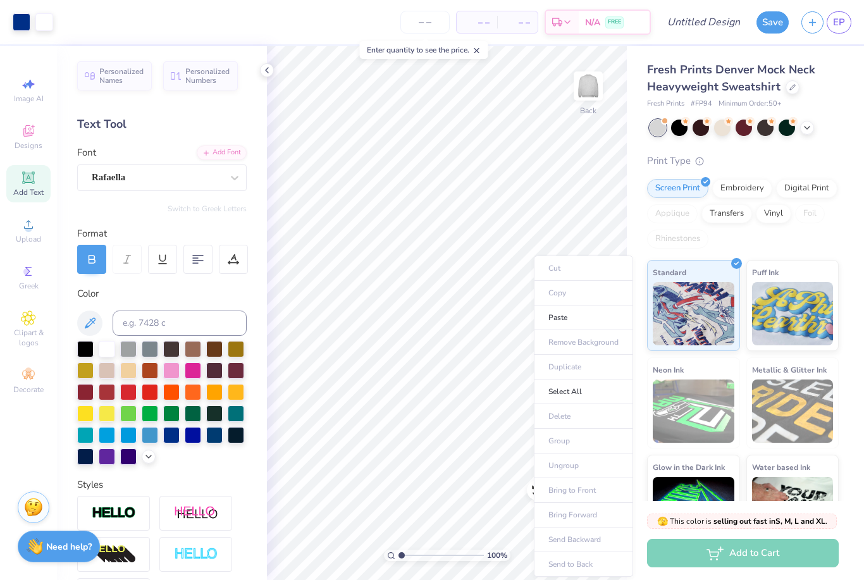
click at [831, 164] on div "Print Type" at bounding box center [743, 161] width 192 height 15
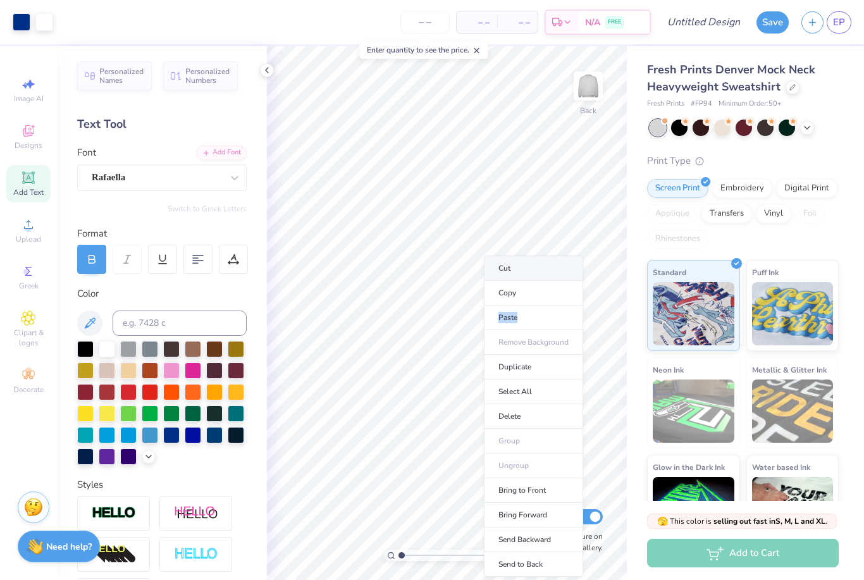
click at [534, 274] on li "Cut" at bounding box center [533, 267] width 99 height 25
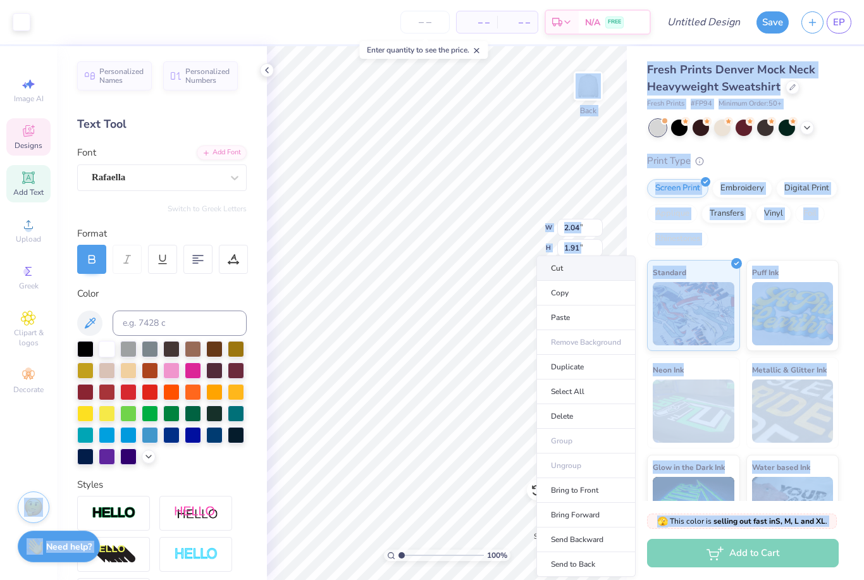
click at [593, 266] on li "Cut" at bounding box center [585, 267] width 99 height 25
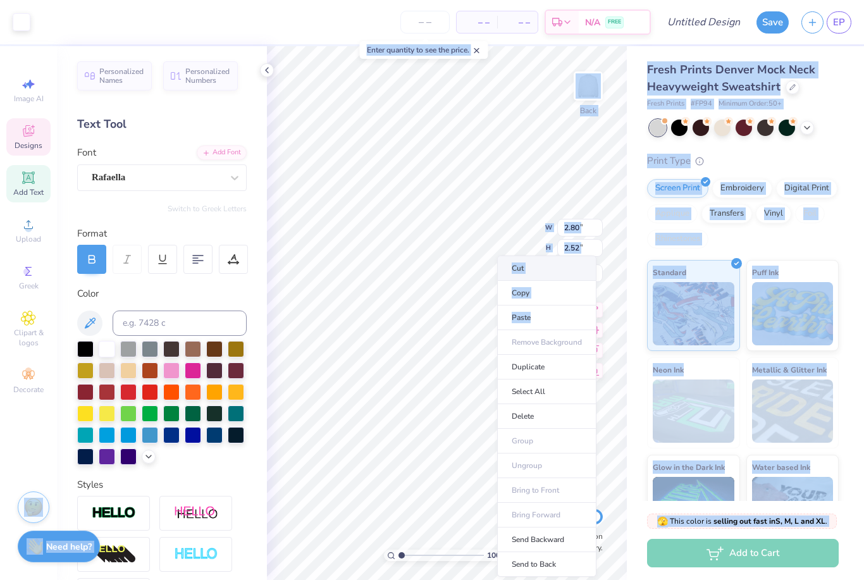
click at [555, 267] on li "Cut" at bounding box center [546, 267] width 99 height 25
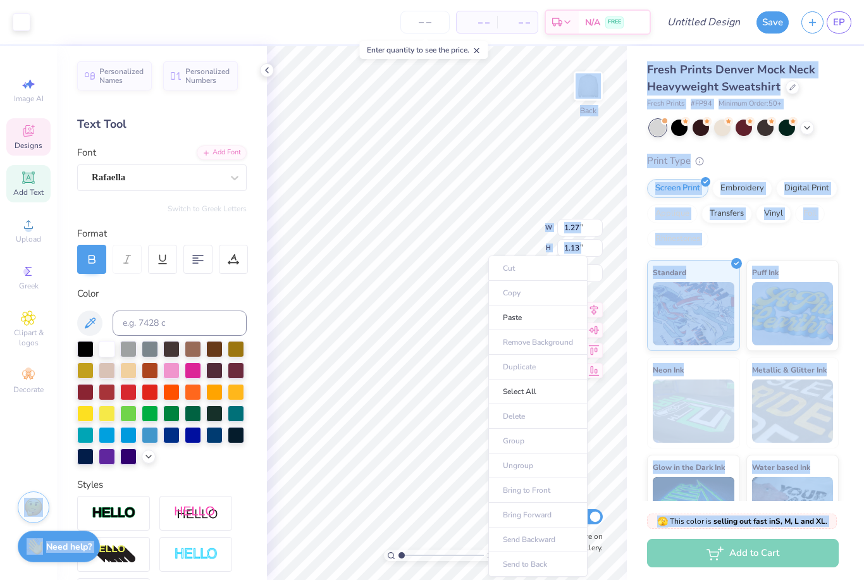
click at [548, 273] on ul "Cut Copy Paste Remove Background Duplicate Select All Delete Group Ungroup Brin…" at bounding box center [537, 415] width 99 height 321
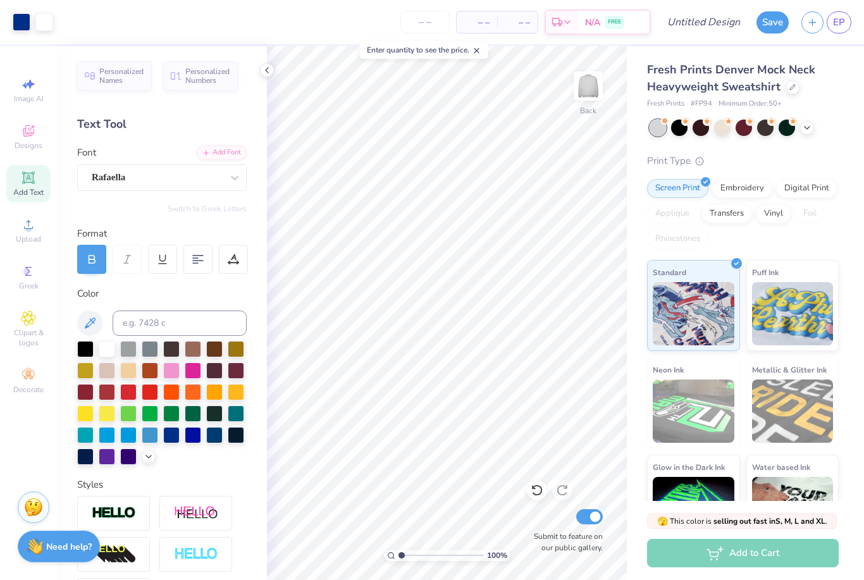
type textarea "x"
type input "1.51894578105605"
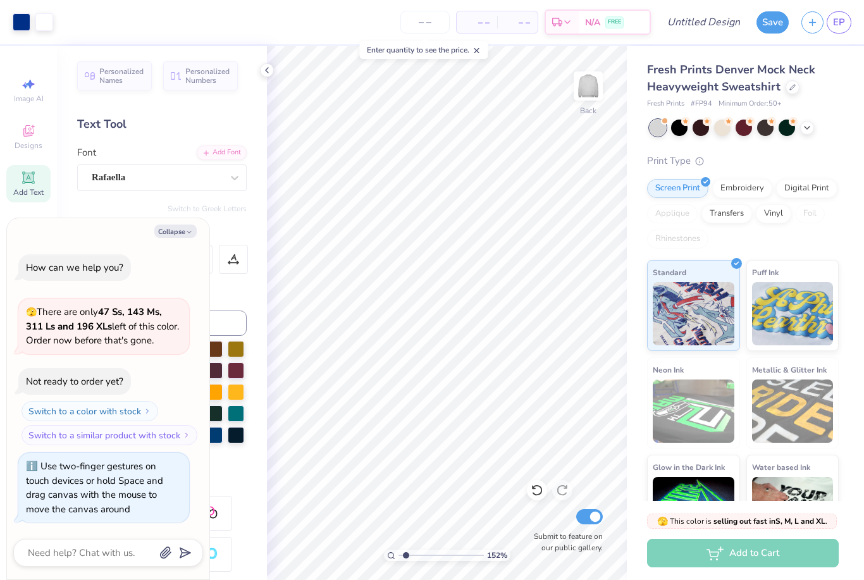
type textarea "x"
type input "1.88014619202308"
type textarea "x"
type input "4.35279980398921"
type textarea "x"
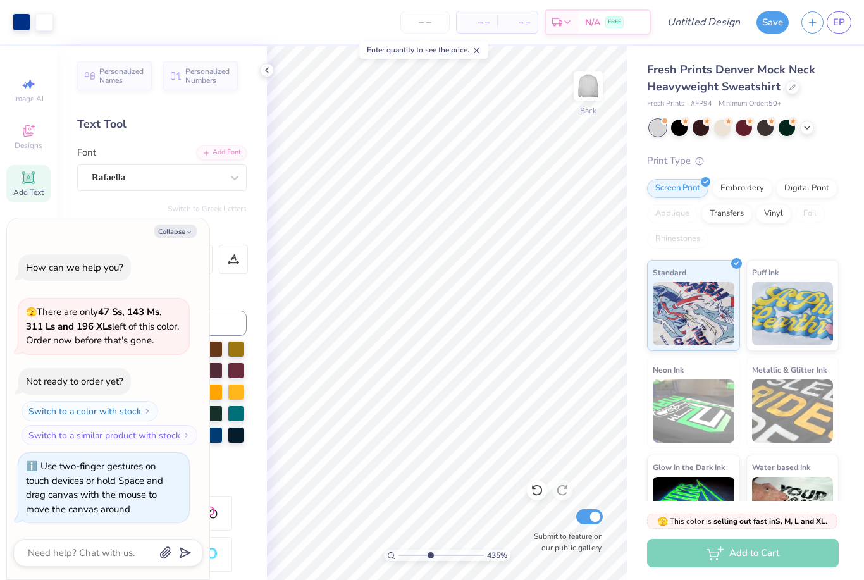
type input "4.35279980398921"
type textarea "x"
type input "4.35279980398921"
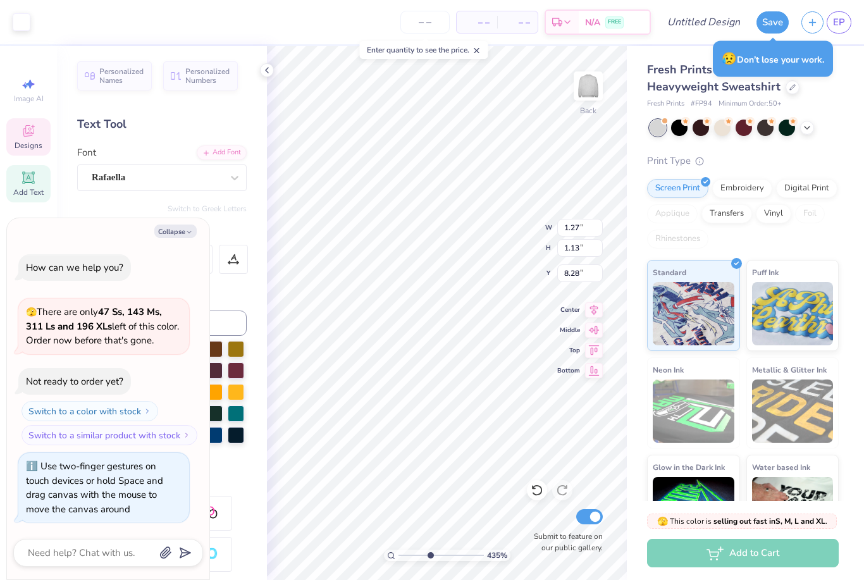
type textarea "x"
type input "4.35279980398921"
type textarea "x"
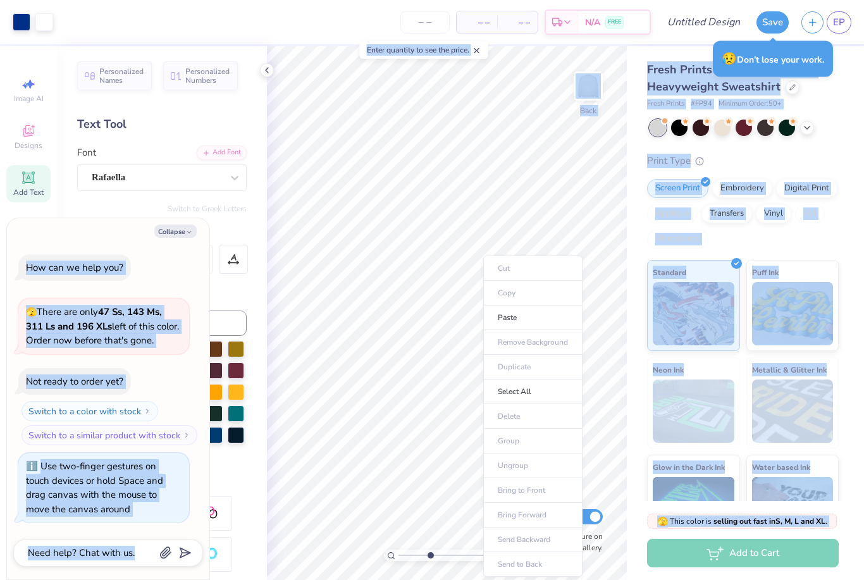
click at [544, 270] on ul "Cut Copy Paste Remove Background Duplicate Select All Delete Group Ungroup Brin…" at bounding box center [532, 415] width 99 height 321
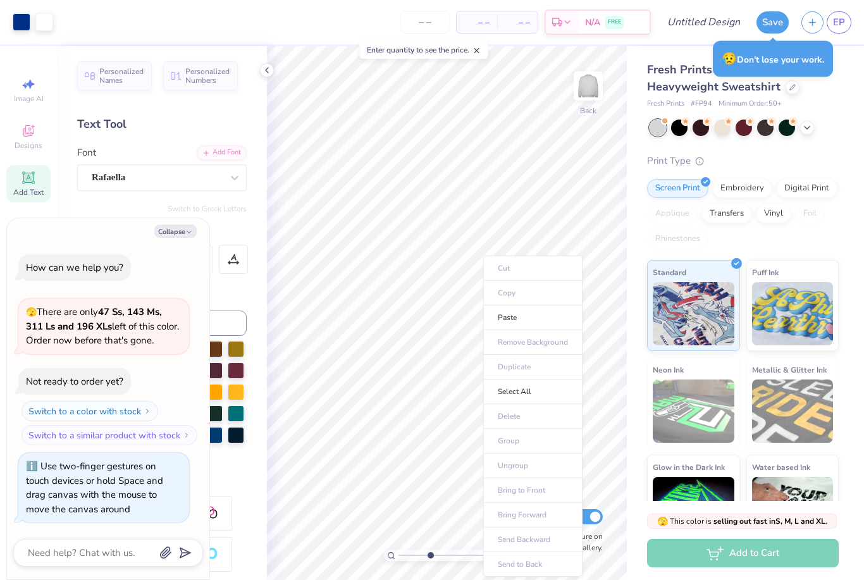
type input "4.35279980398921"
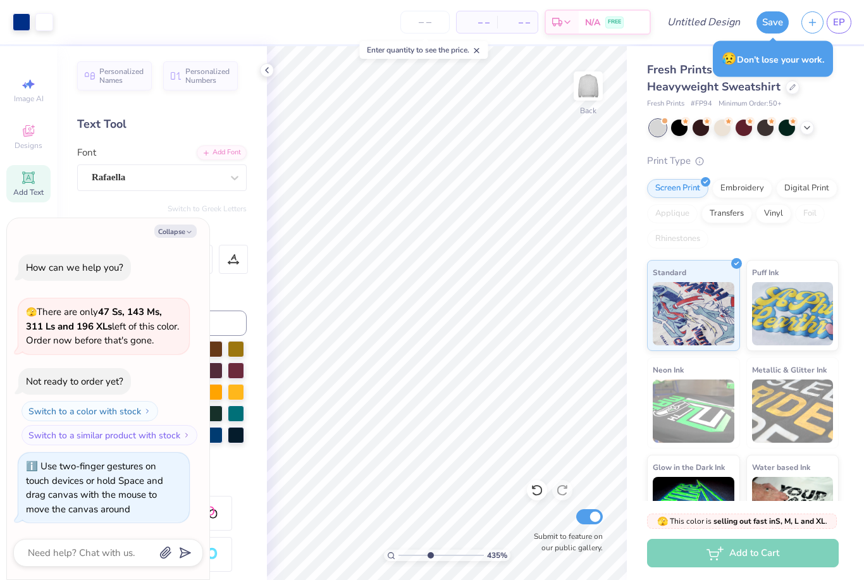
type textarea "x"
type input "4.35279980398921"
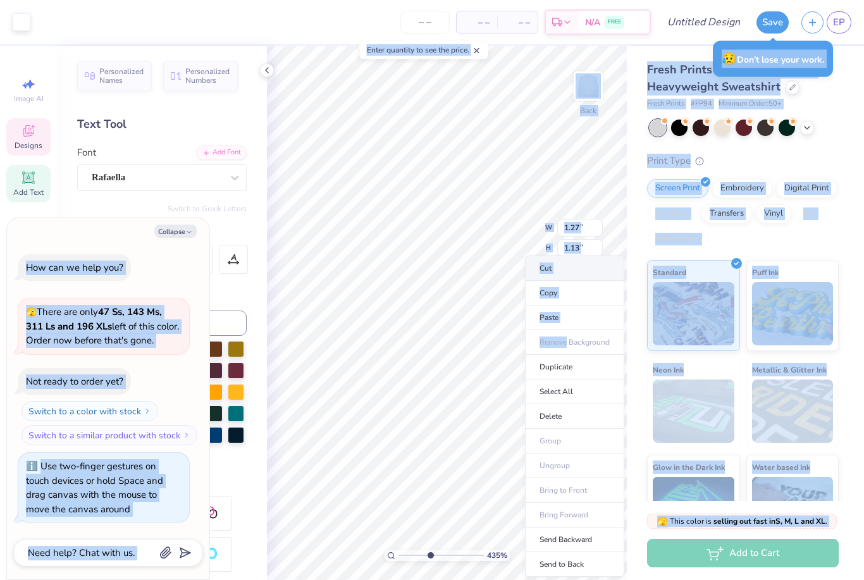
click at [578, 272] on li "Cut" at bounding box center [574, 267] width 99 height 25
type textarea "x"
type input "4.35279980398921"
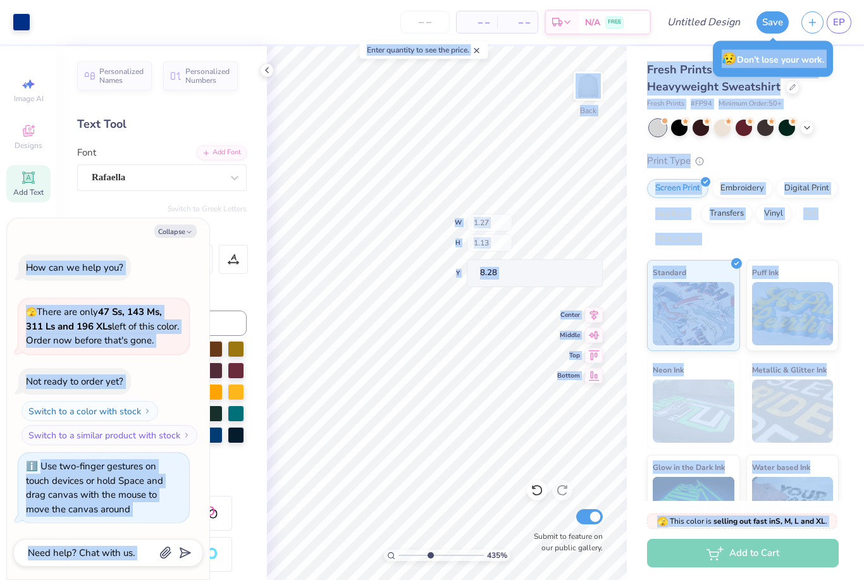
type textarea "x"
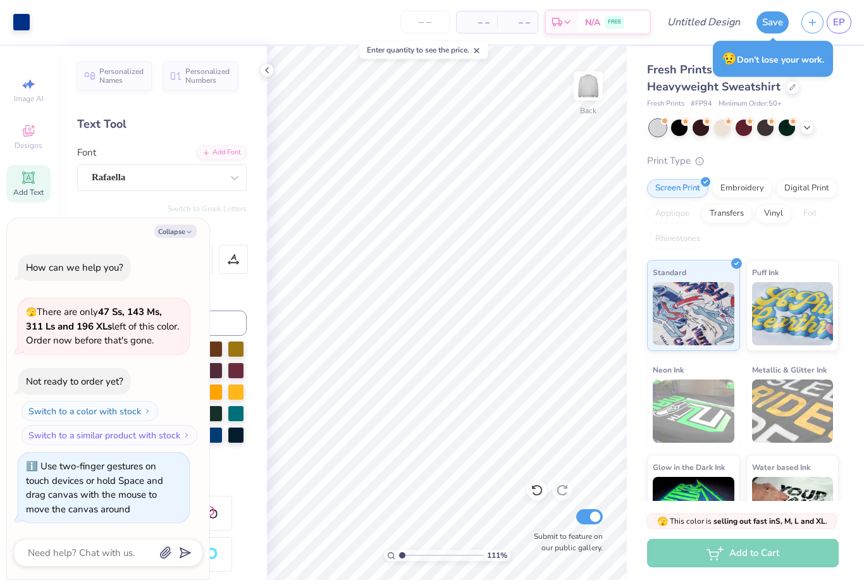
type input "1"
type textarea "x"
type input "9.12"
type input "2.32"
type input "3.50"
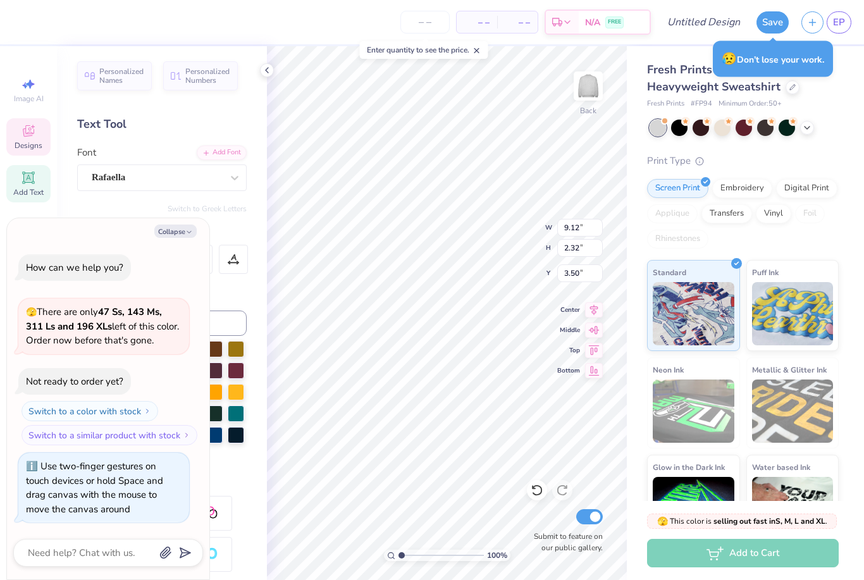
type textarea "x"
type input "9.66"
type input "2.77"
type input "5.05"
type textarea "x"
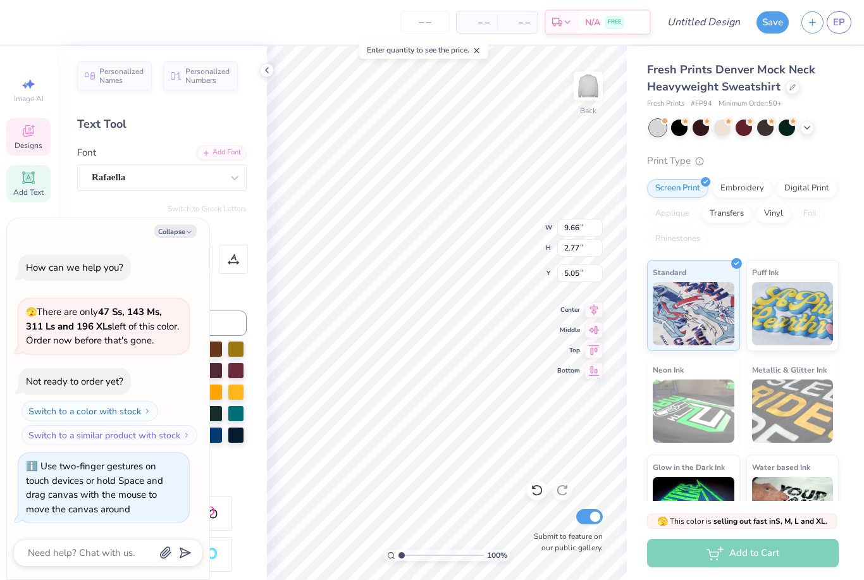
type input "5.82"
type textarea "x"
type input "5.25"
click at [32, 81] on icon at bounding box center [28, 84] width 15 height 15
type textarea "x"
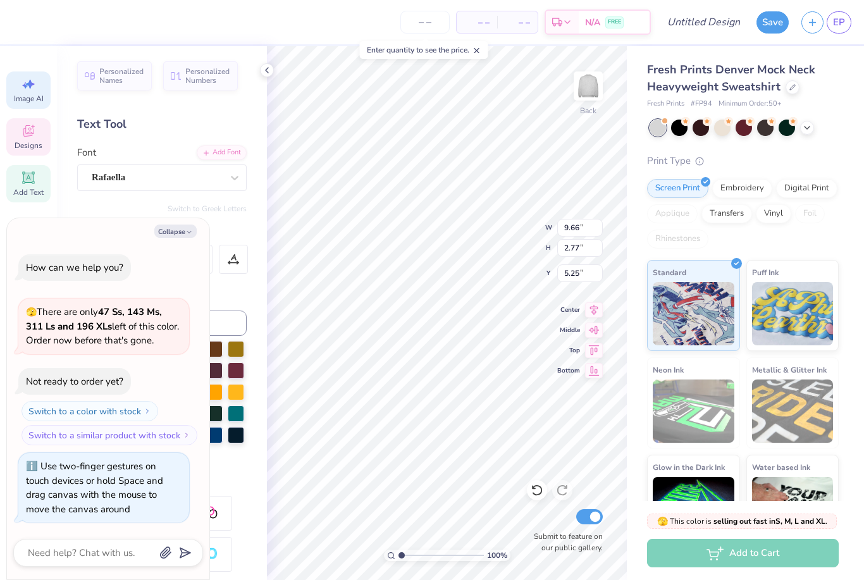
select select "4"
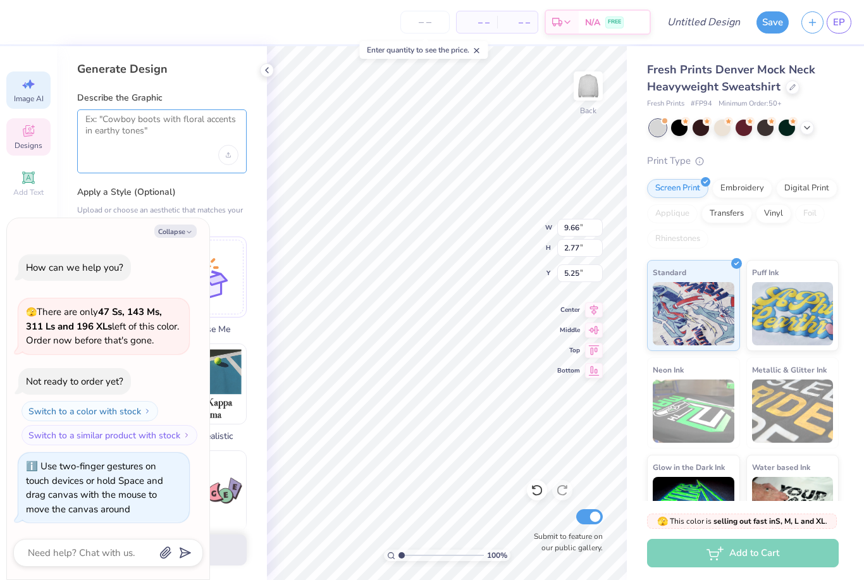
click at [177, 119] on textarea at bounding box center [161, 130] width 153 height 32
type textarea "Tennis racquet"
click at [183, 231] on button "Collapse" at bounding box center [175, 230] width 42 height 13
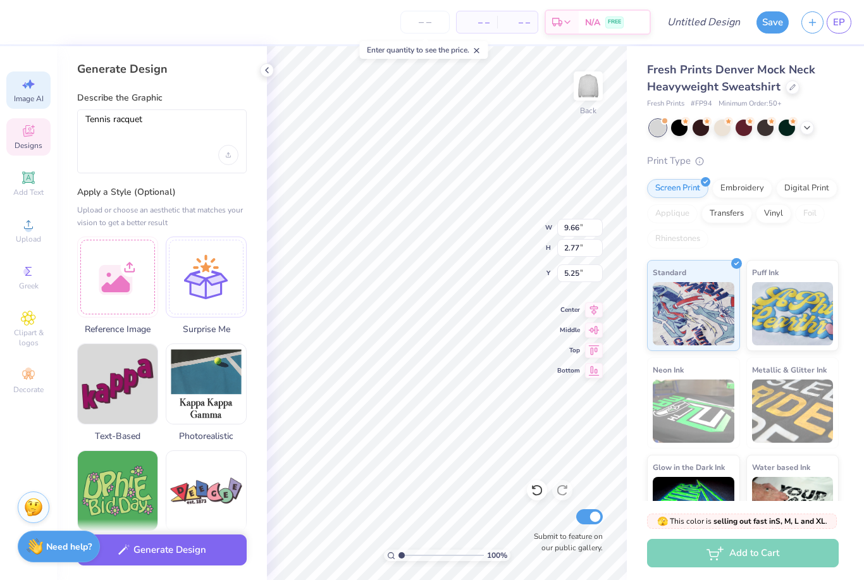
type textarea "x"
click at [231, 159] on div "Upload image" at bounding box center [228, 155] width 20 height 20
click at [110, 139] on textarea "Tennis racquet" at bounding box center [161, 130] width 153 height 32
click at [32, 322] on icon at bounding box center [28, 318] width 14 height 14
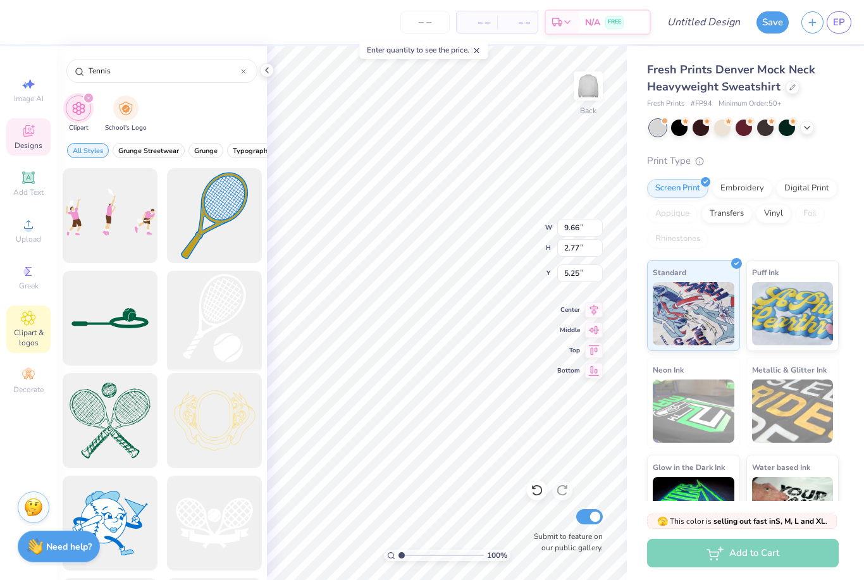
type input "Tennis"
click at [221, 309] on div at bounding box center [214, 318] width 104 height 104
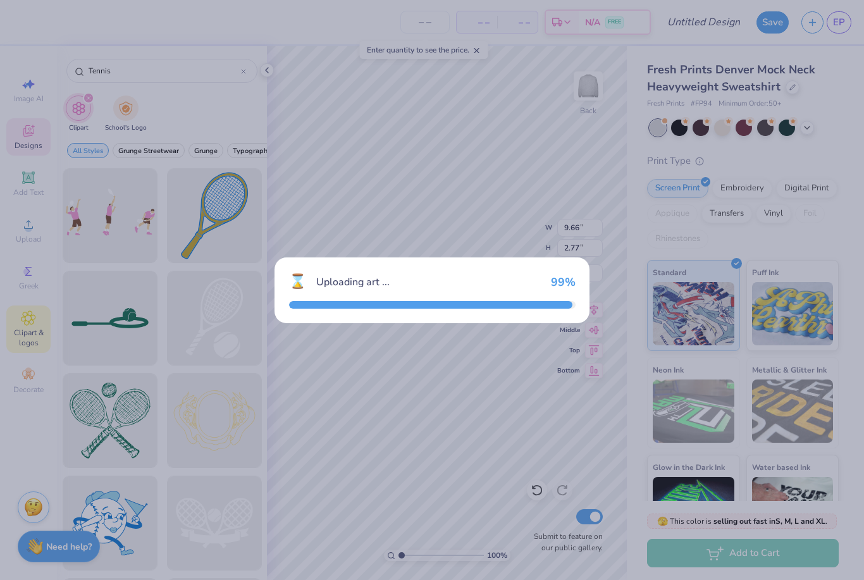
type input "11.75"
type input "16.47"
type input "3.00"
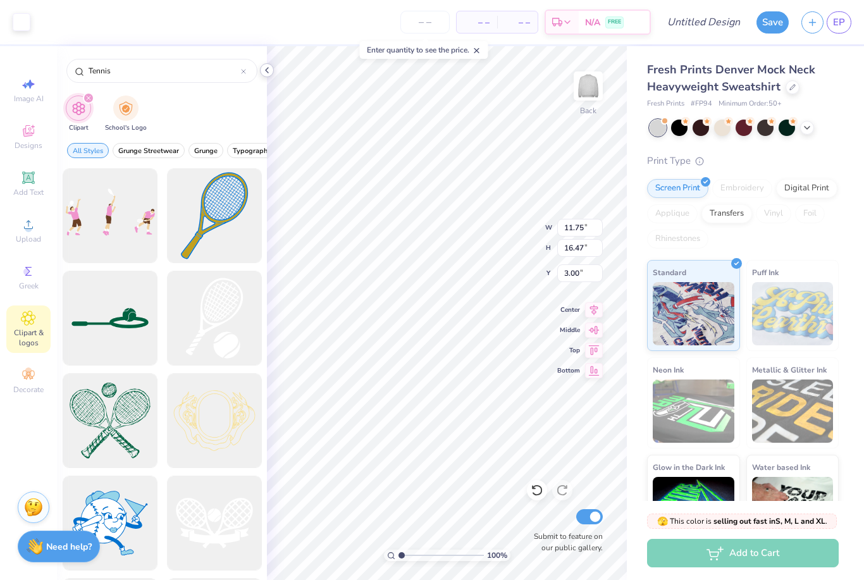
click at [271, 71] on icon at bounding box center [267, 70] width 10 height 10
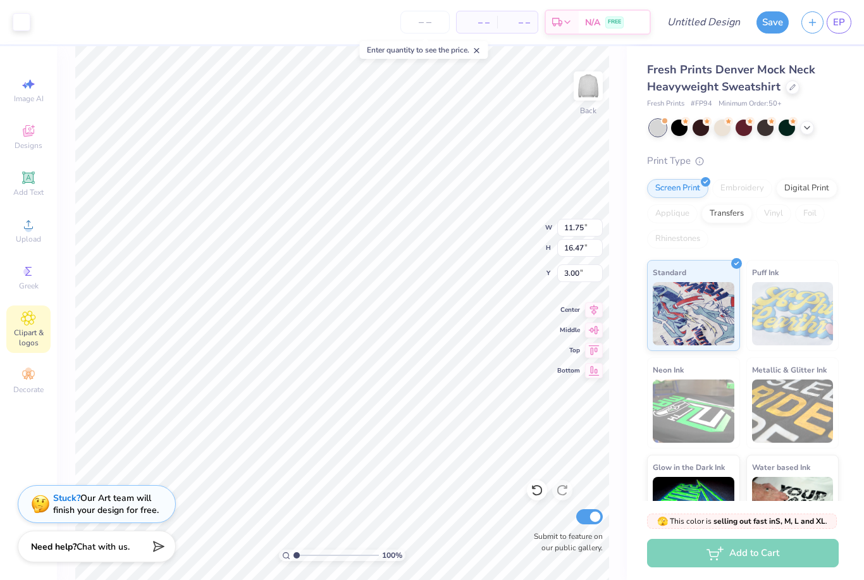
type input "2.98"
type input "4.17"
type input "8.91"
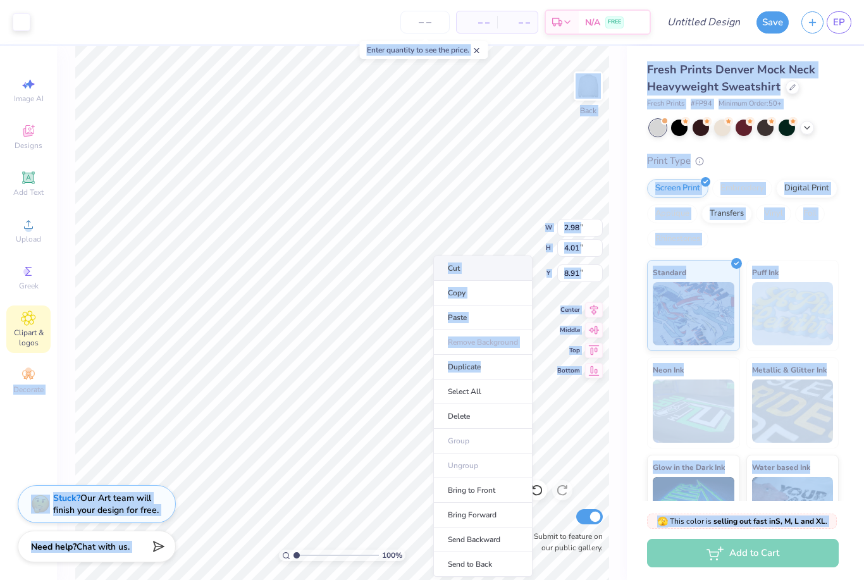
click at [491, 269] on li "Cut" at bounding box center [482, 267] width 99 height 25
click at [474, 264] on li "Cut" at bounding box center [481, 267] width 99 height 25
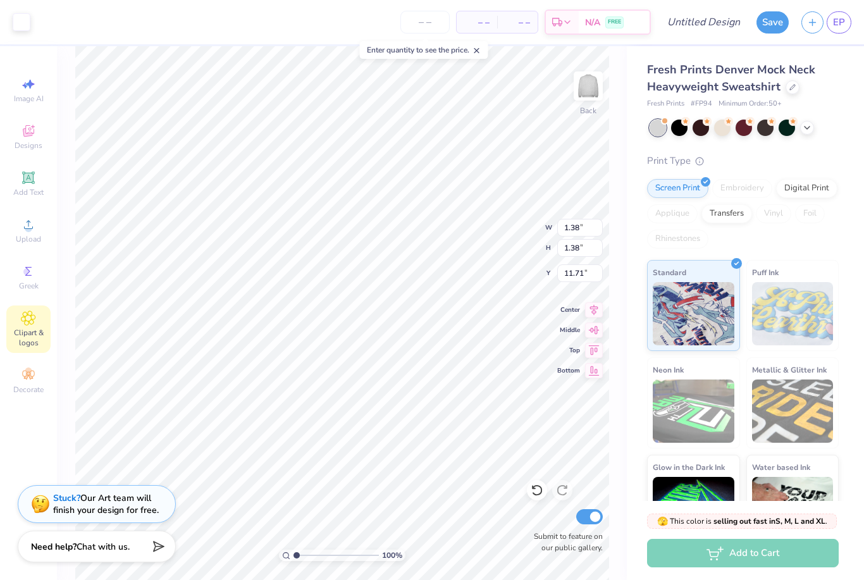
type input "6.44"
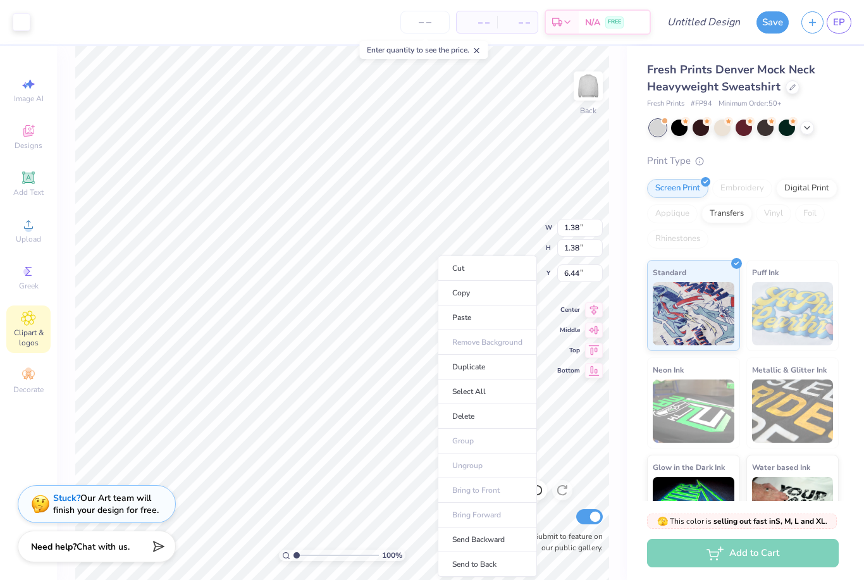
type input "1.90"
click at [438, 317] on li "Paste" at bounding box center [487, 317] width 99 height 25
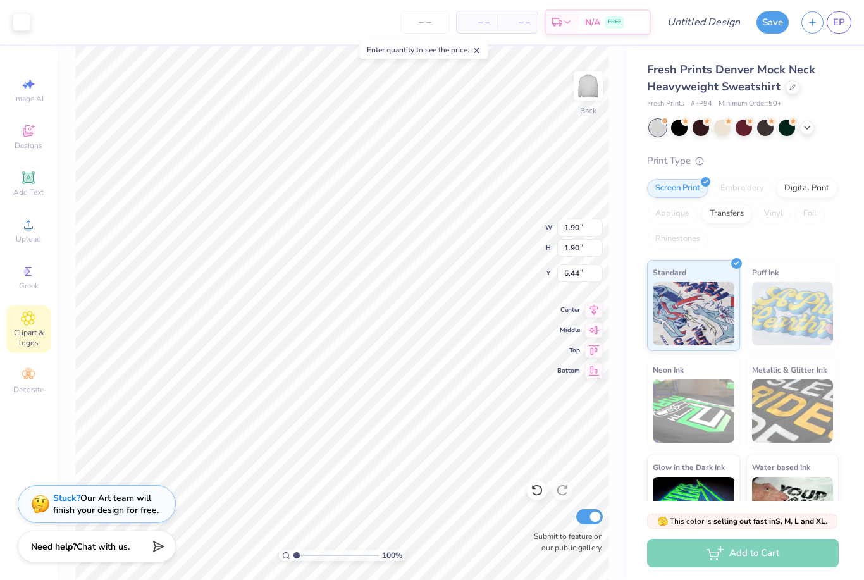
type input "1.80"
type input "2.05"
type input "7.35"
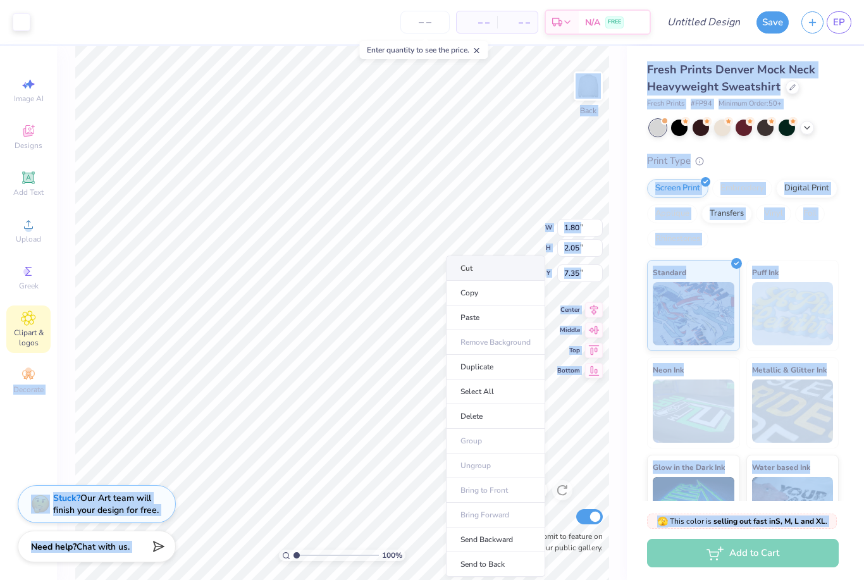
click at [491, 272] on li "Cut" at bounding box center [495, 267] width 99 height 25
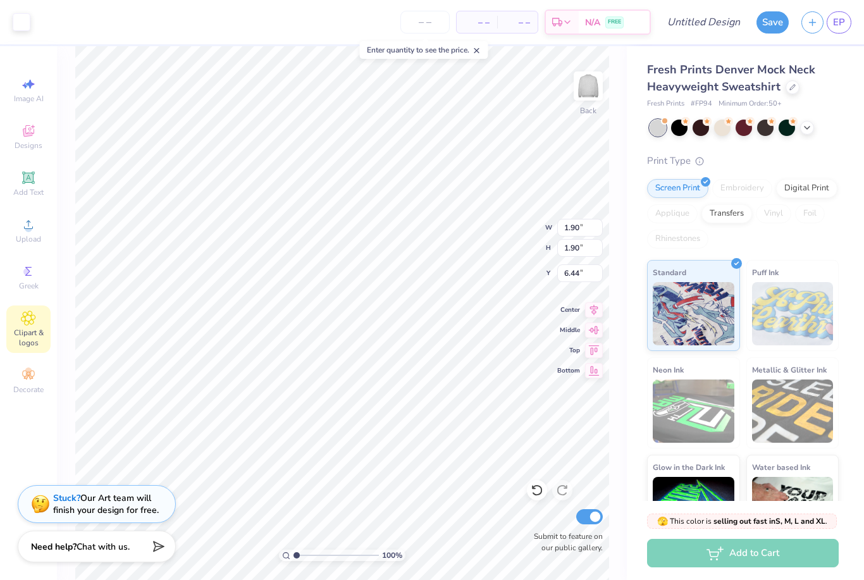
type input "1.63"
type input "6.10"
type input "6.17"
type input "1.76"
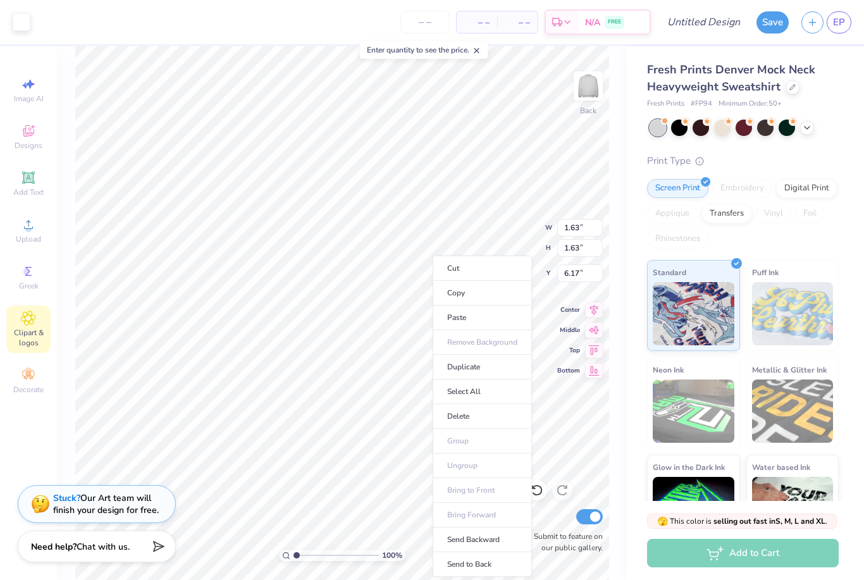
type input "1.76"
click at [27, 137] on icon at bounding box center [28, 130] width 11 height 11
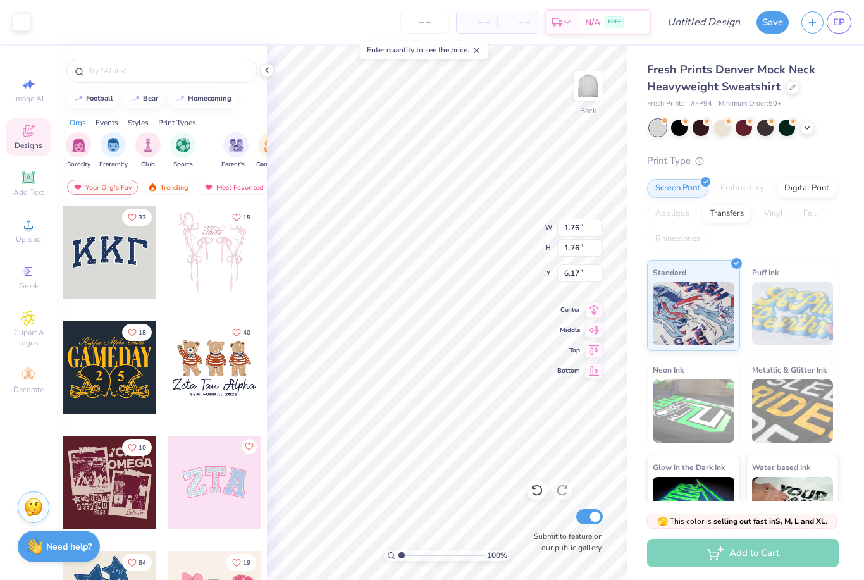
click at [30, 369] on div "Image AI Designs Add Text Upload Greek Clipart & logos Decorate" at bounding box center [28, 235] width 44 height 328
click at [21, 379] on icon at bounding box center [28, 374] width 15 height 15
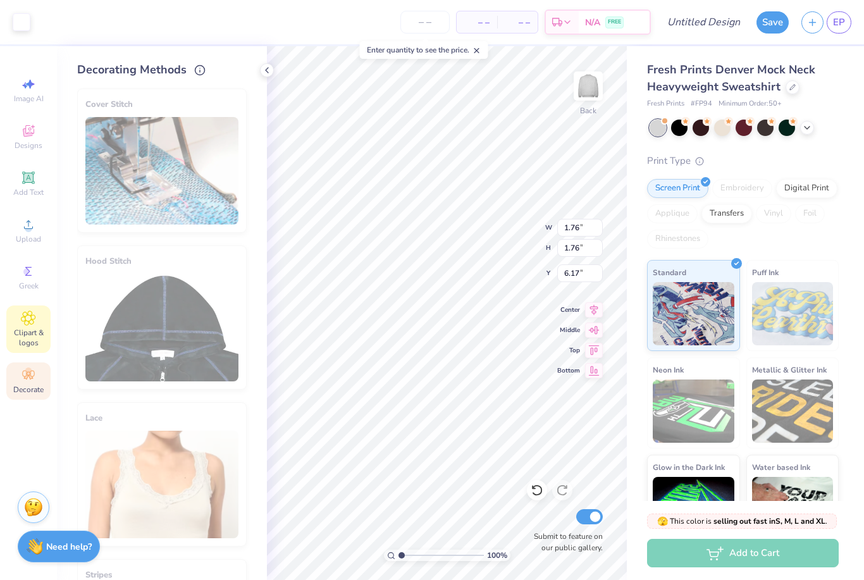
click at [27, 336] on span "Clipart & logos" at bounding box center [28, 338] width 44 height 20
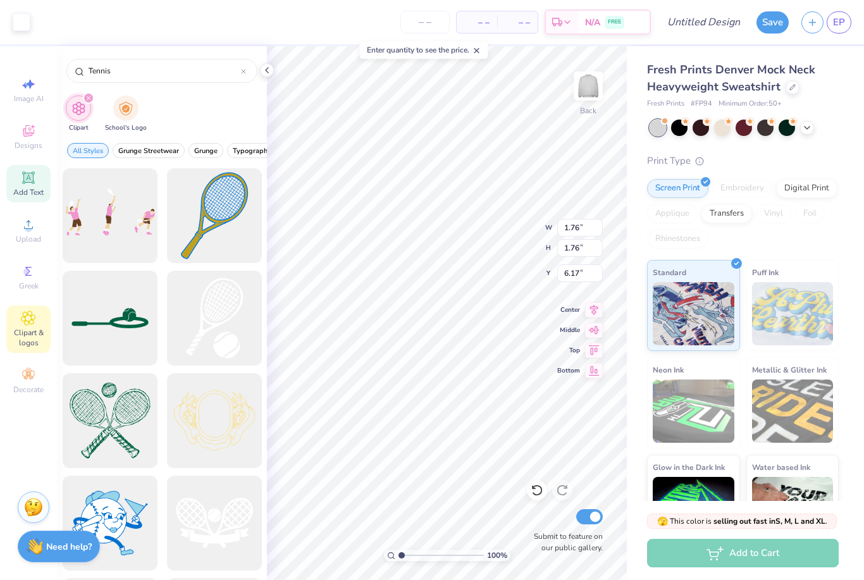
click at [29, 190] on span "Add Text" at bounding box center [28, 192] width 30 height 10
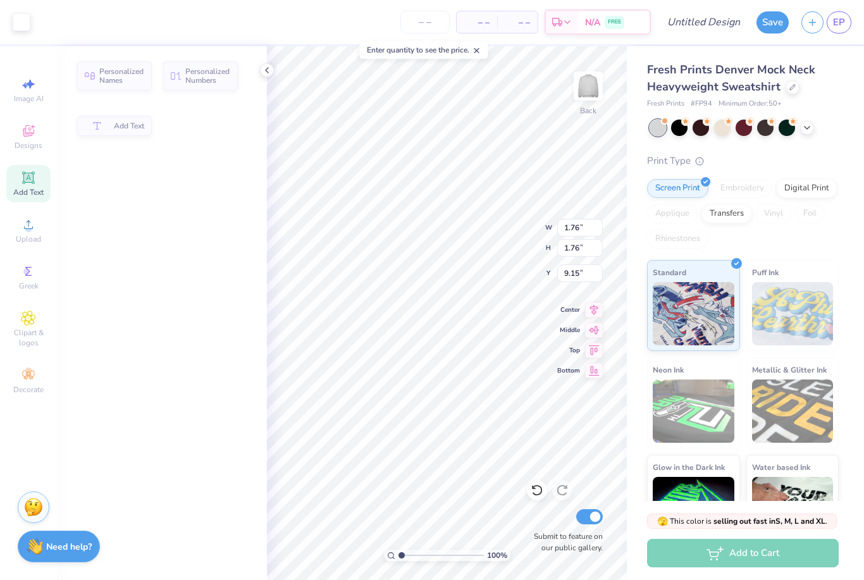
type input "5.84"
type input "1.69"
type input "9.15"
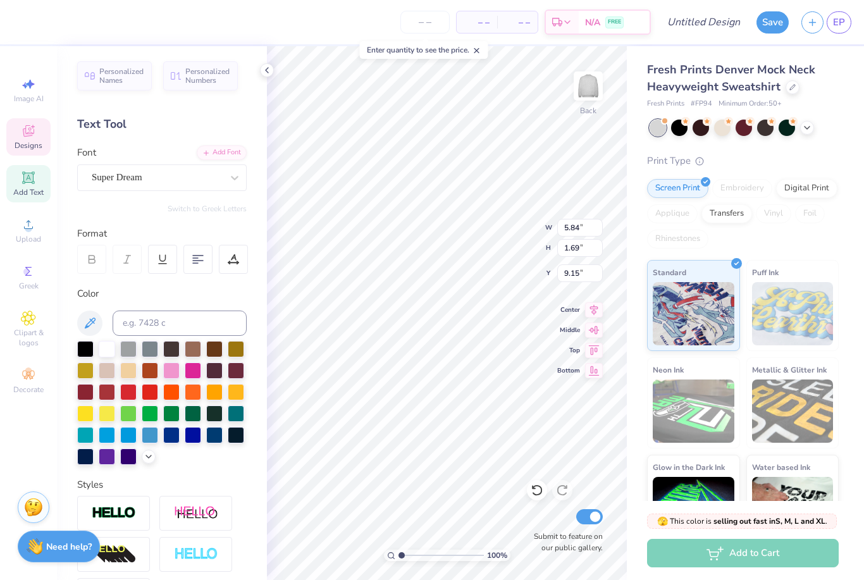
click at [30, 135] on icon at bounding box center [28, 132] width 10 height 8
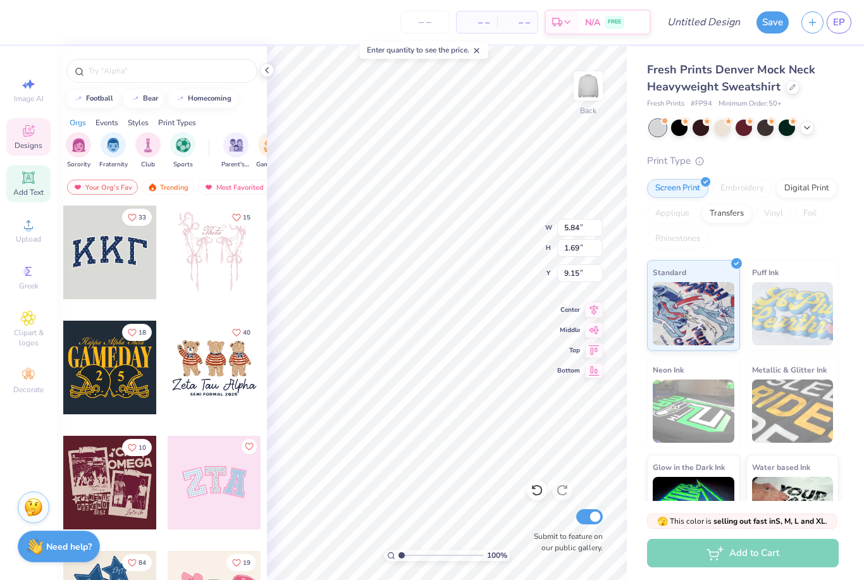
click at [34, 185] on icon at bounding box center [28, 177] width 15 height 15
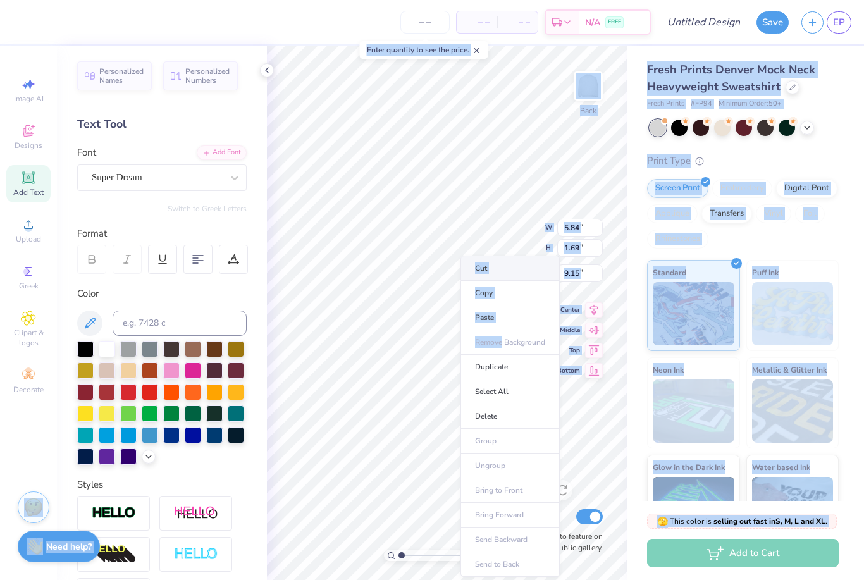
click at [506, 276] on li "Cut" at bounding box center [509, 267] width 99 height 25
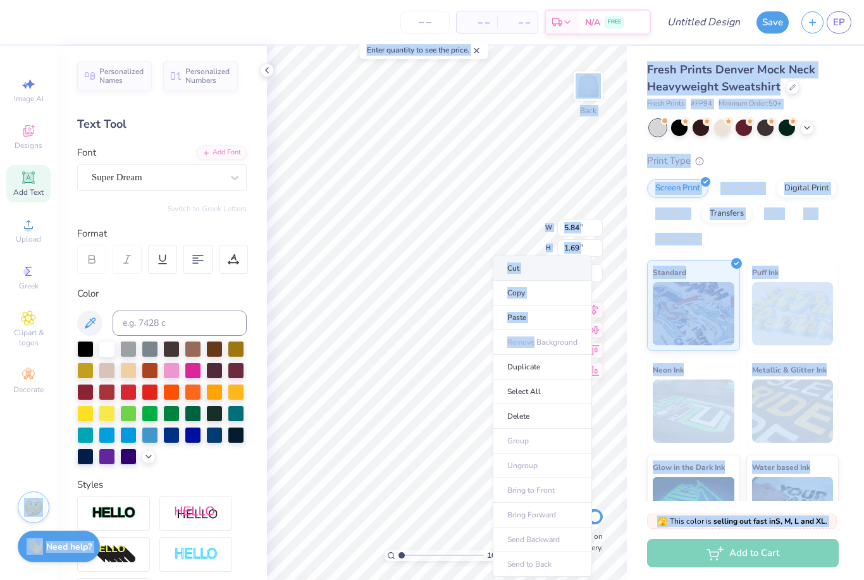
click at [532, 269] on li "Cut" at bounding box center [542, 267] width 99 height 25
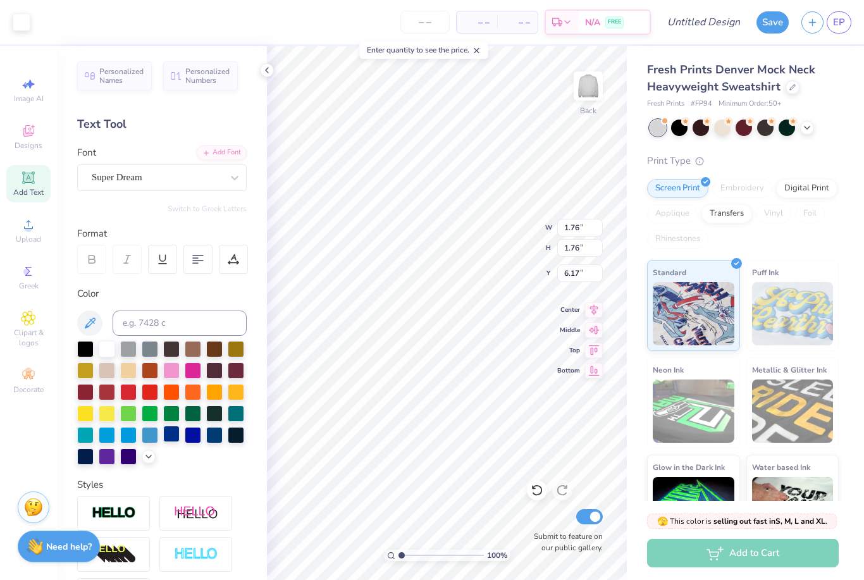
click at [174, 442] on div at bounding box center [171, 434] width 16 height 16
click at [94, 419] on div at bounding box center [85, 412] width 16 height 16
click at [85, 415] on div at bounding box center [85, 412] width 16 height 16
type input "1.47"
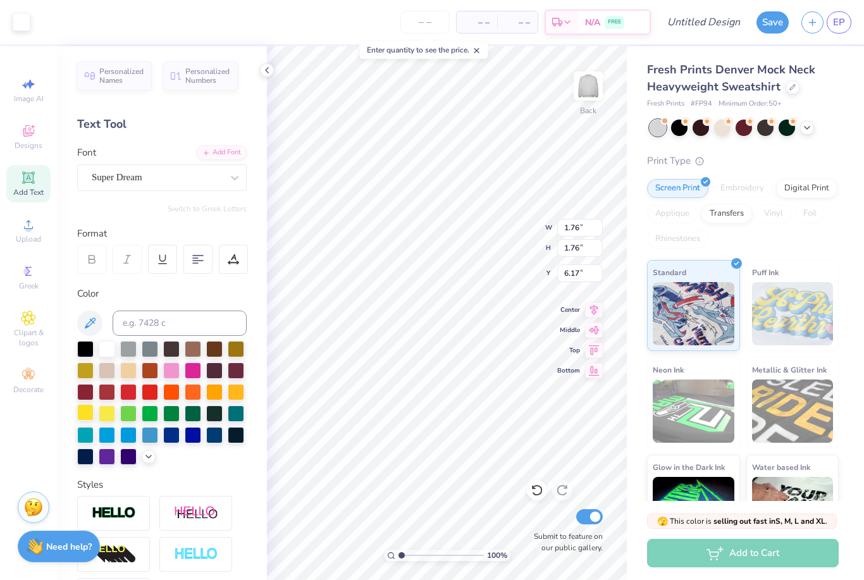
type input "1.47"
type input "6.21"
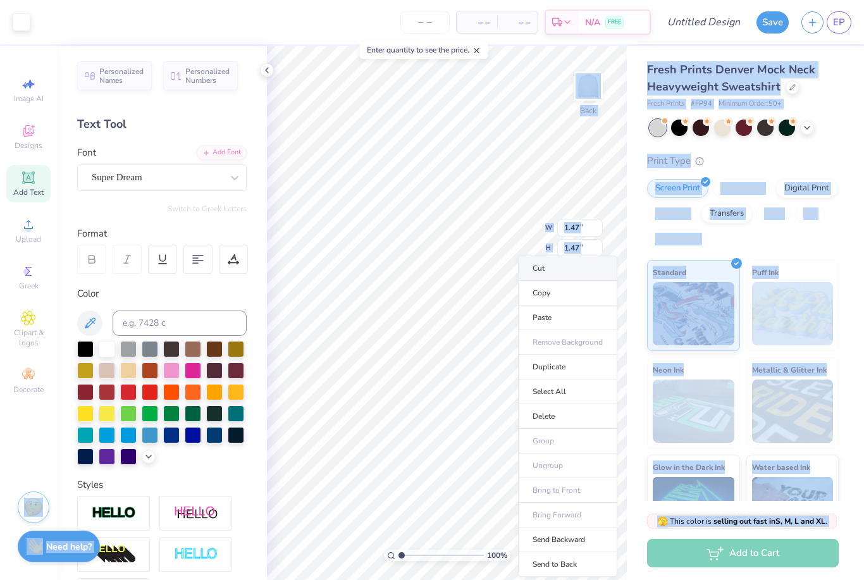
click at [555, 269] on li "Cut" at bounding box center [567, 267] width 99 height 25
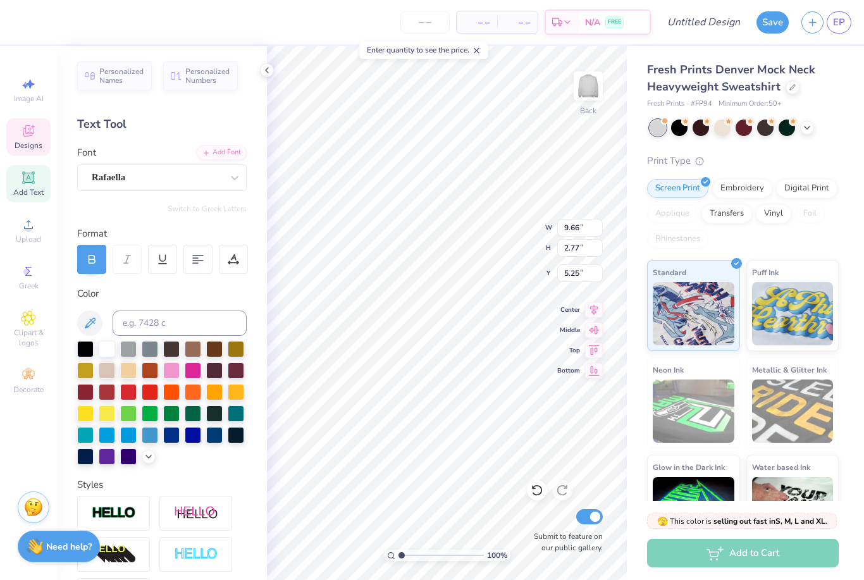
type input "5.18"
type input "9.12"
type input "2.32"
type input "3.00"
type input "9.66"
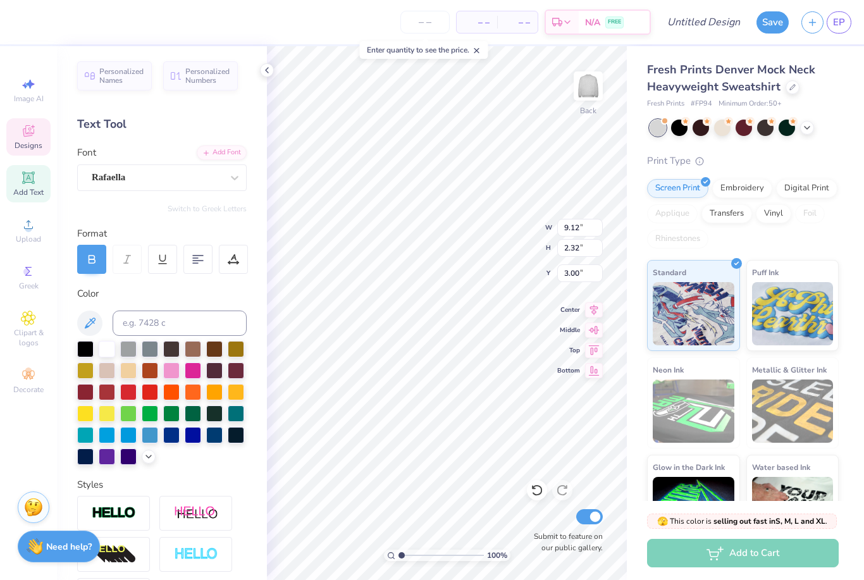
type input "2.77"
type input "4.46"
click at [854, 131] on div "Fresh Prints Denver Mock Neck Heavyweight Sweatshirt Fresh Prints # FP94 Minimu…" at bounding box center [745, 295] width 237 height 499
click at [428, 26] on input "number" at bounding box center [424, 22] width 49 height 23
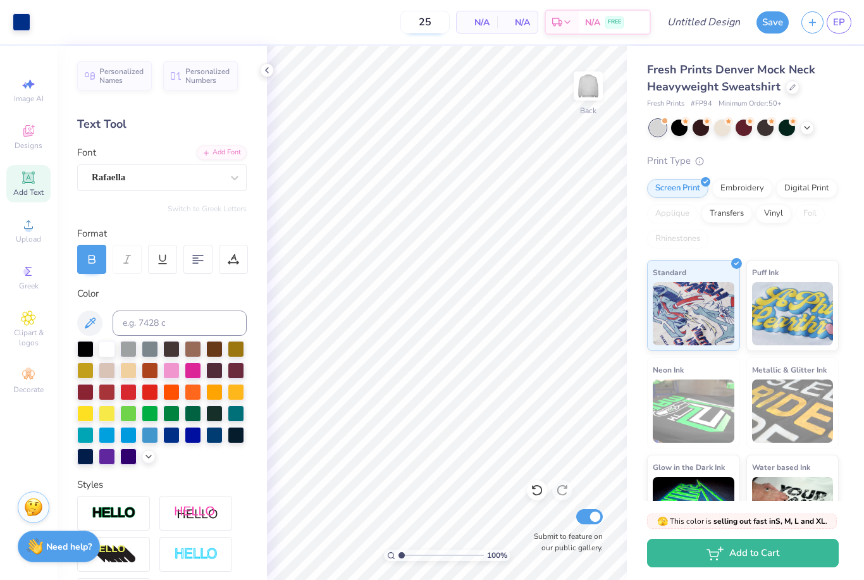
type input "2"
type input "3"
type input "50"
